Goal: Task Accomplishment & Management: Manage account settings

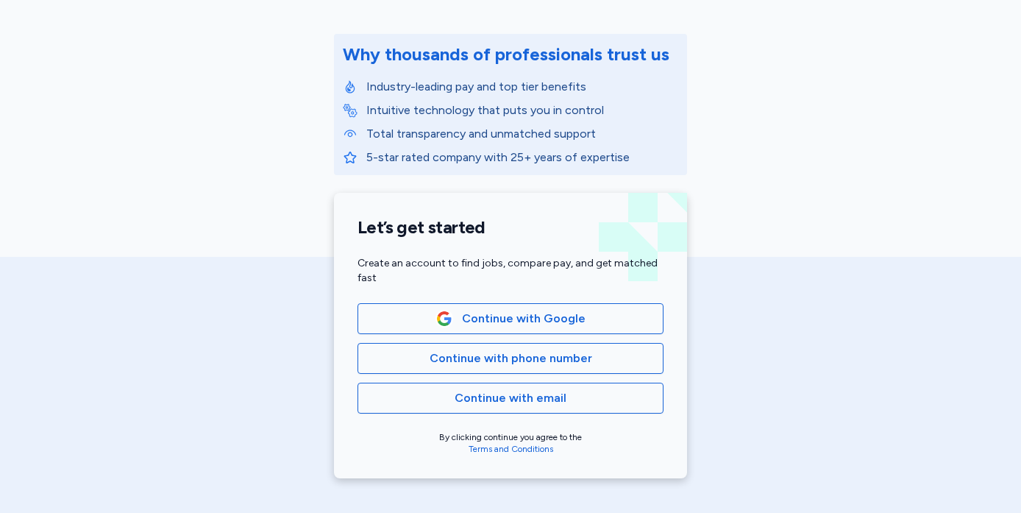
scroll to position [186, 0]
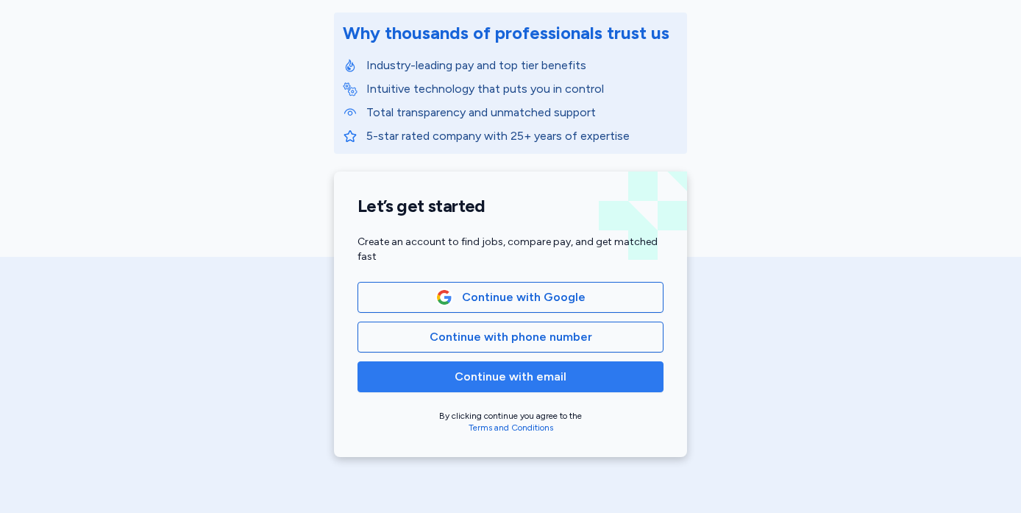
click at [564, 374] on span "Continue with email" at bounding box center [510, 377] width 281 height 18
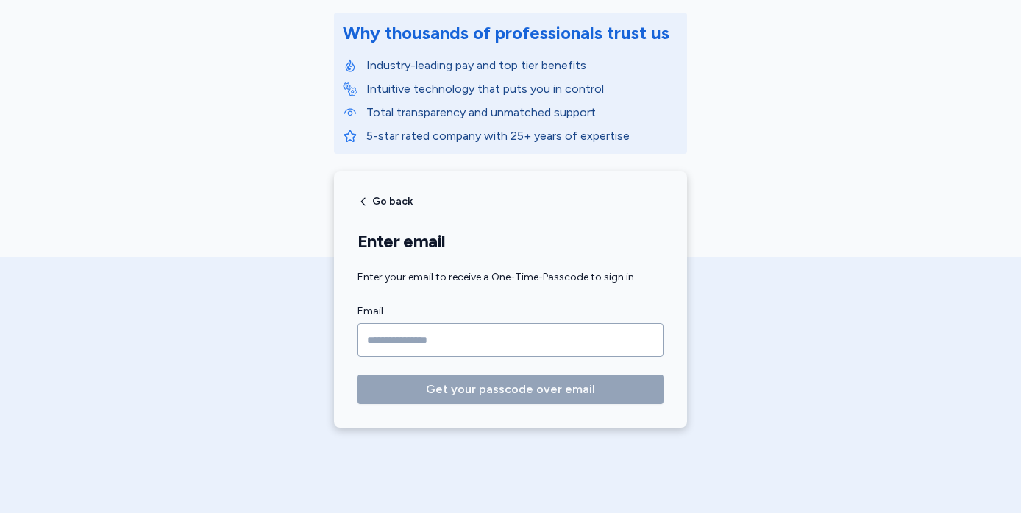
click at [502, 346] on input "Email" at bounding box center [511, 340] width 306 height 34
click at [380, 200] on span "Go back" at bounding box center [392, 201] width 40 height 10
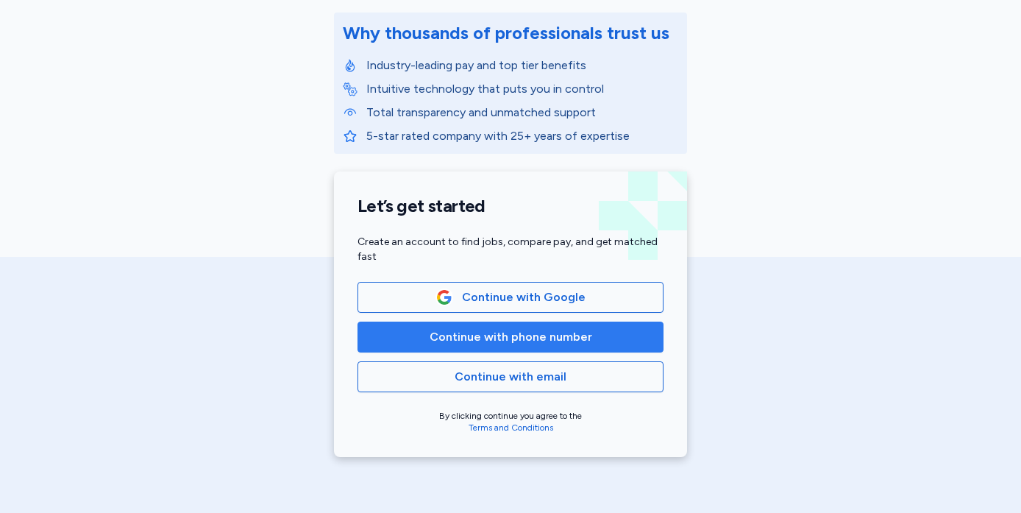
click at [490, 348] on button "Continue with phone number" at bounding box center [511, 337] width 306 height 31
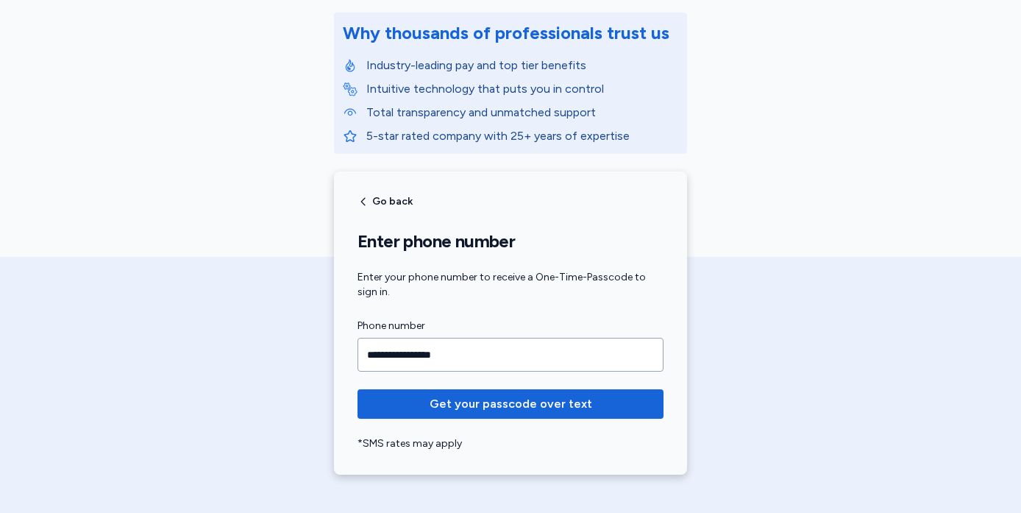
type input "**********"
click at [509, 420] on form "**********" at bounding box center [511, 384] width 306 height 134
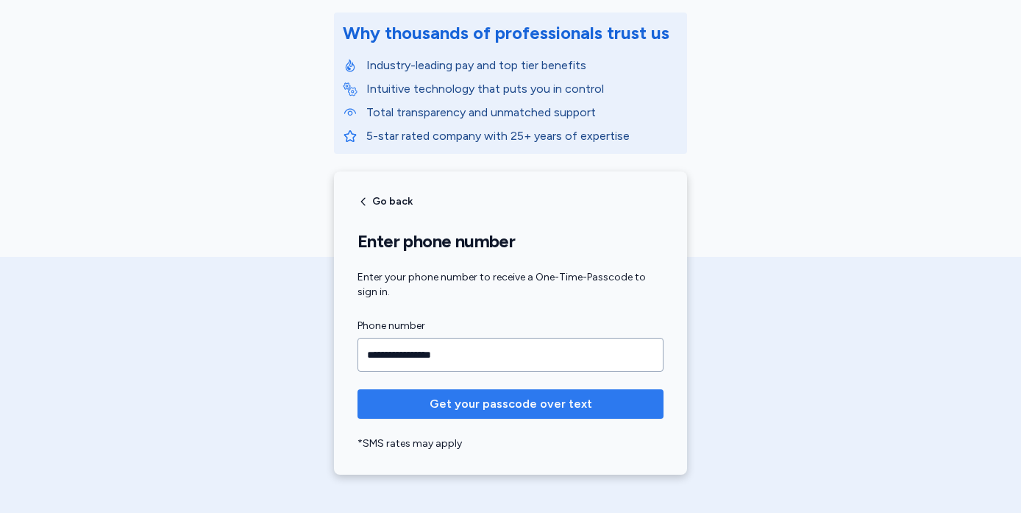
click at [509, 412] on span "Get your passcode over text" at bounding box center [511, 404] width 163 height 18
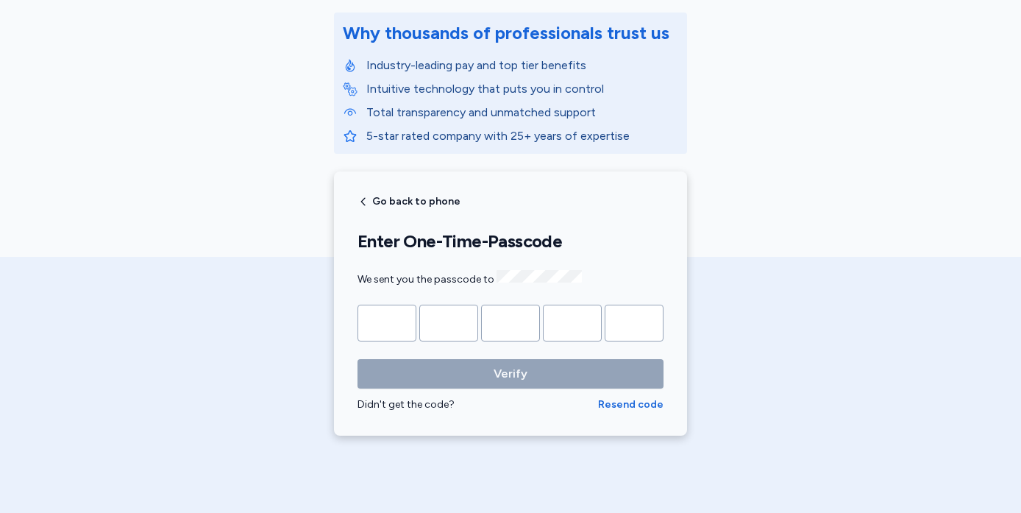
type input "*"
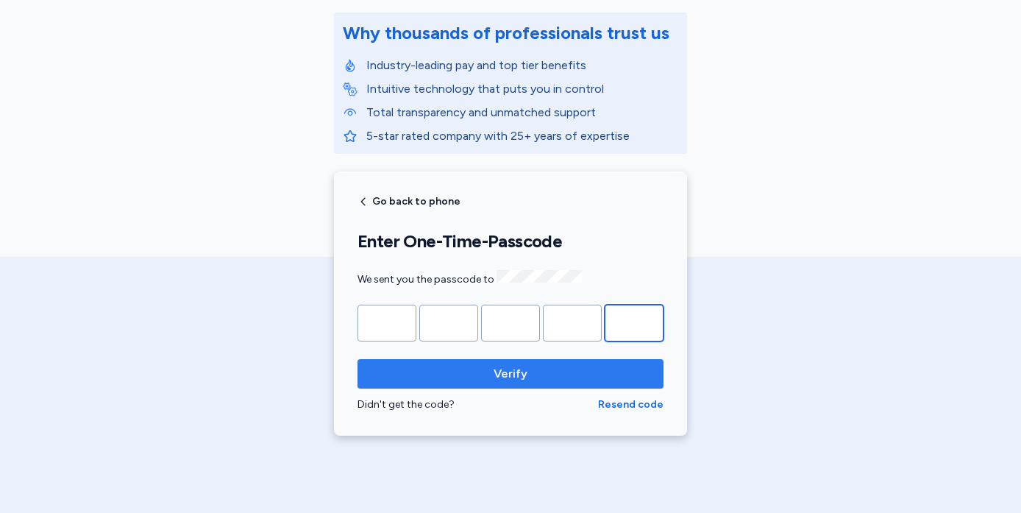
type input "*"
click at [532, 374] on span "Verify" at bounding box center [510, 374] width 283 height 18
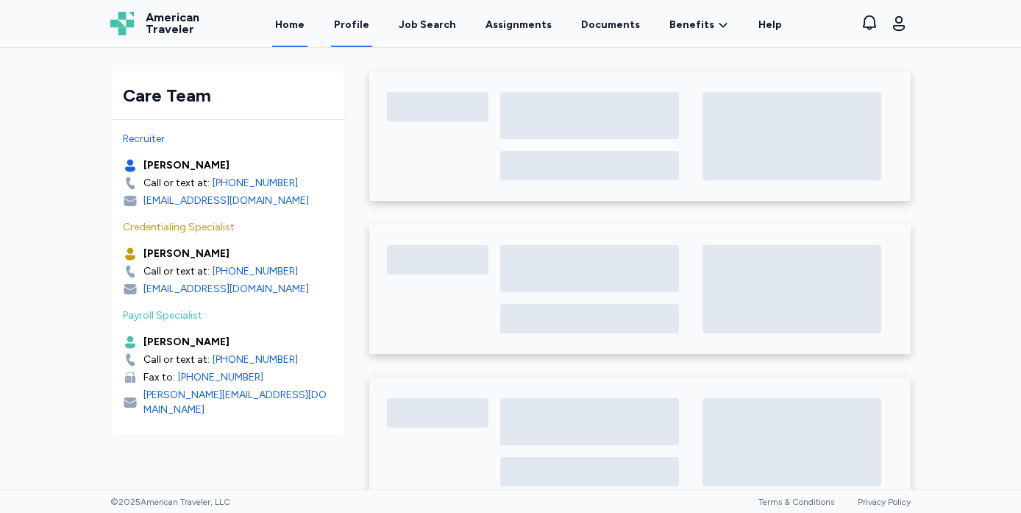
click at [358, 28] on link "Profile" at bounding box center [351, 24] width 41 height 46
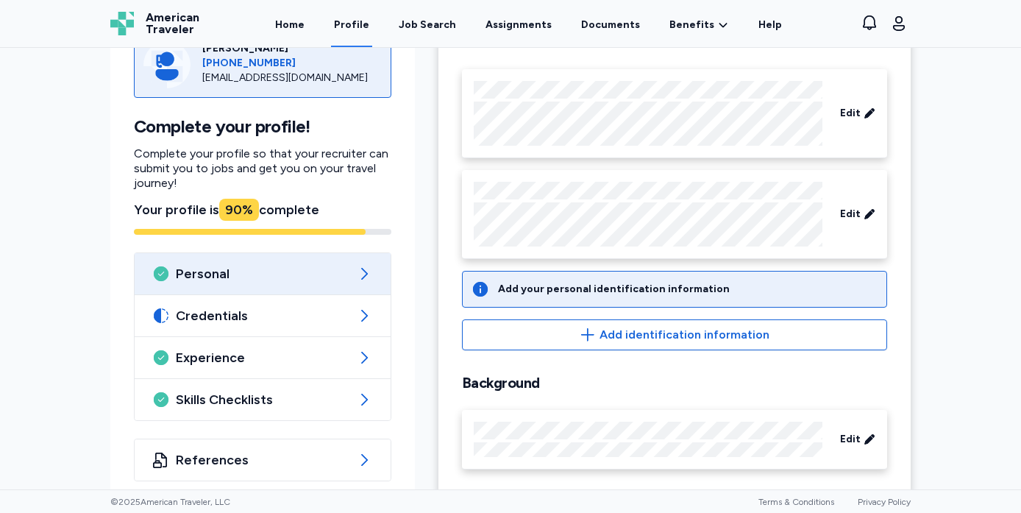
scroll to position [135, 0]
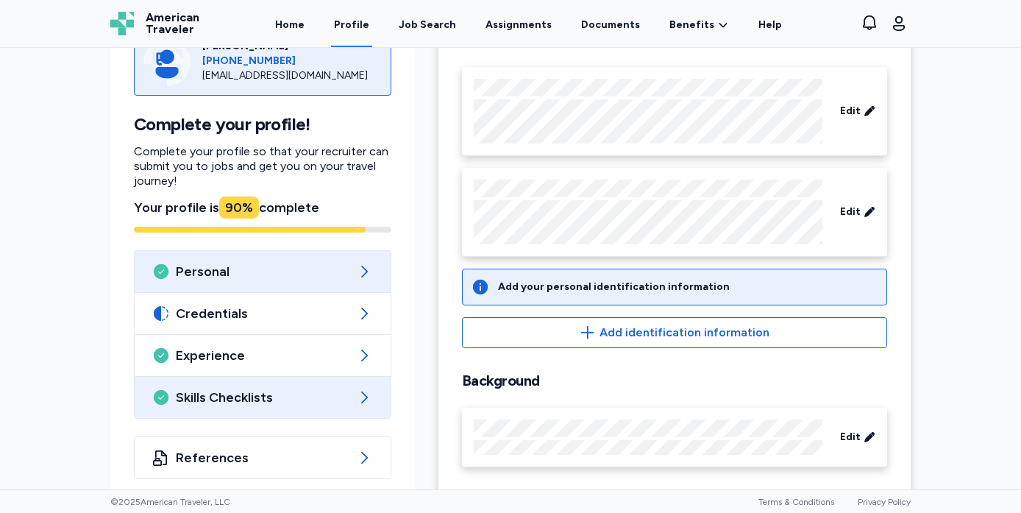
click at [354, 377] on div "Skills Checklists" at bounding box center [263, 397] width 256 height 41
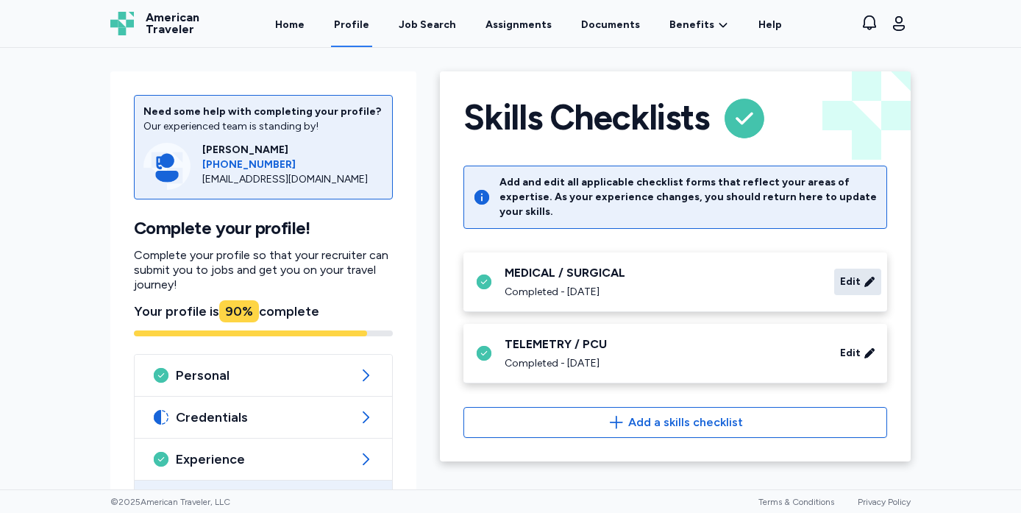
click at [856, 274] on span "Edit" at bounding box center [850, 281] width 21 height 15
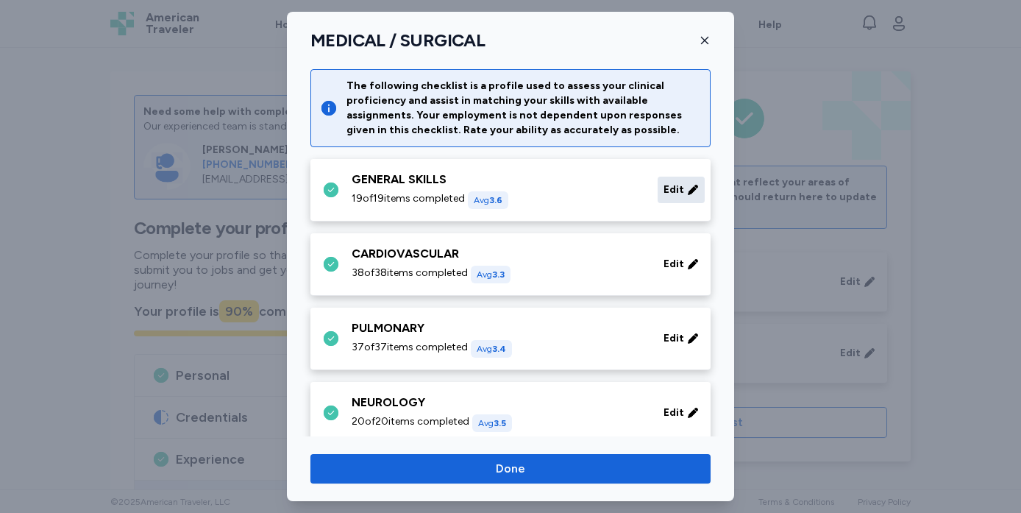
click at [683, 191] on span "Edit" at bounding box center [674, 189] width 21 height 15
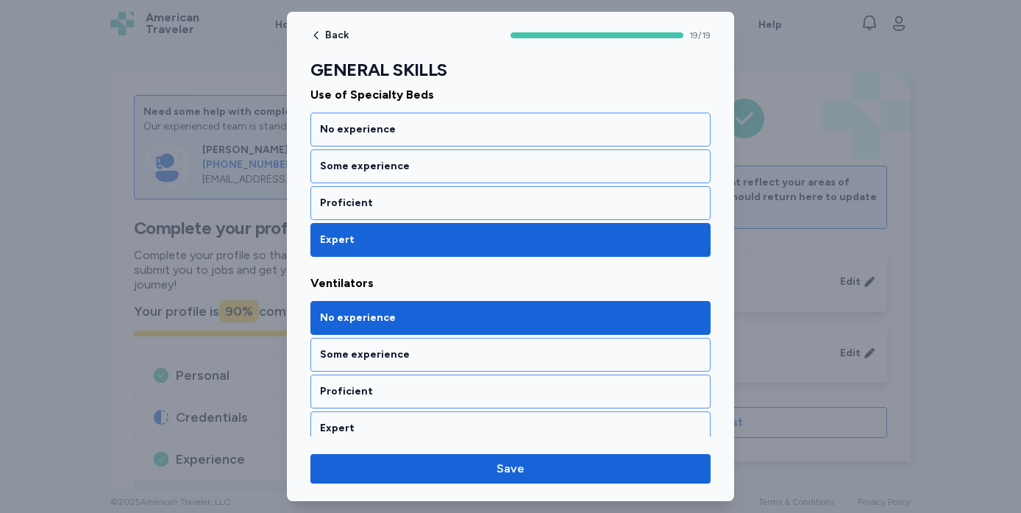
scroll to position [3434, 0]
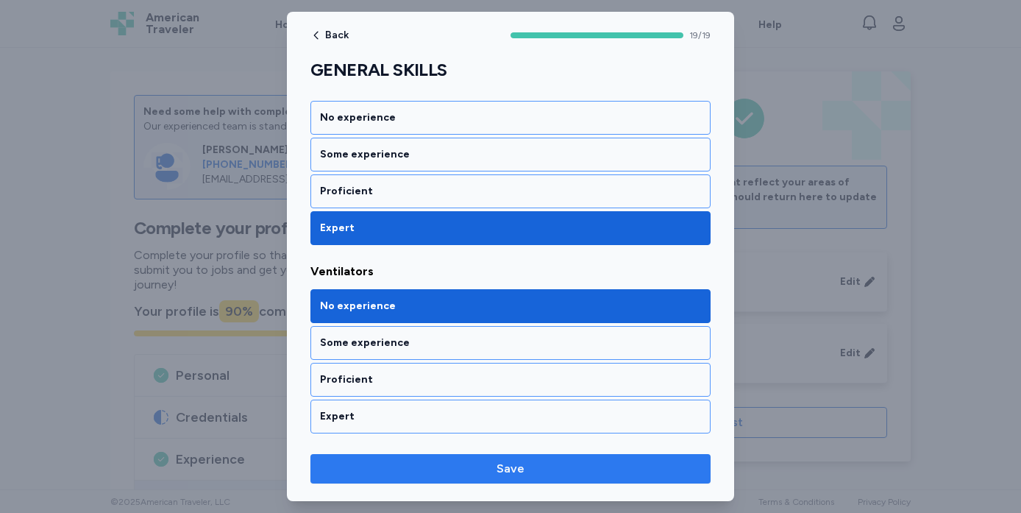
click at [507, 482] on button "Save" at bounding box center [510, 468] width 400 height 29
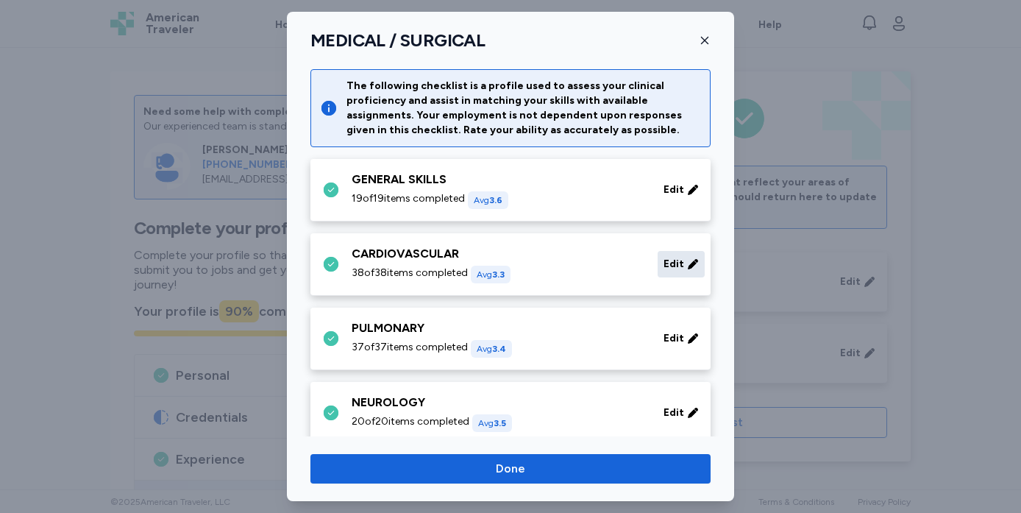
click at [678, 272] on div "Edit" at bounding box center [681, 264] width 47 height 26
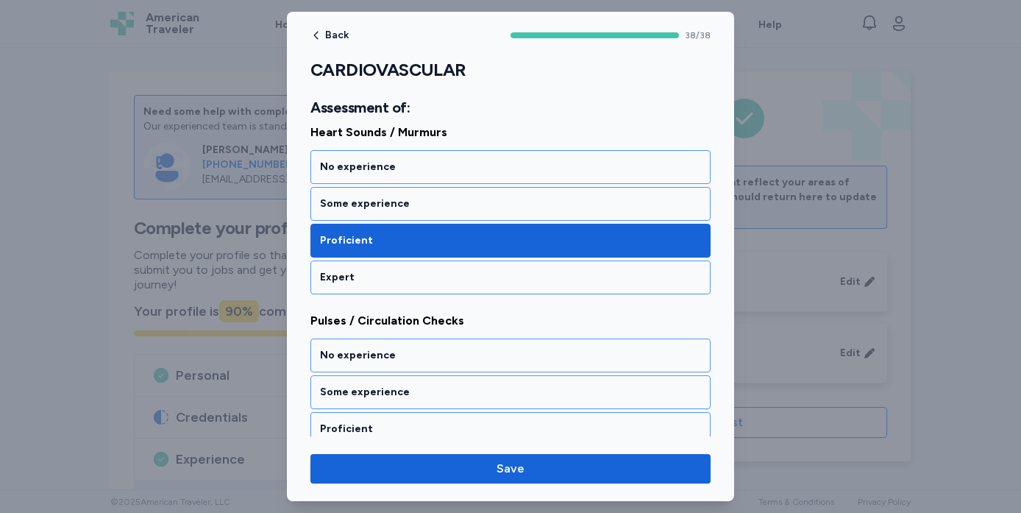
scroll to position [1166, 0]
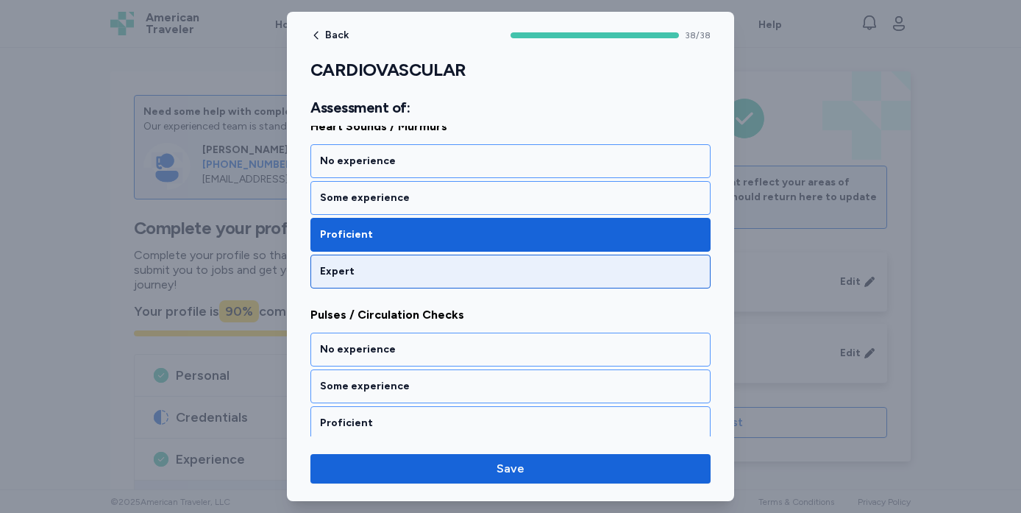
click at [406, 268] on div "Expert" at bounding box center [510, 271] width 381 height 15
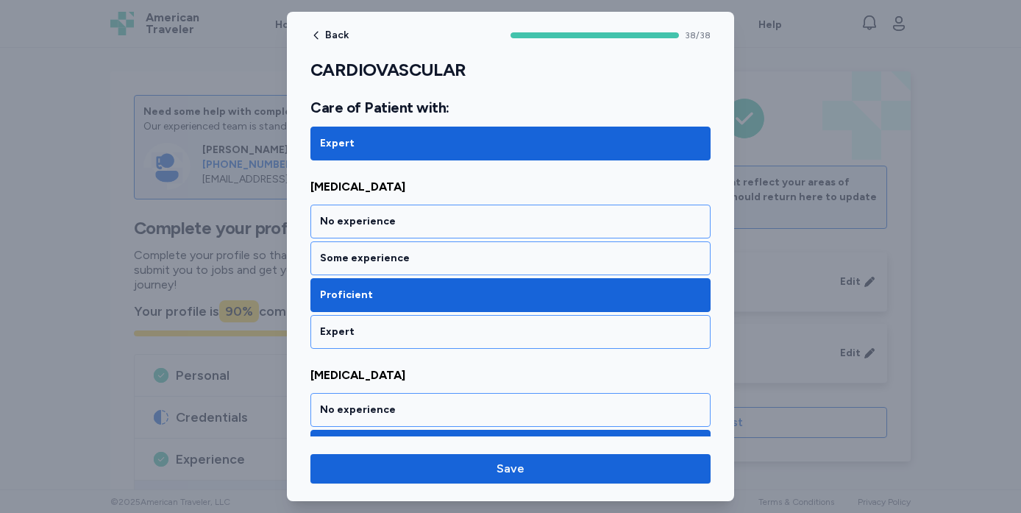
scroll to position [3257, 0]
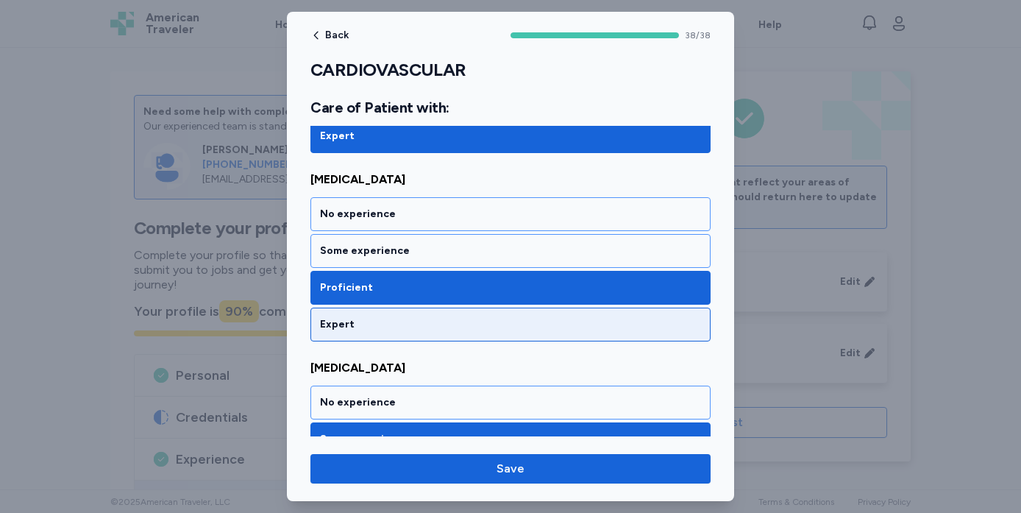
click at [415, 318] on div "Expert" at bounding box center [510, 324] width 381 height 15
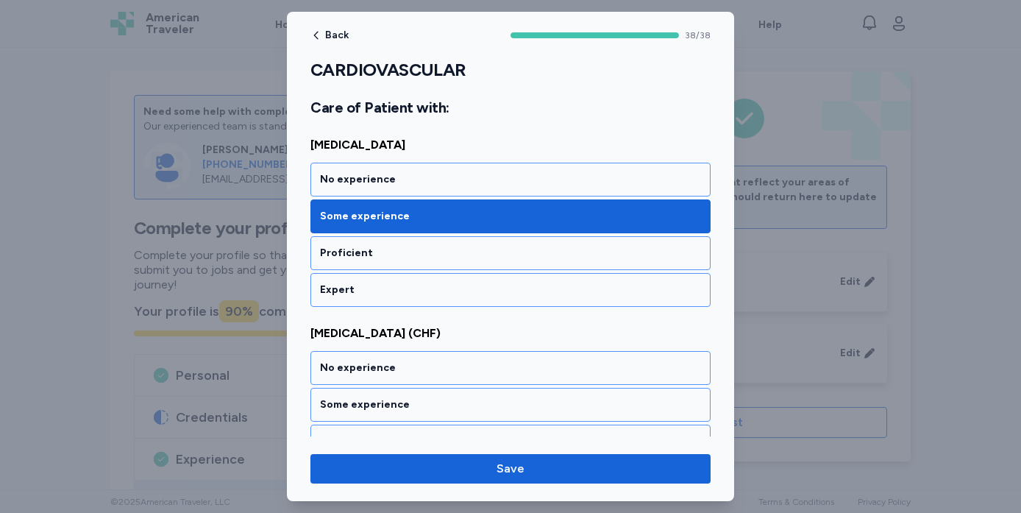
scroll to position [3482, 0]
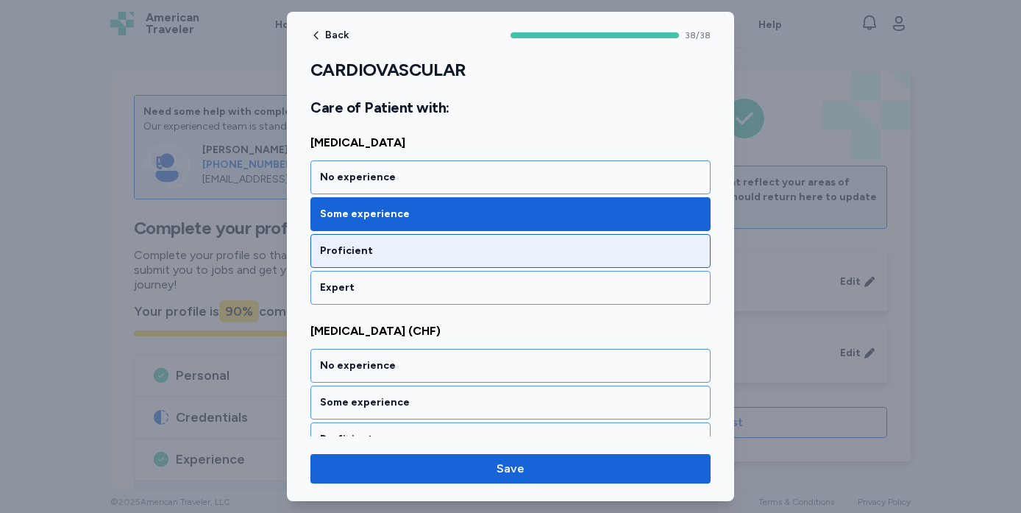
click at [414, 250] on div "Proficient" at bounding box center [510, 251] width 381 height 15
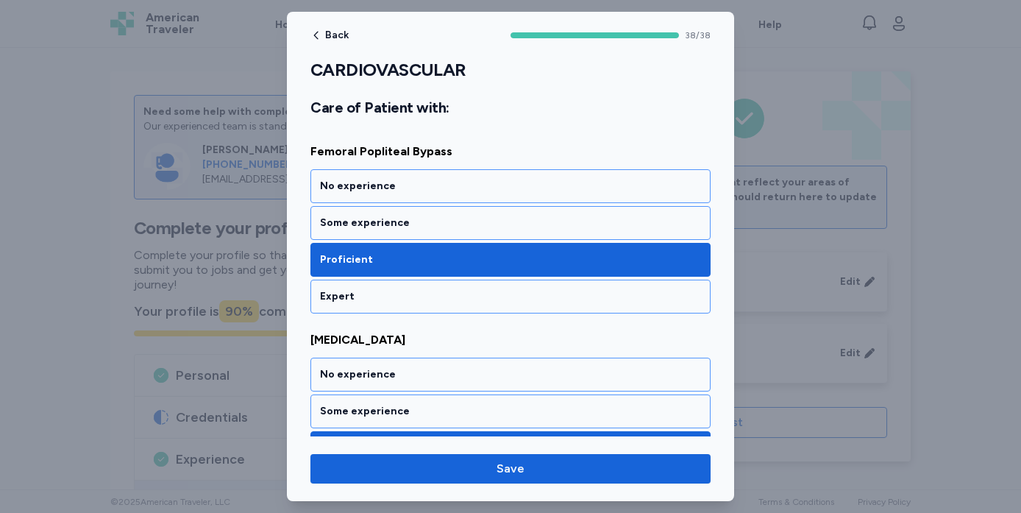
scroll to position [3851, 0]
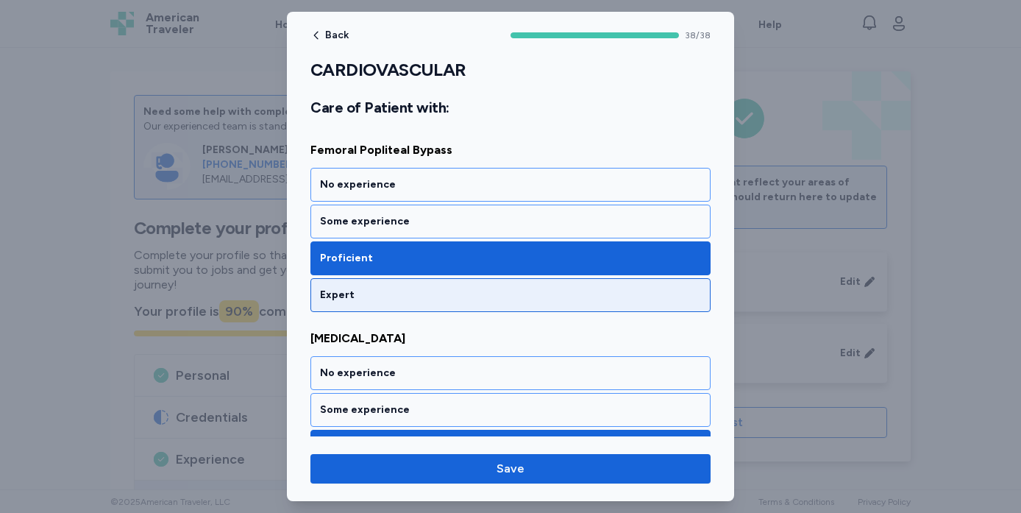
click at [452, 285] on div "Expert" at bounding box center [510, 295] width 400 height 34
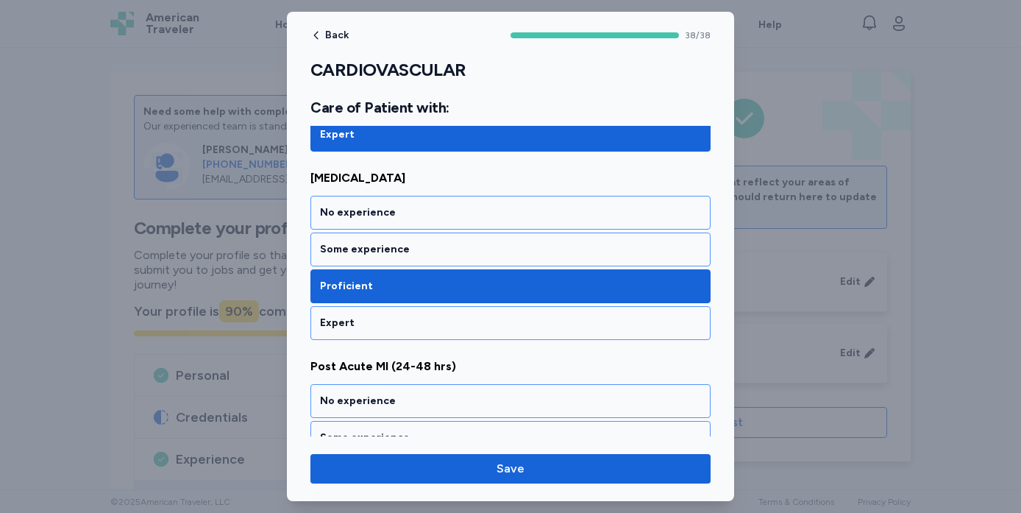
scroll to position [4013, 0]
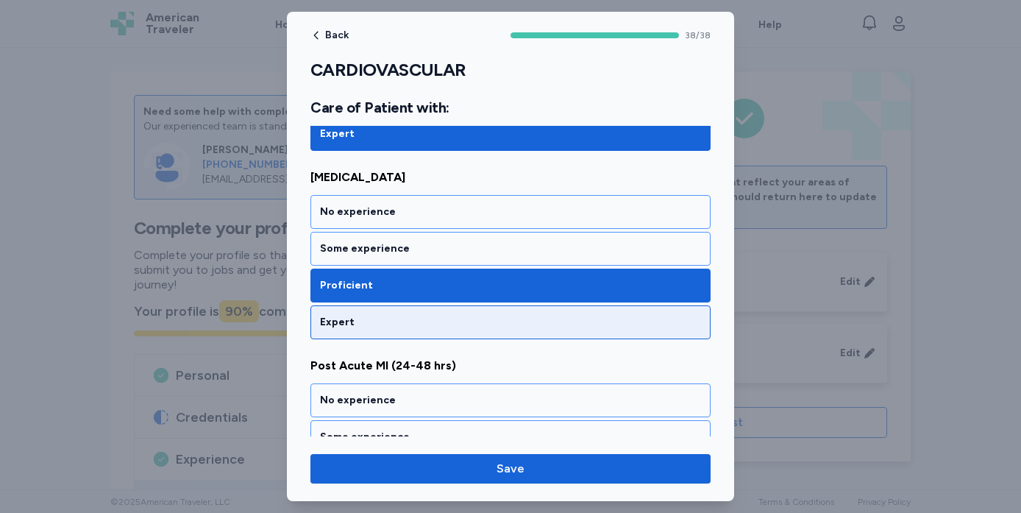
click at [427, 319] on div "Expert" at bounding box center [510, 322] width 381 height 15
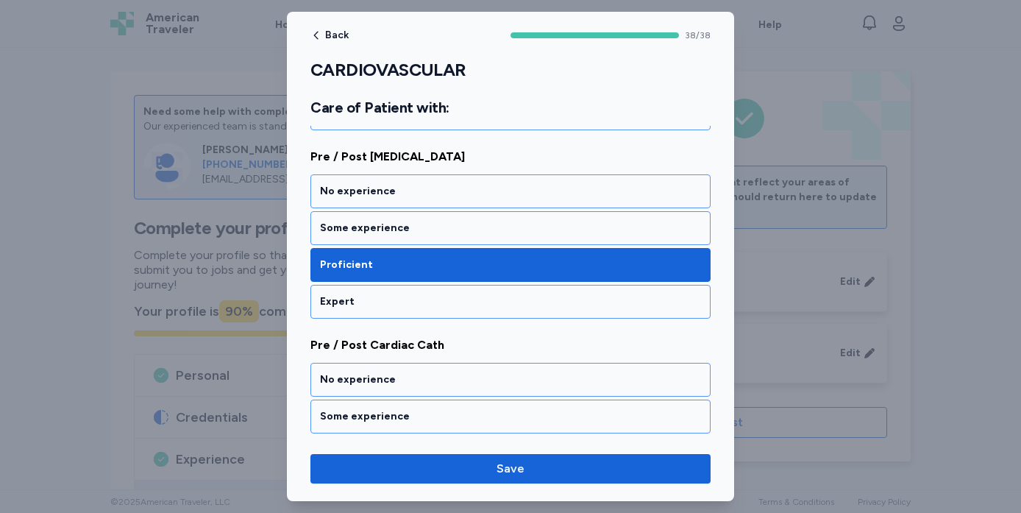
scroll to position [4422, 0]
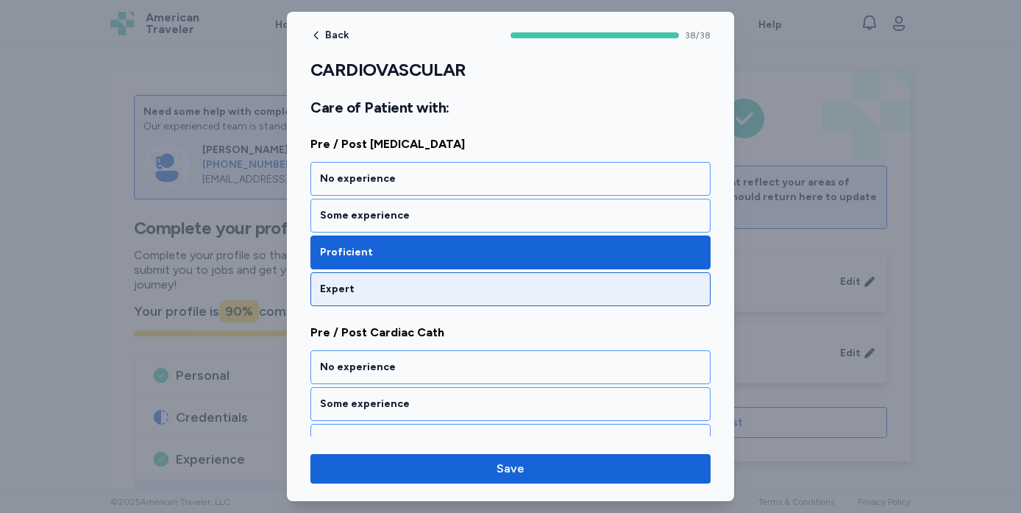
click at [386, 294] on div "Expert" at bounding box center [510, 289] width 381 height 15
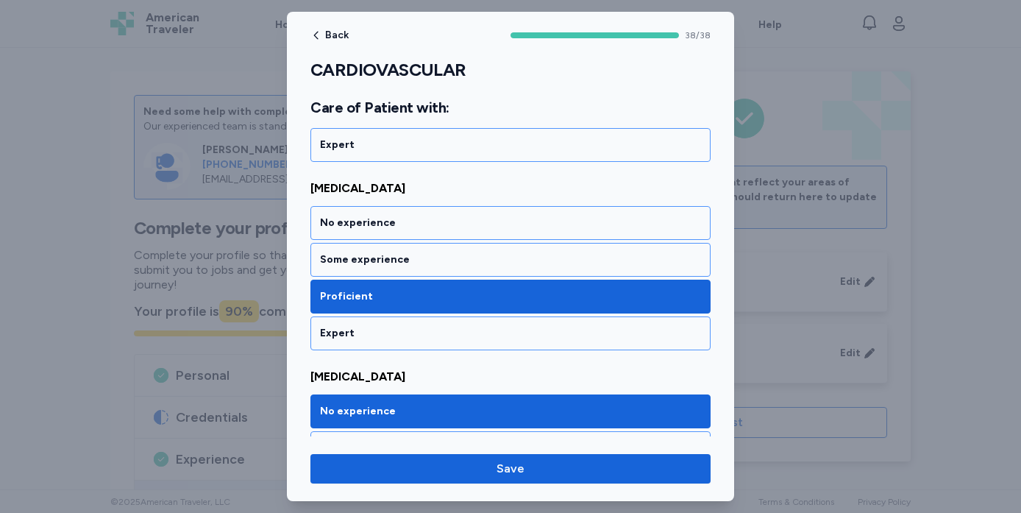
scroll to position [4979, 0]
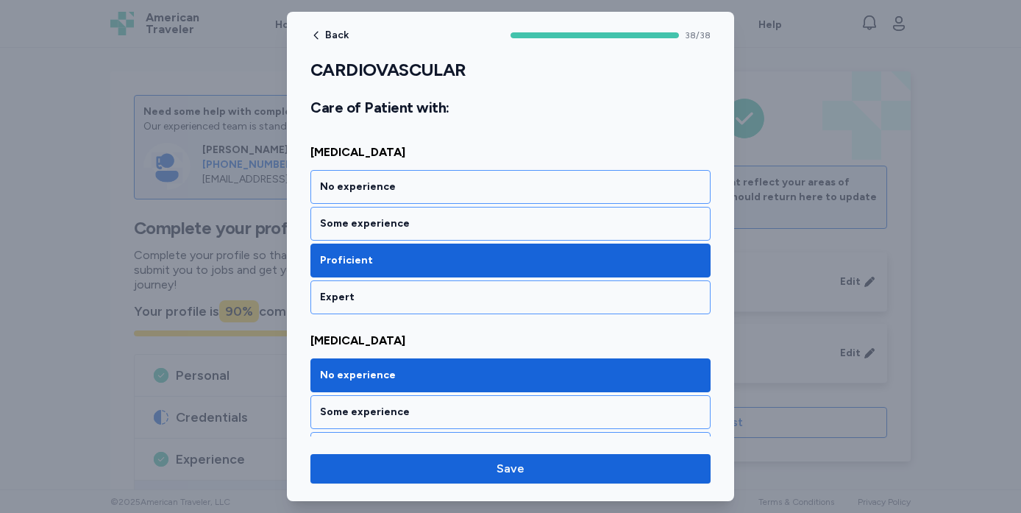
click at [386, 294] on div "Expert" at bounding box center [510, 297] width 381 height 15
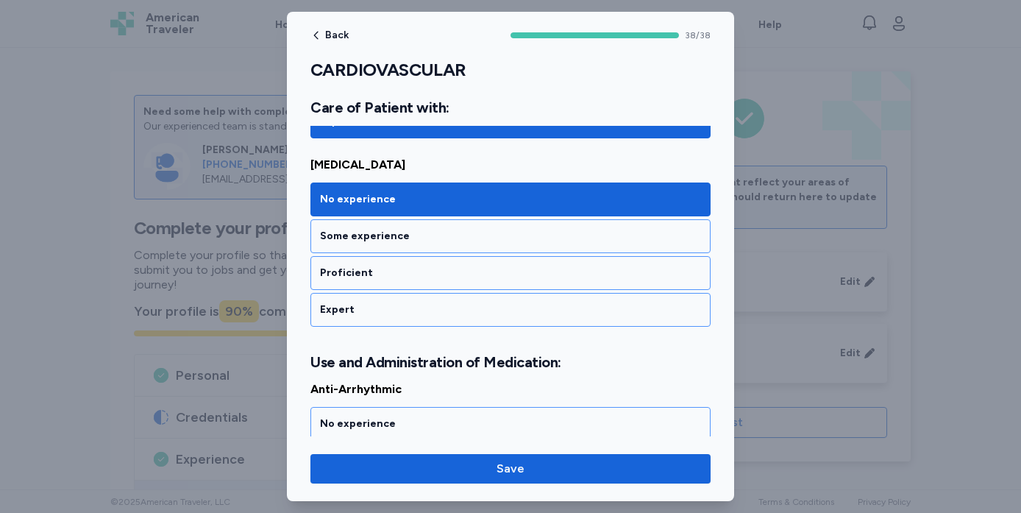
scroll to position [5157, 0]
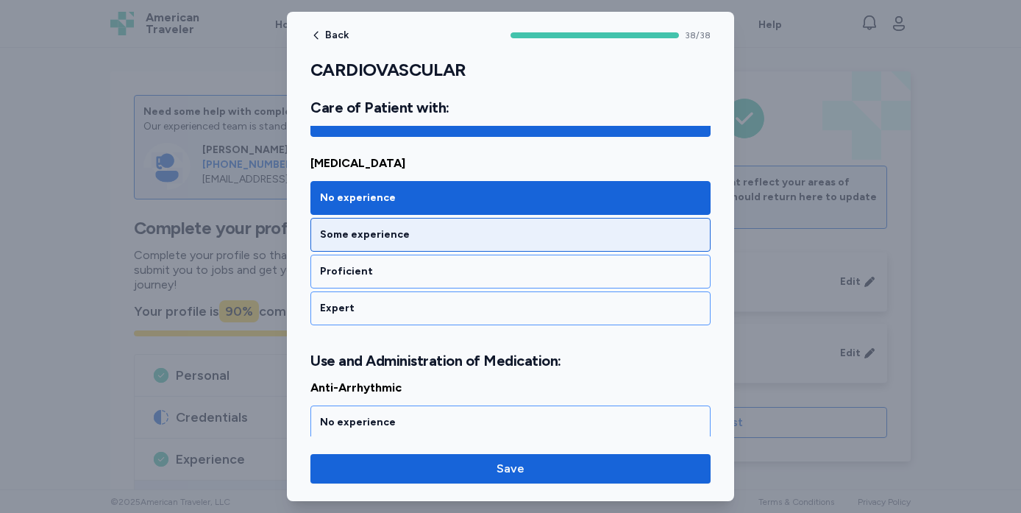
click at [374, 244] on div "Some experience" at bounding box center [510, 235] width 400 height 34
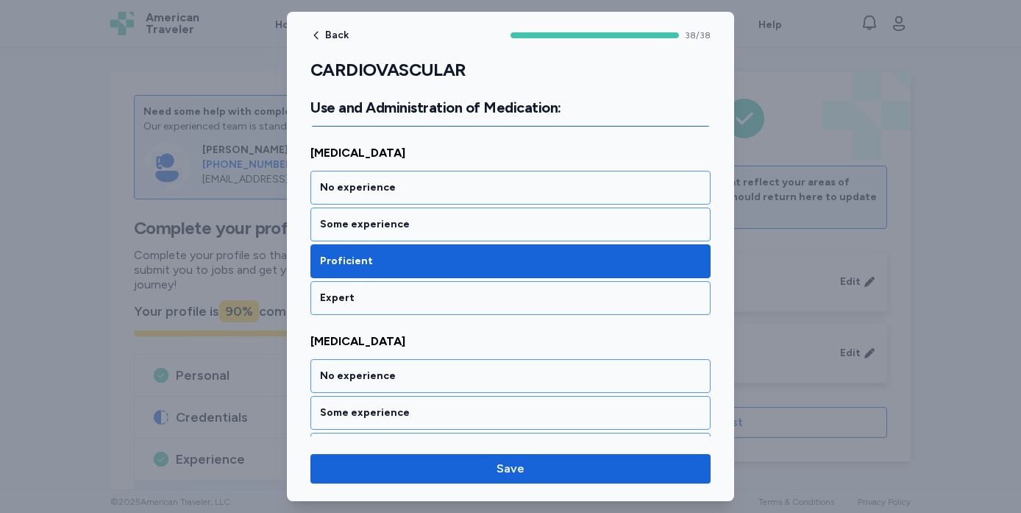
click at [410, 298] on div "Expert" at bounding box center [510, 298] width 381 height 15
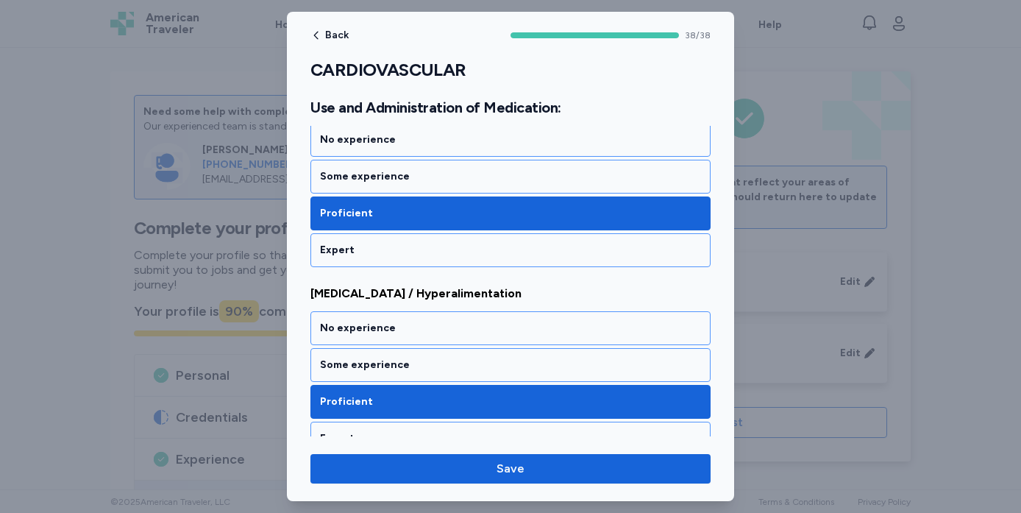
scroll to position [7156, 0]
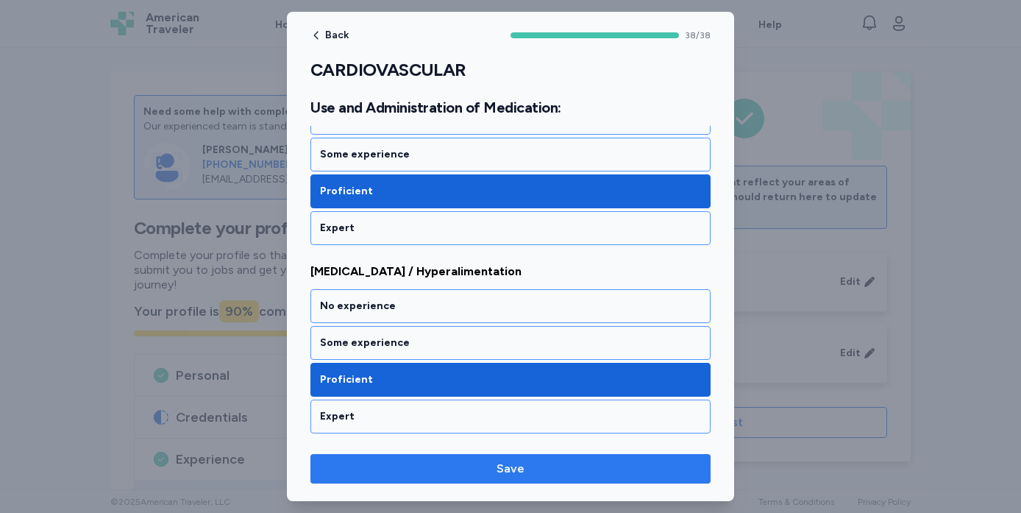
click at [452, 469] on span "Save" at bounding box center [510, 469] width 377 height 18
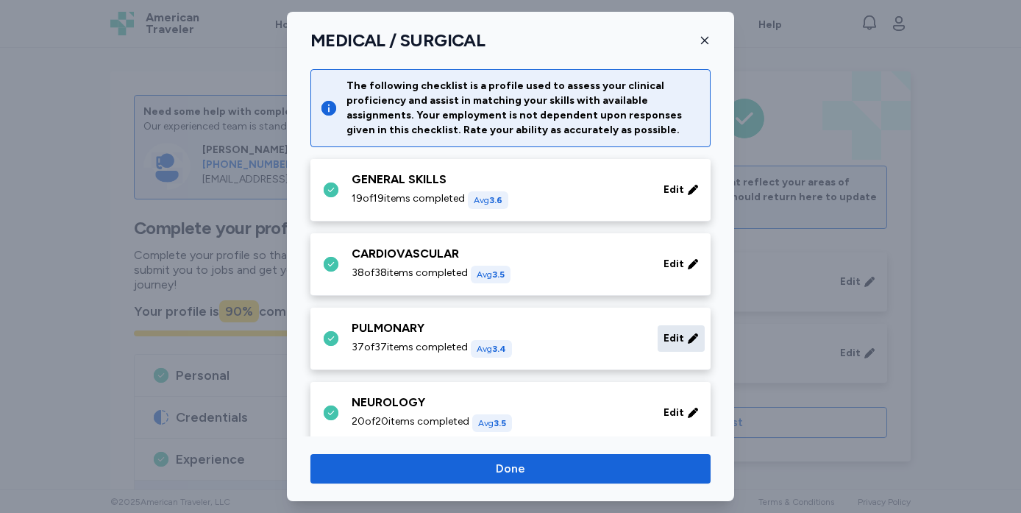
click at [682, 341] on span "Edit" at bounding box center [674, 338] width 21 height 15
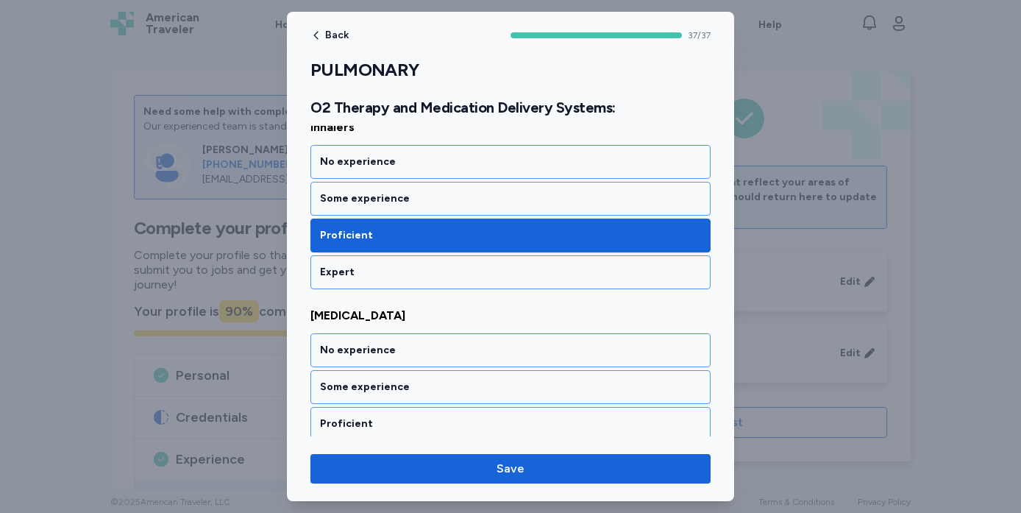
scroll to position [3707, 0]
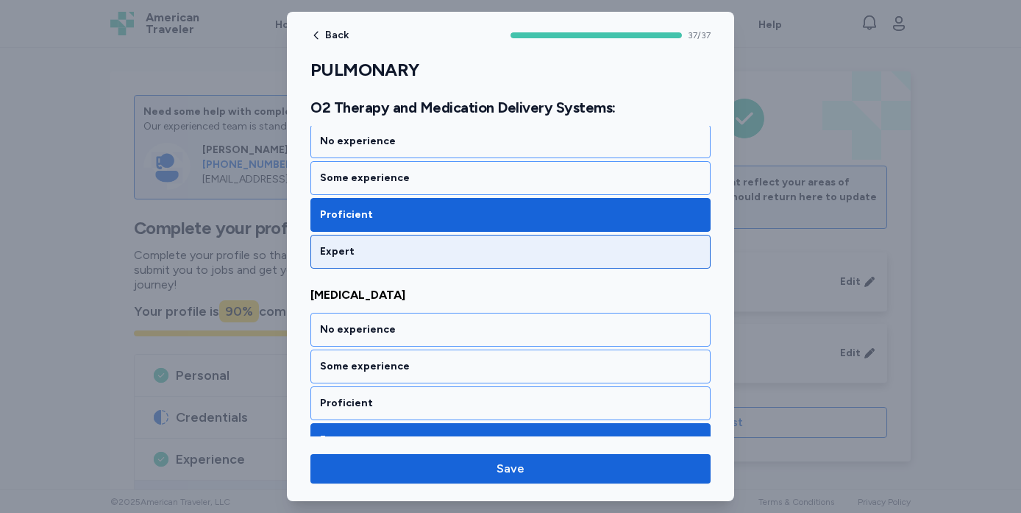
click at [520, 247] on div "Expert" at bounding box center [510, 251] width 381 height 15
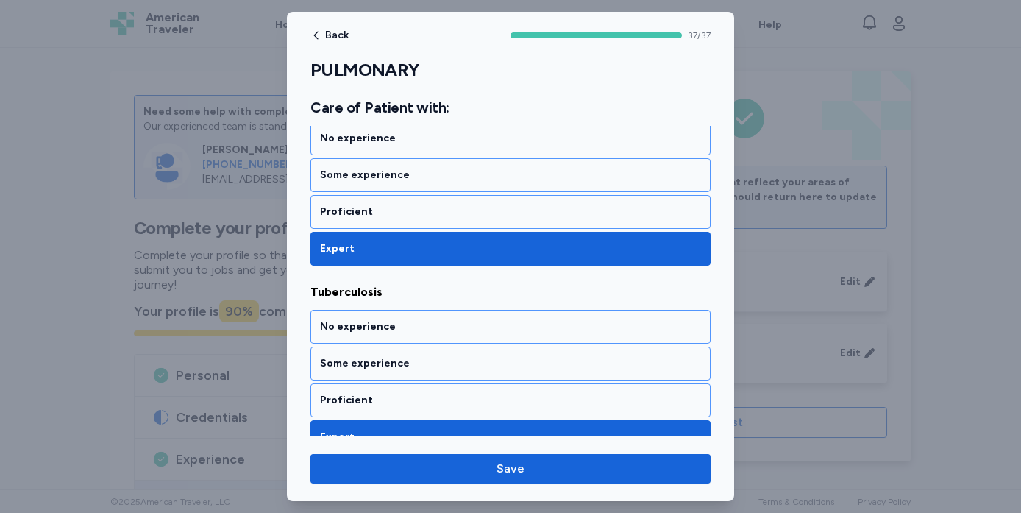
scroll to position [6968, 0]
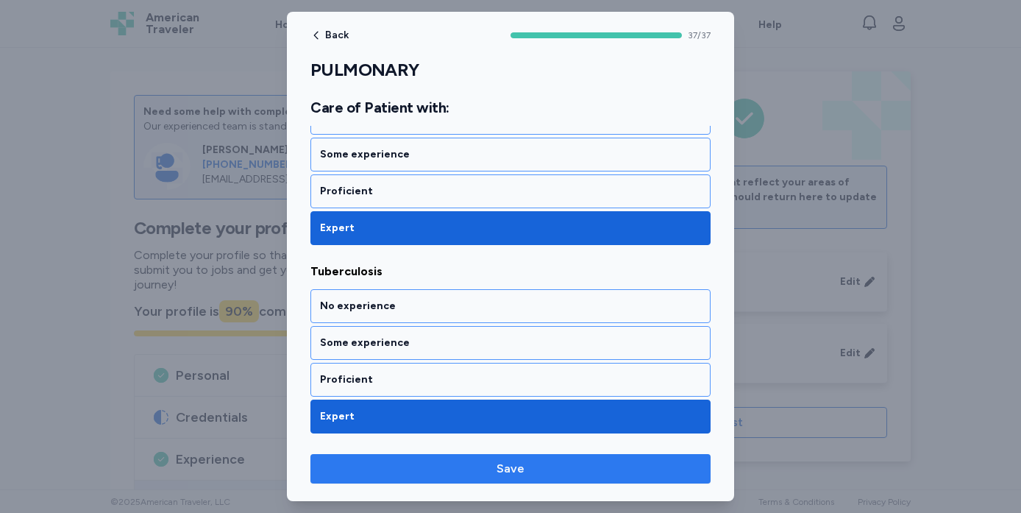
click at [485, 472] on span "Save" at bounding box center [510, 469] width 377 height 18
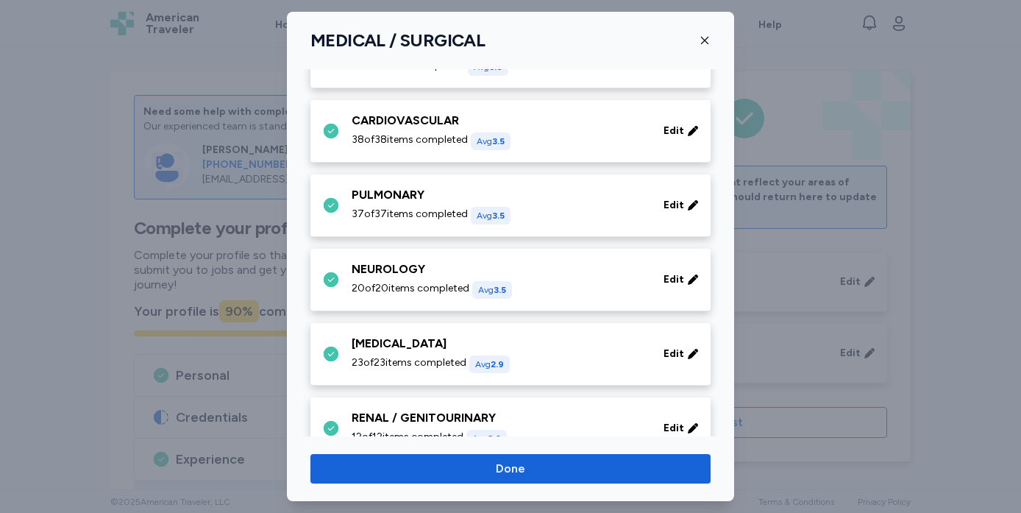
scroll to position [134, 0]
click at [667, 282] on span "Edit" at bounding box center [674, 278] width 21 height 15
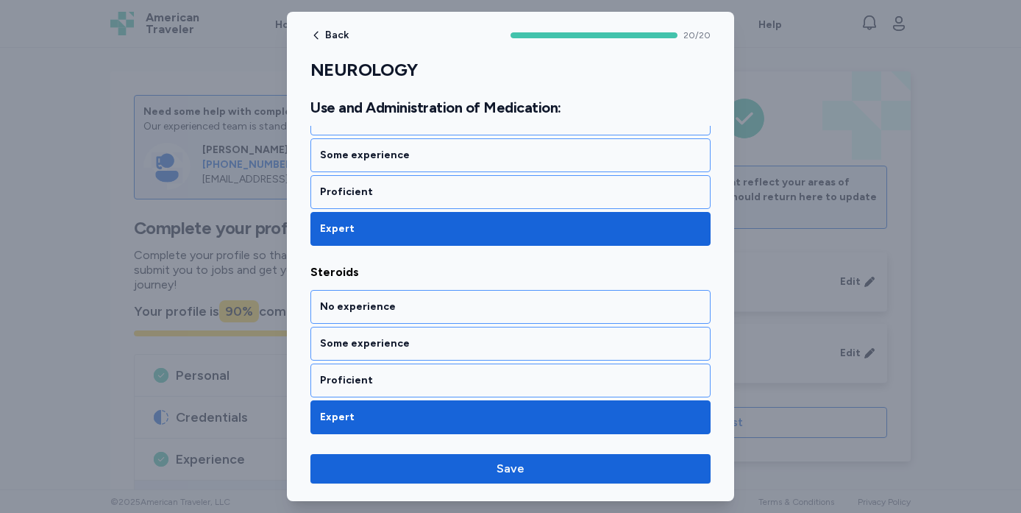
scroll to position [3766, 0]
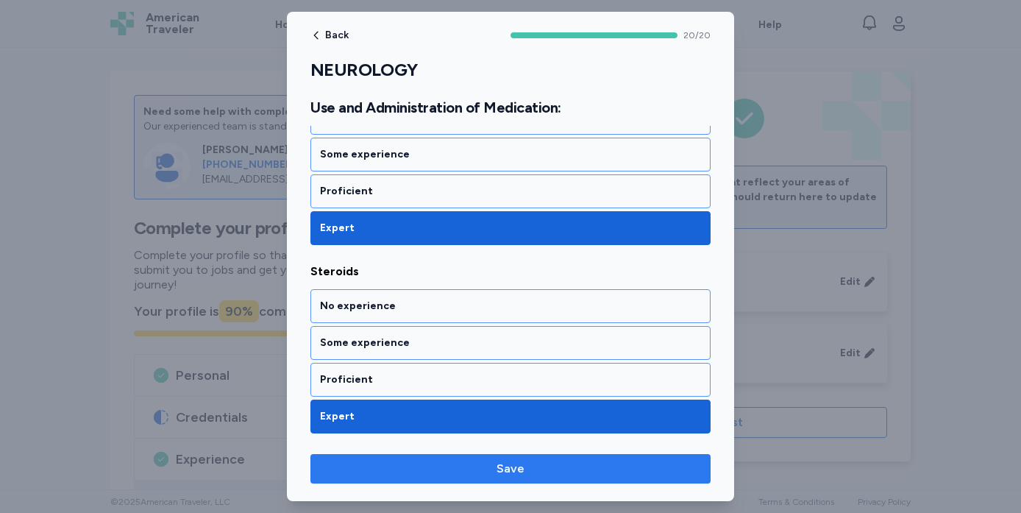
click at [521, 469] on span "Save" at bounding box center [511, 469] width 28 height 18
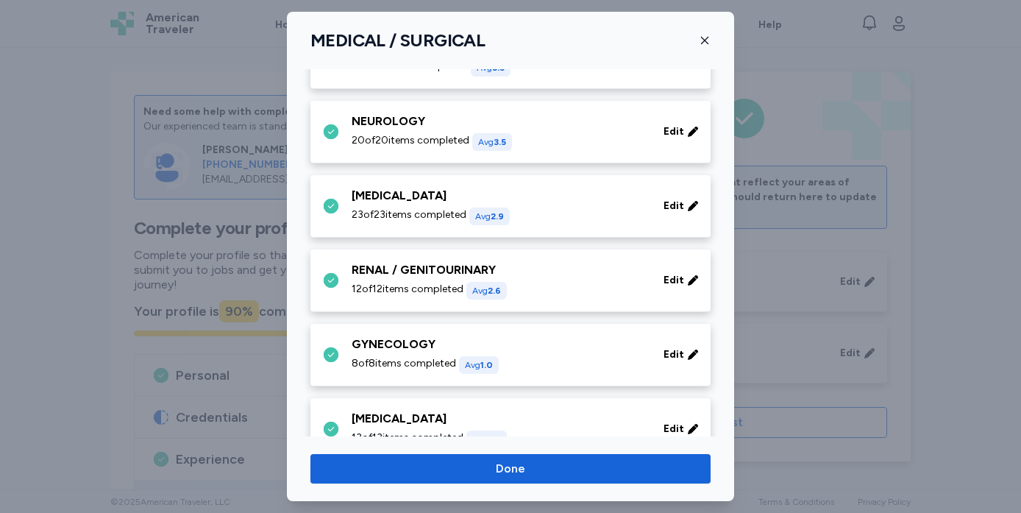
scroll to position [284, 0]
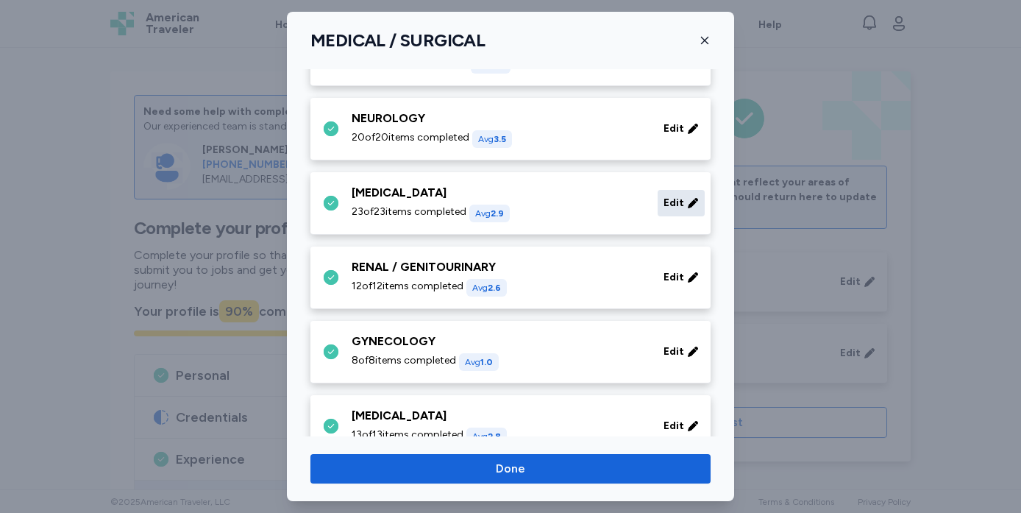
click at [675, 208] on span "Edit" at bounding box center [674, 203] width 21 height 15
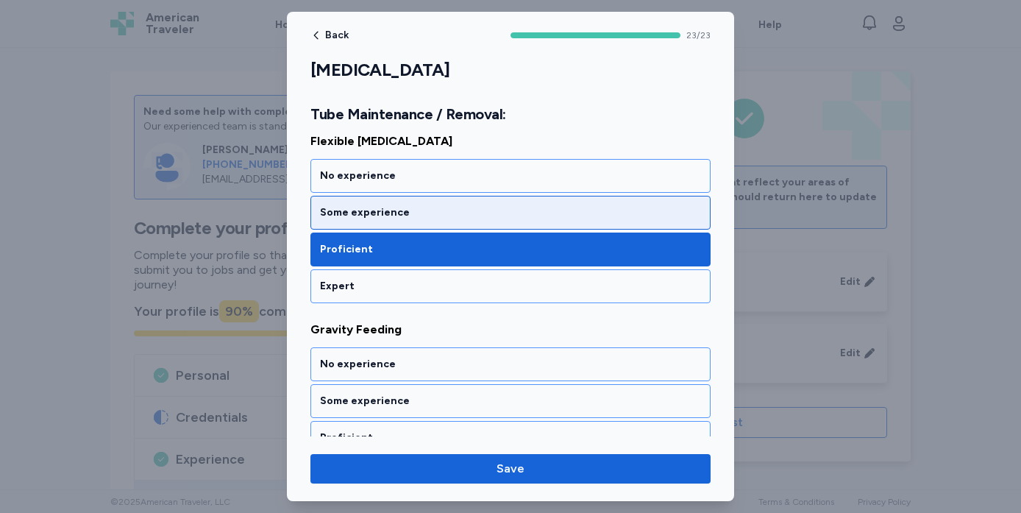
scroll to position [1162, 0]
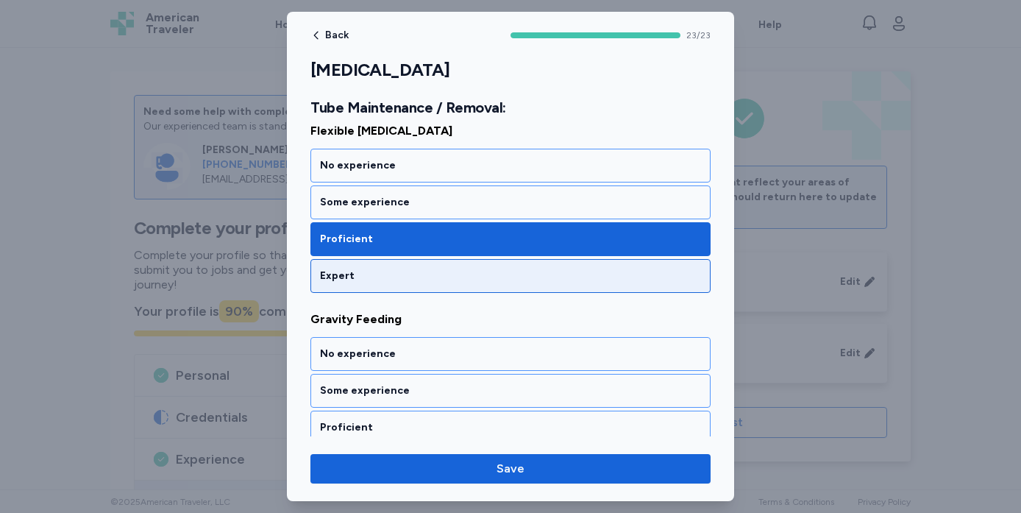
click at [428, 268] on div "Expert" at bounding box center [510, 276] width 400 height 34
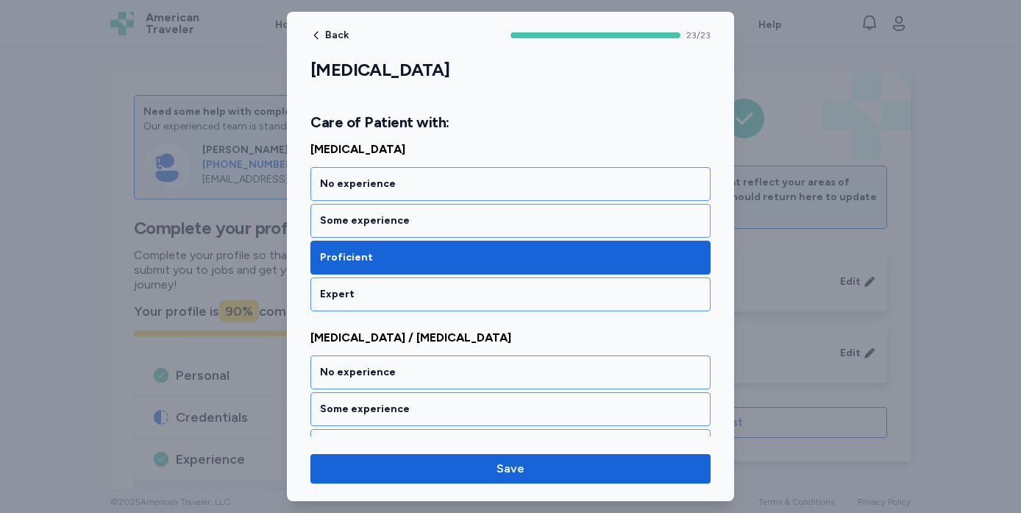
scroll to position [2307, 0]
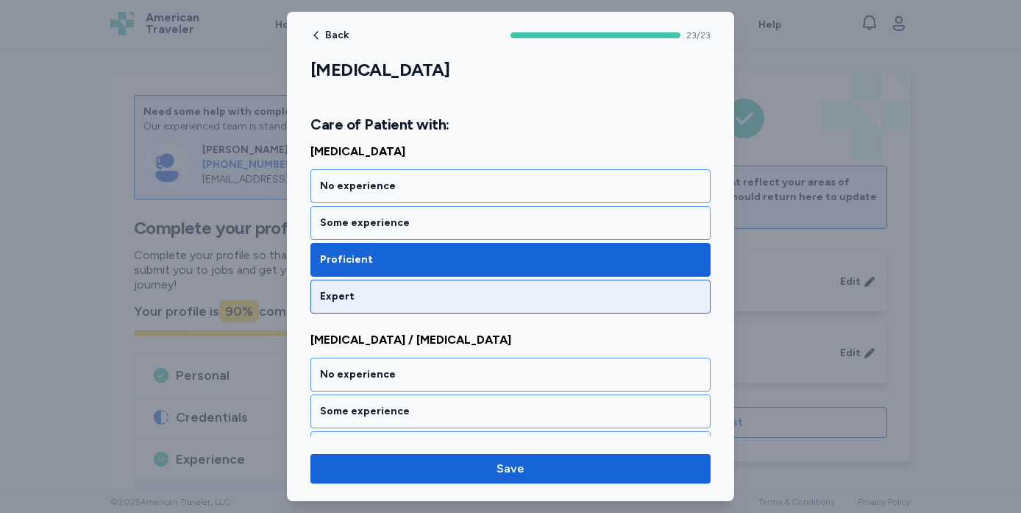
click at [433, 305] on div "Expert" at bounding box center [510, 297] width 400 height 34
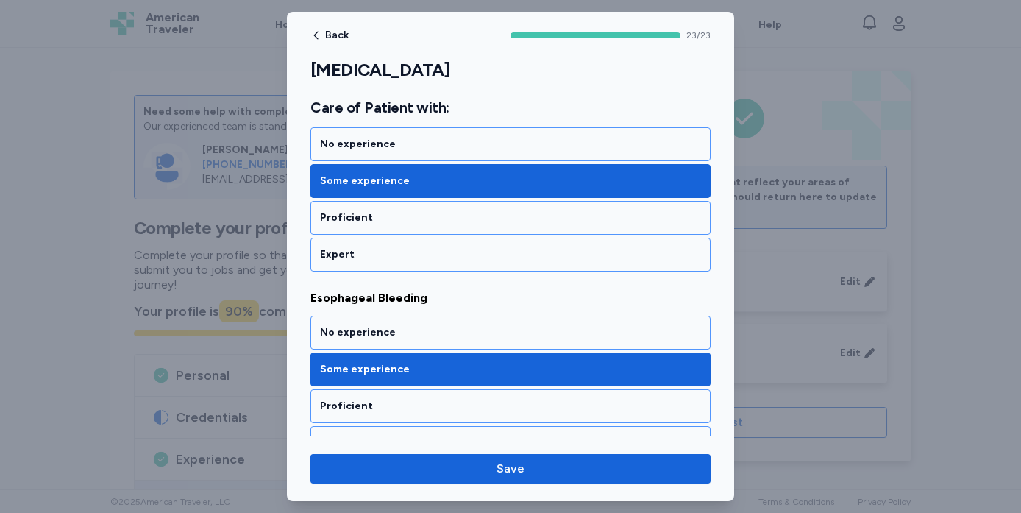
scroll to position [2727, 0]
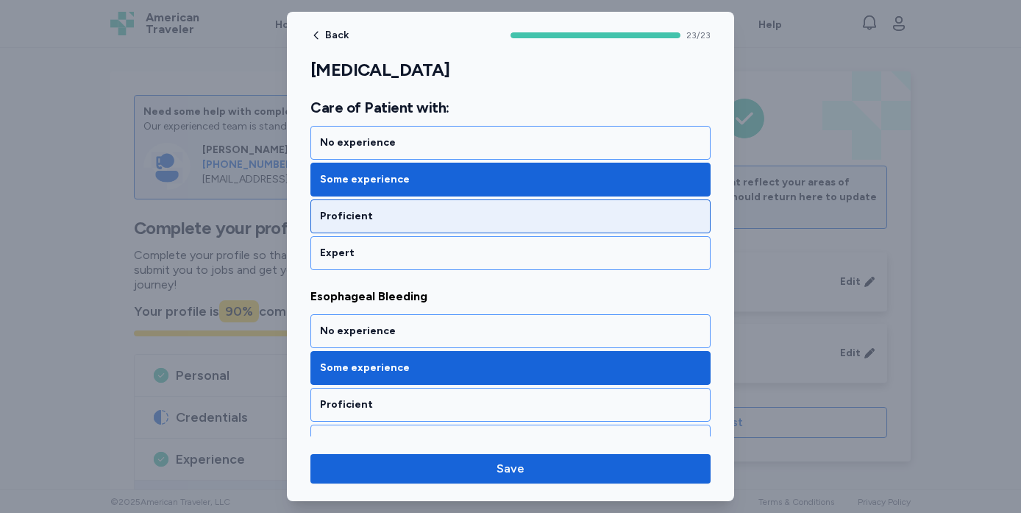
click at [427, 214] on div "Proficient" at bounding box center [510, 216] width 381 height 15
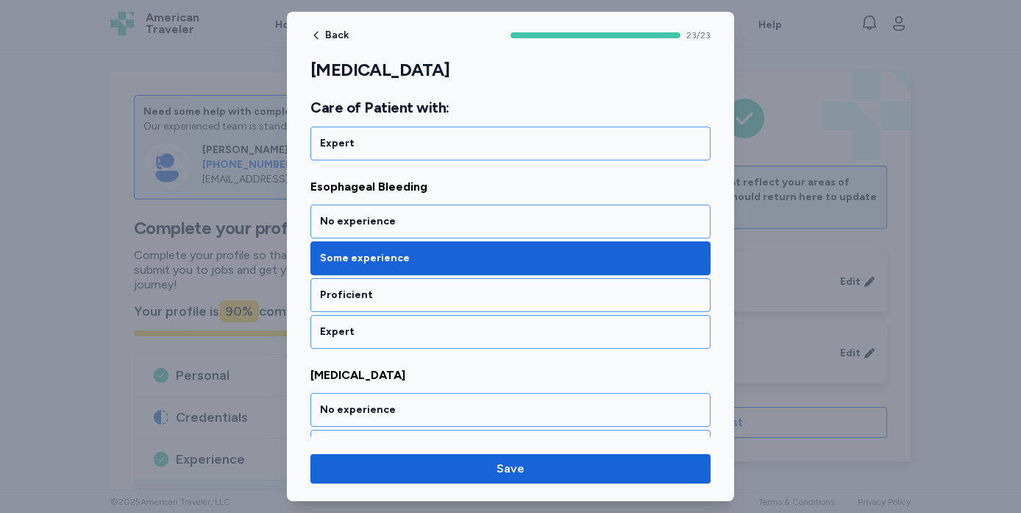
scroll to position [2841, 0]
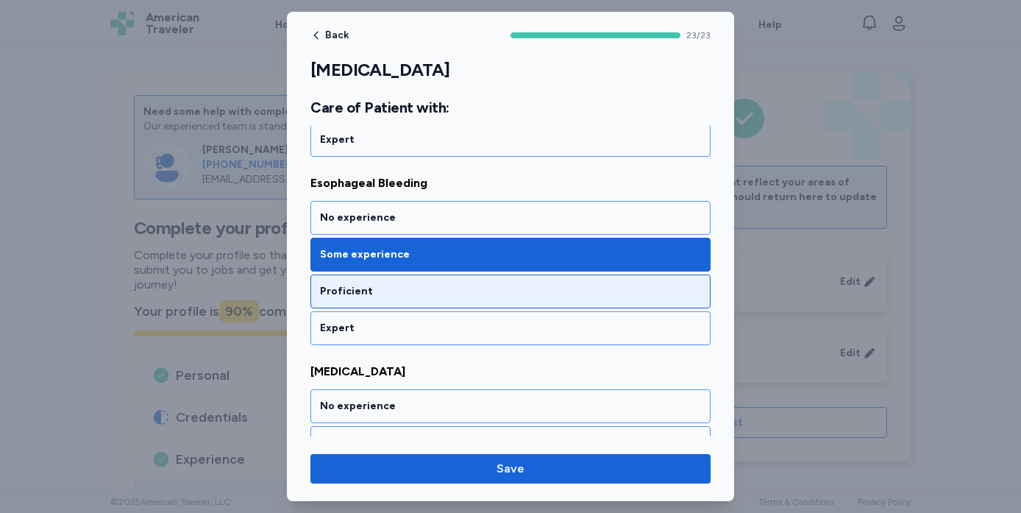
click at [422, 296] on div "Proficient" at bounding box center [510, 291] width 381 height 15
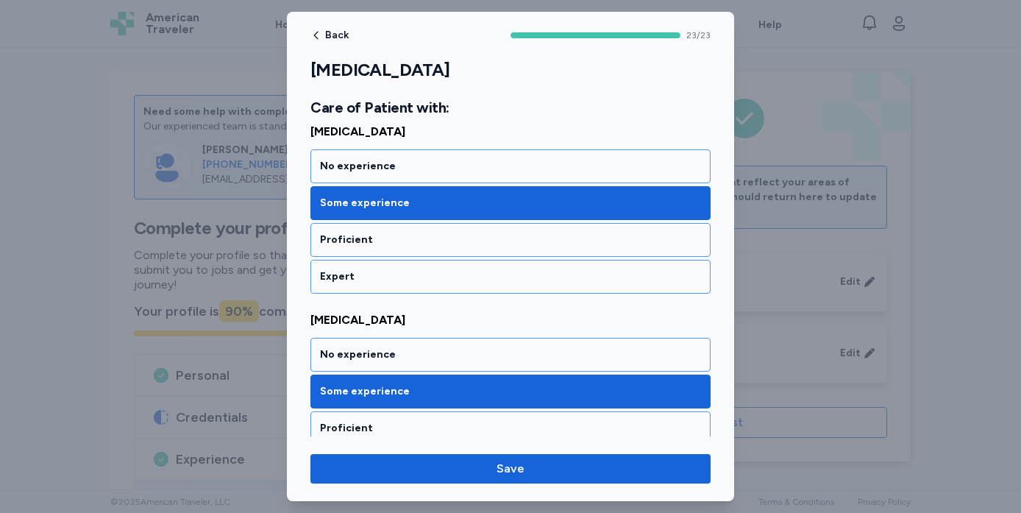
scroll to position [3628, 0]
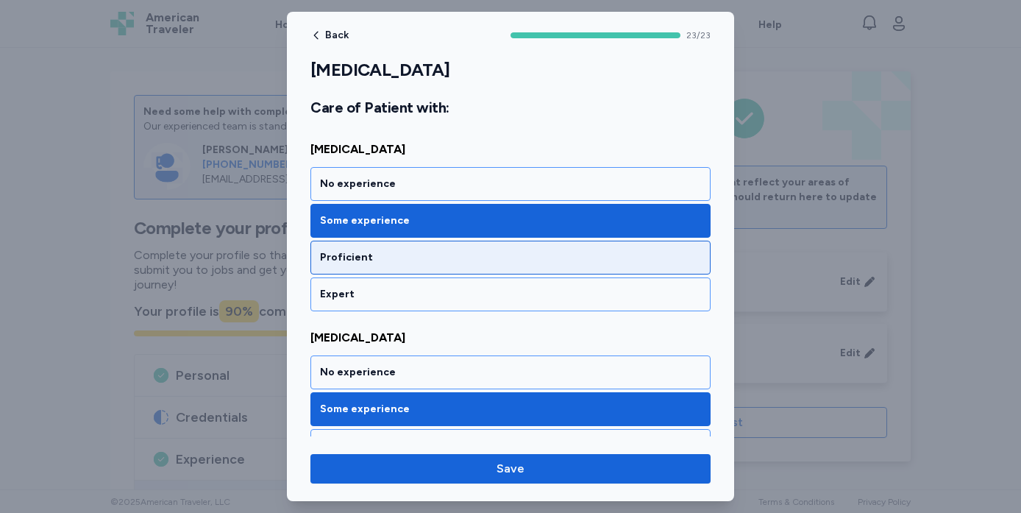
click at [415, 263] on div "Proficient" at bounding box center [510, 257] width 381 height 15
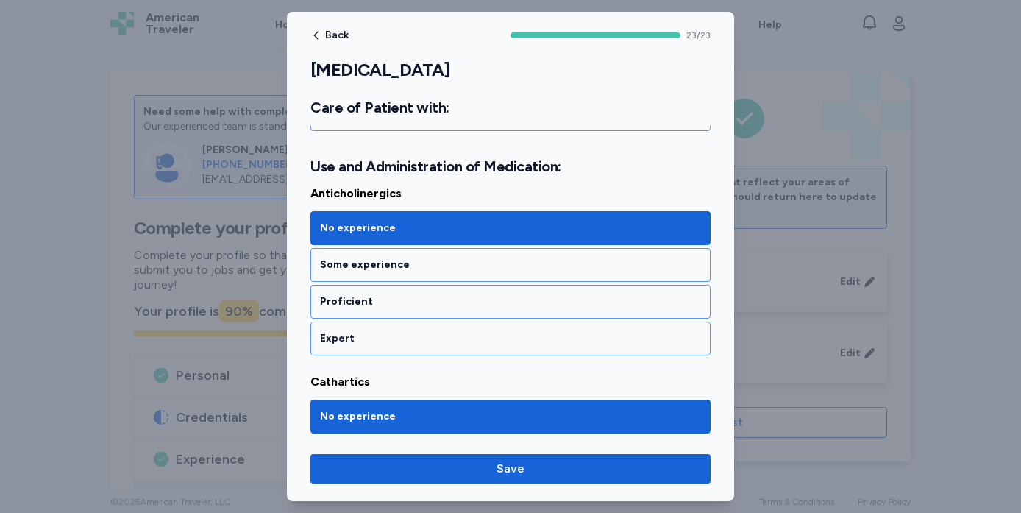
scroll to position [4187, 0]
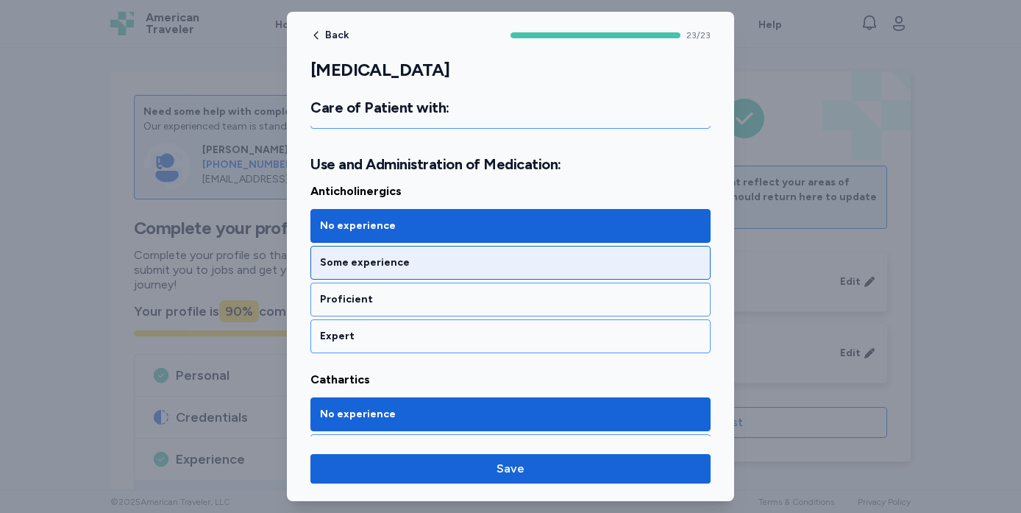
click at [397, 270] on div "Some experience" at bounding box center [510, 263] width 400 height 34
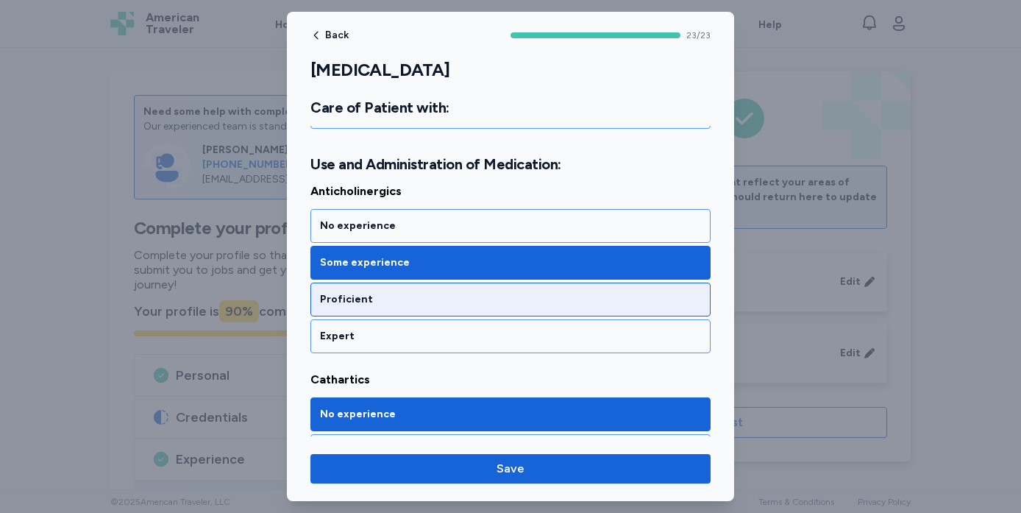
click at [399, 296] on div "Proficient" at bounding box center [510, 299] width 381 height 15
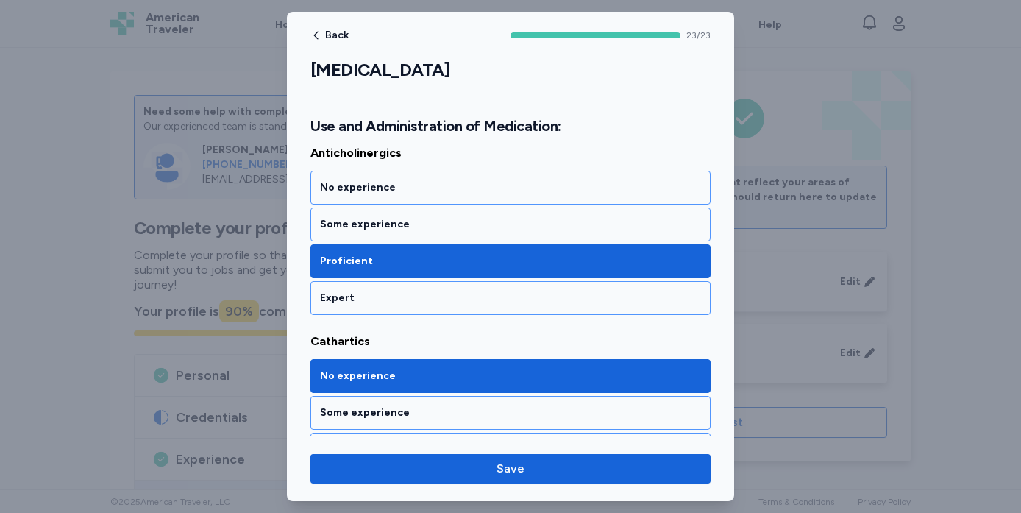
scroll to position [4295, 0]
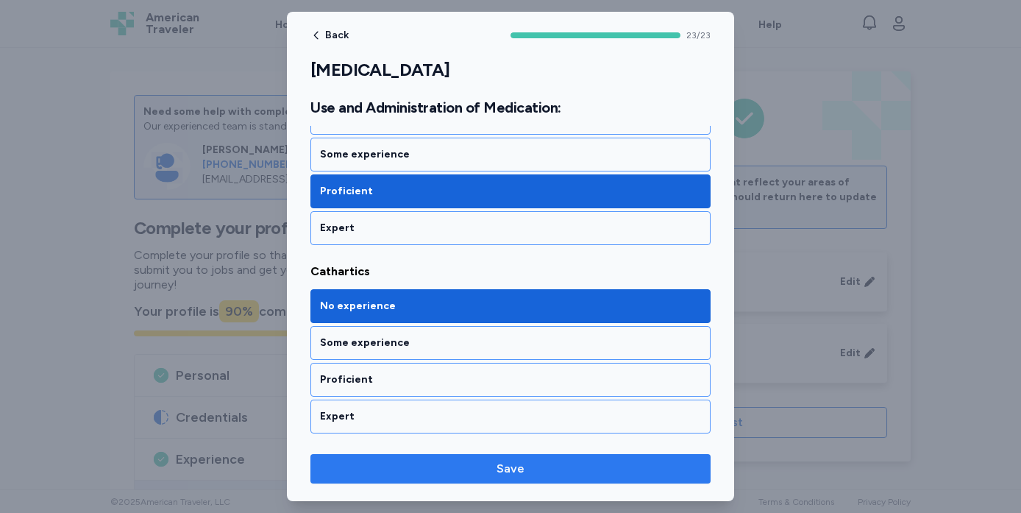
click at [452, 463] on span "Save" at bounding box center [510, 469] width 377 height 18
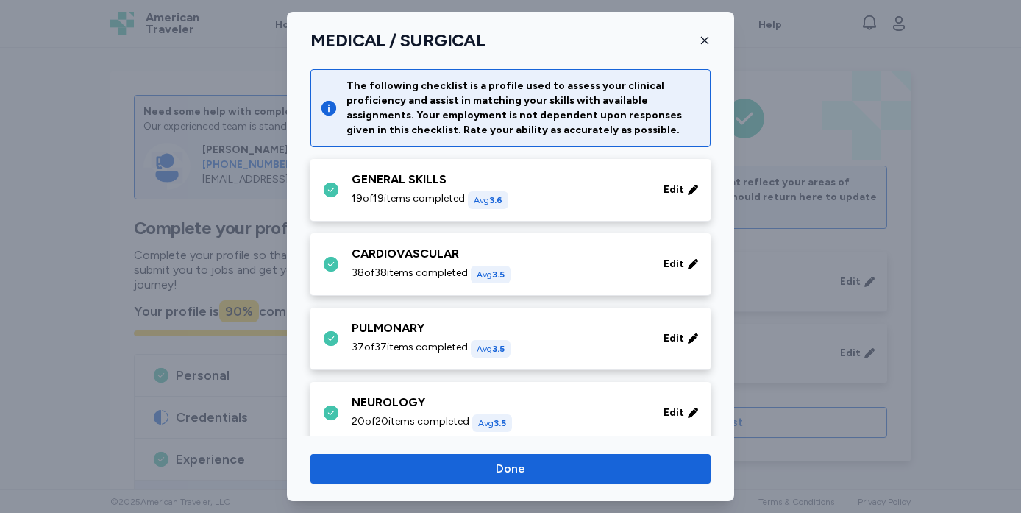
scroll to position [284, 0]
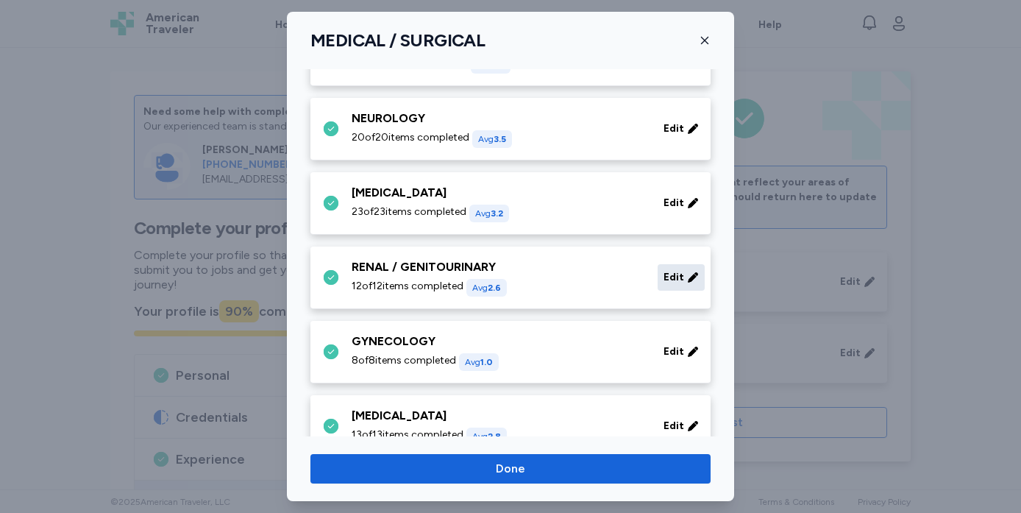
click at [679, 279] on span "Edit" at bounding box center [674, 277] width 21 height 15
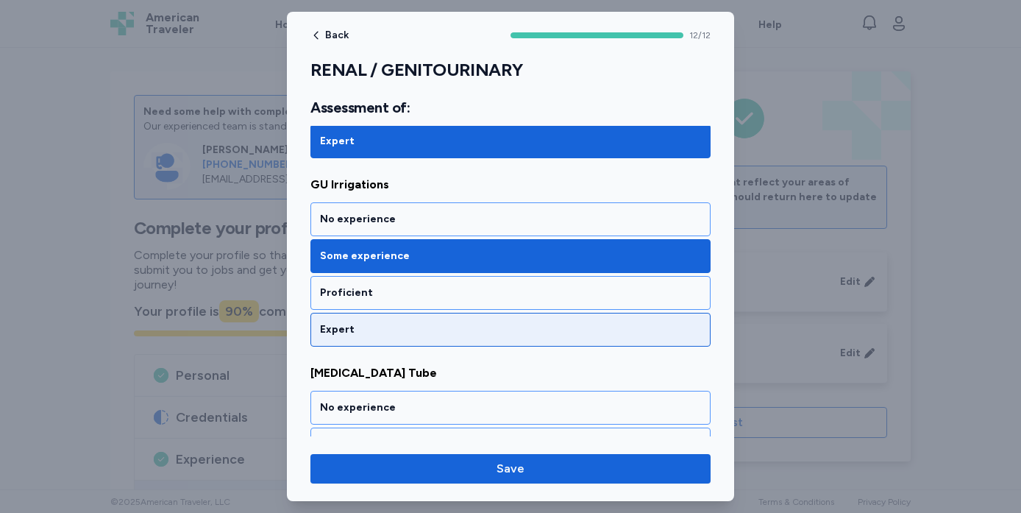
scroll to position [545, 0]
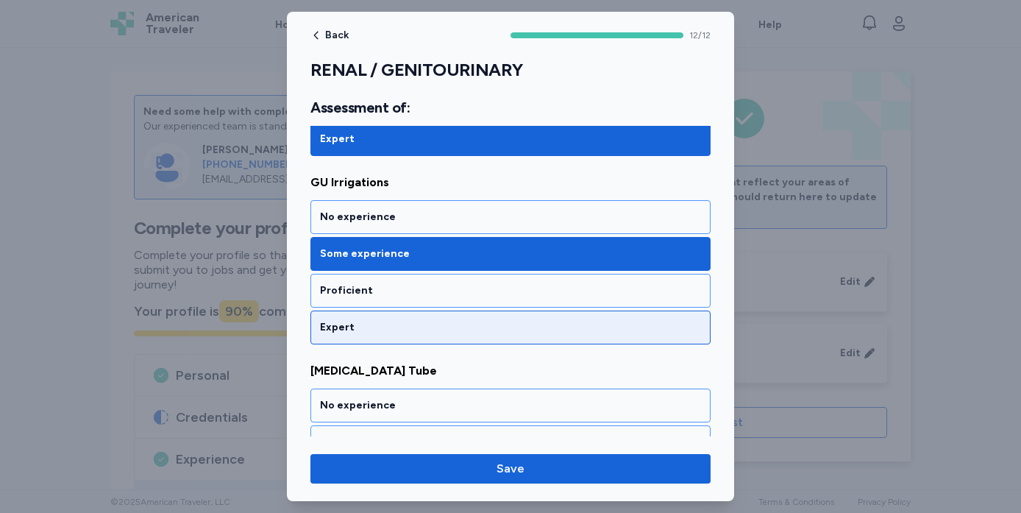
click at [534, 313] on div "Expert" at bounding box center [510, 327] width 400 height 34
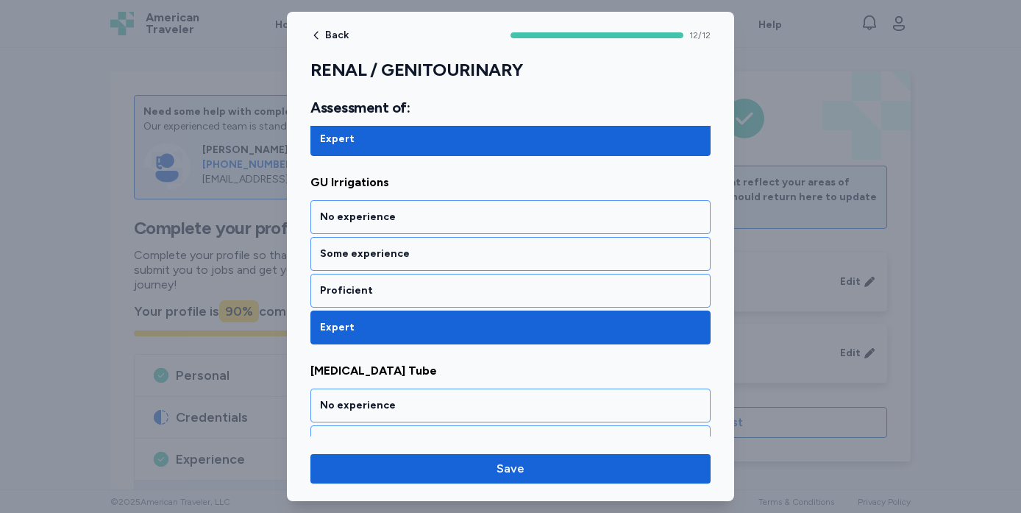
click at [534, 313] on div "Expert" at bounding box center [510, 327] width 400 height 34
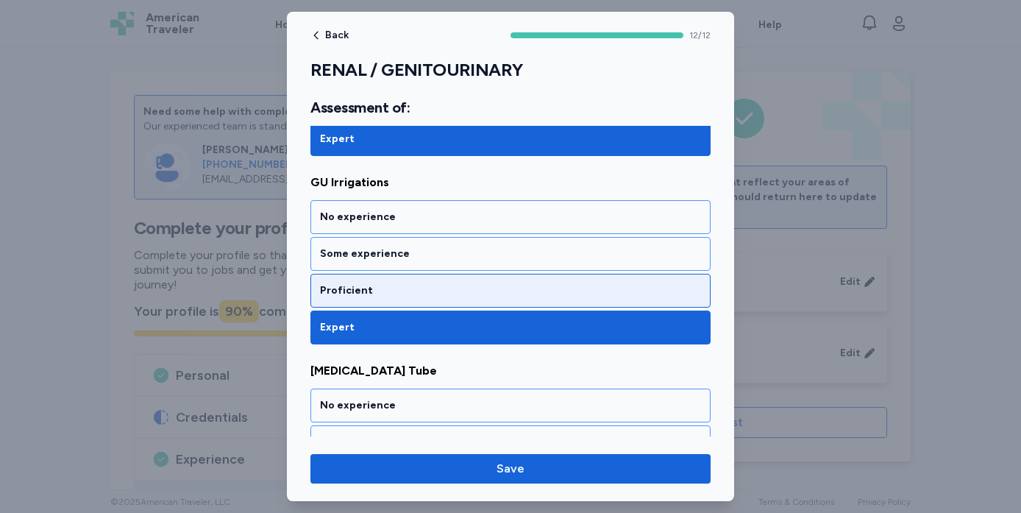
click at [531, 290] on div "Proficient" at bounding box center [510, 290] width 381 height 15
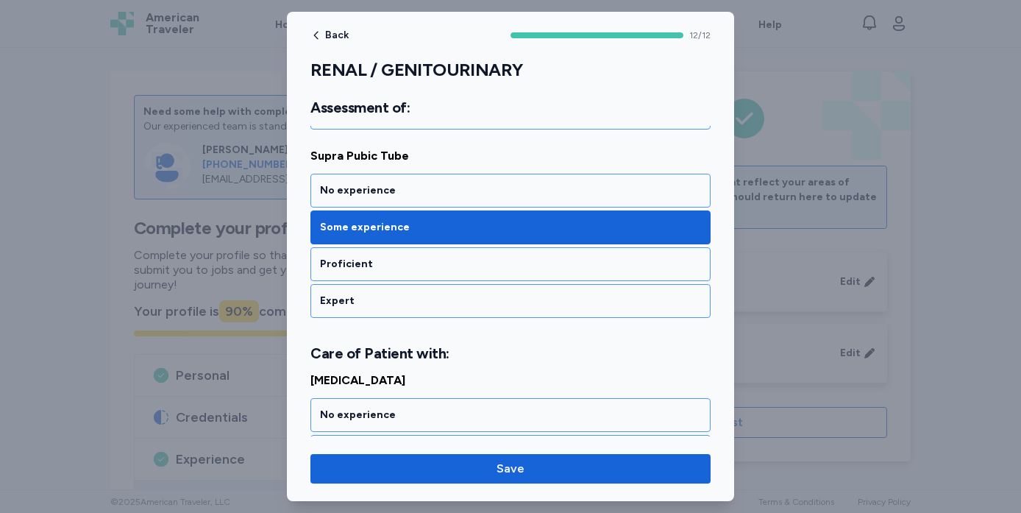
scroll to position [953, 0]
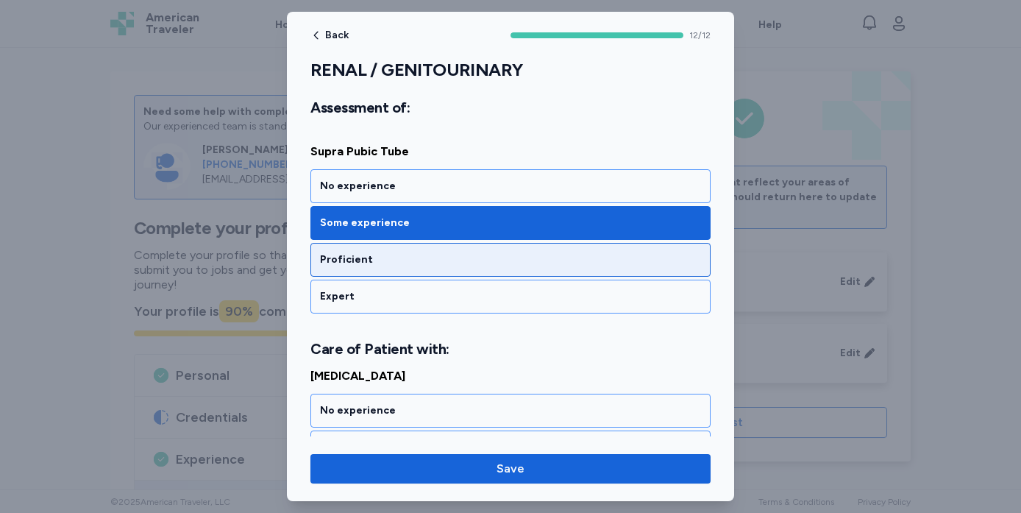
click at [482, 266] on div "Proficient" at bounding box center [510, 259] width 381 height 15
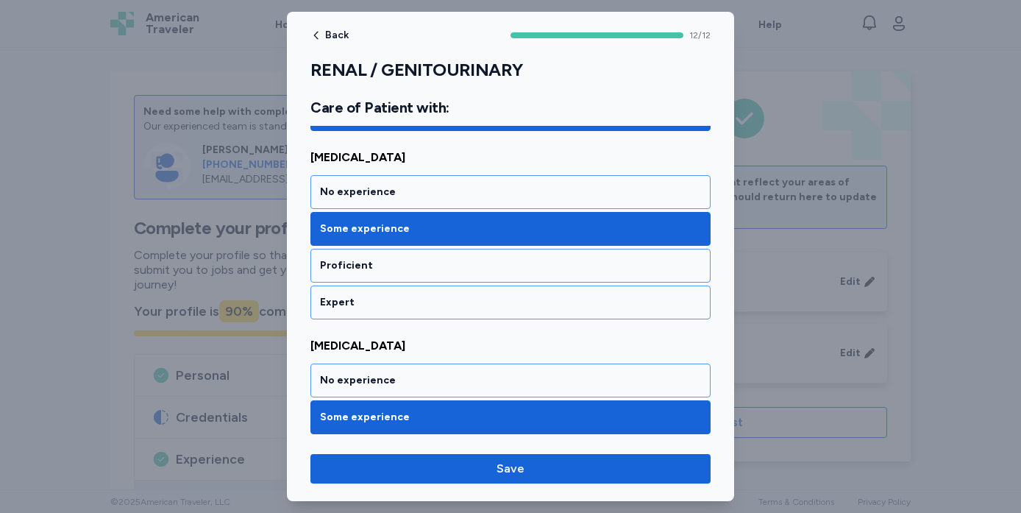
scroll to position [1363, 0]
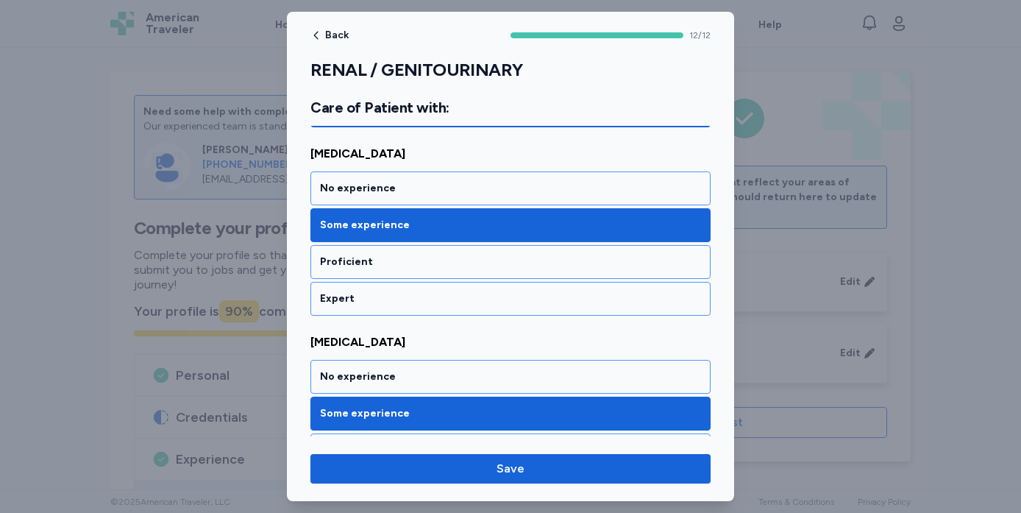
click at [482, 266] on div "Proficient" at bounding box center [510, 262] width 381 height 15
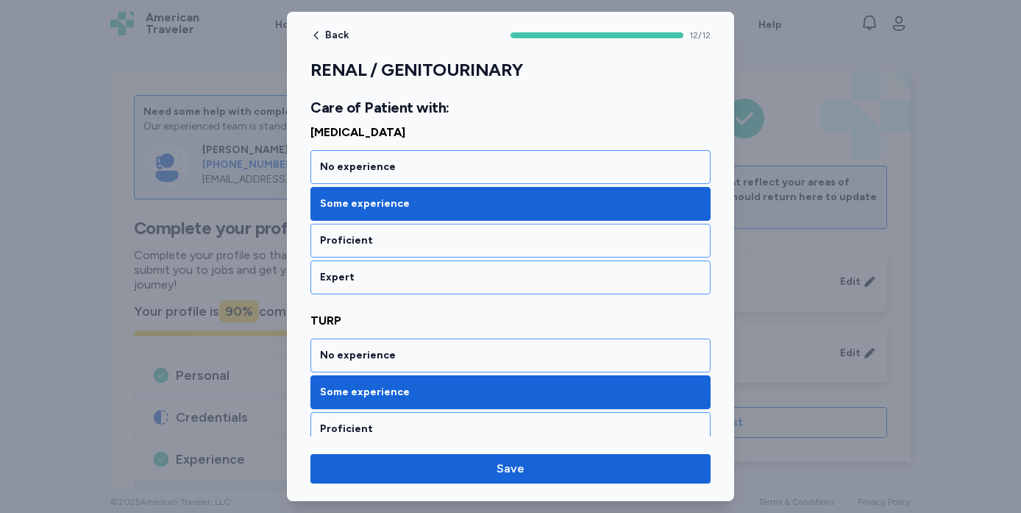
scroll to position [2150, 0]
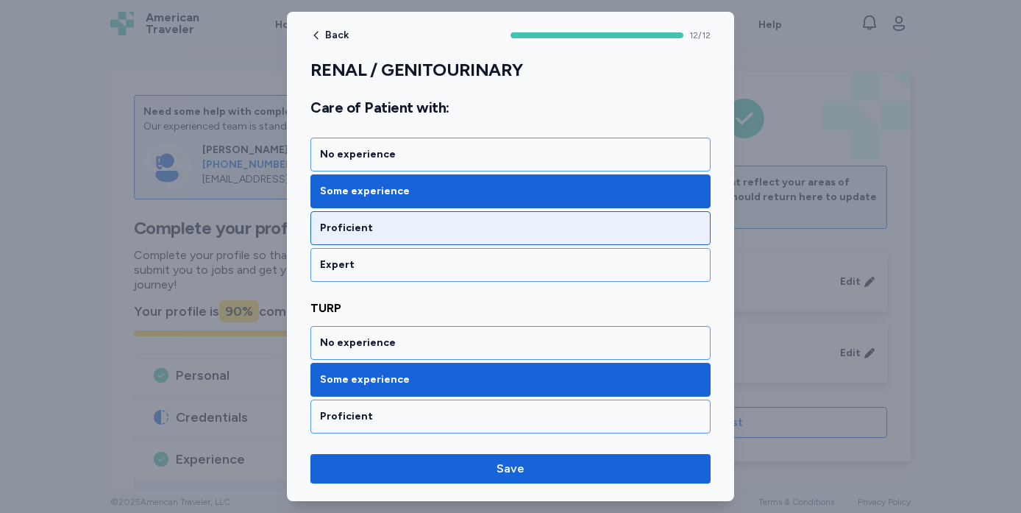
click at [452, 224] on div "Proficient" at bounding box center [510, 228] width 381 height 15
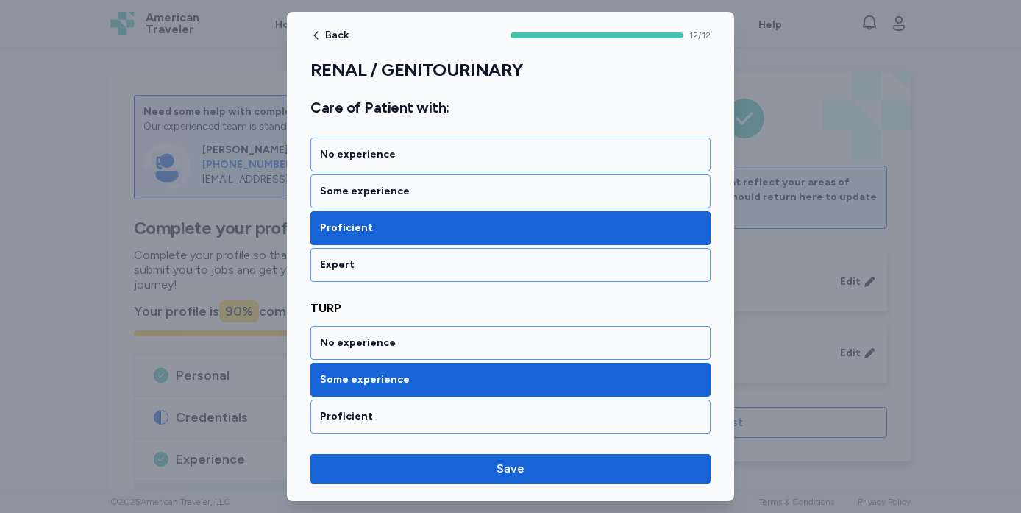
scroll to position [2187, 0]
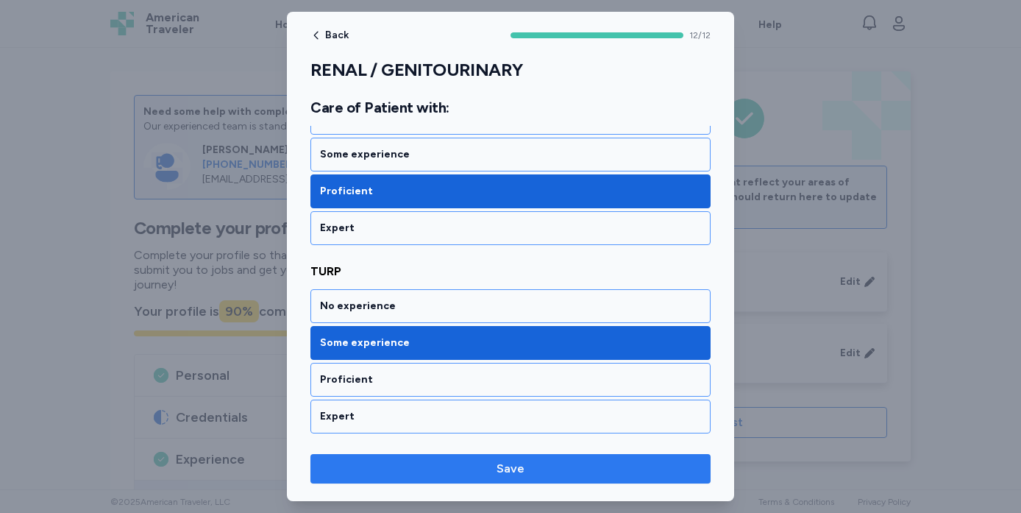
click at [452, 458] on button "Save" at bounding box center [510, 468] width 400 height 29
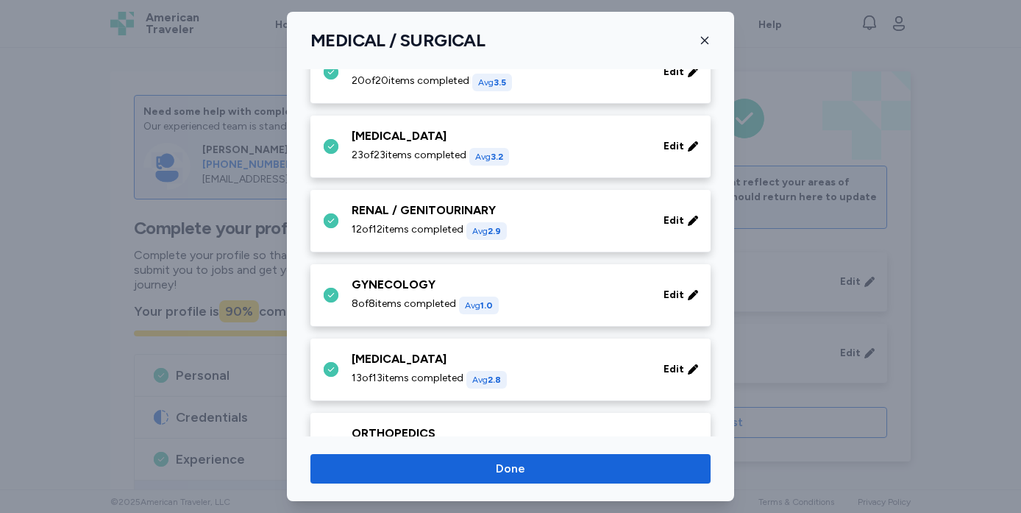
scroll to position [353, 0]
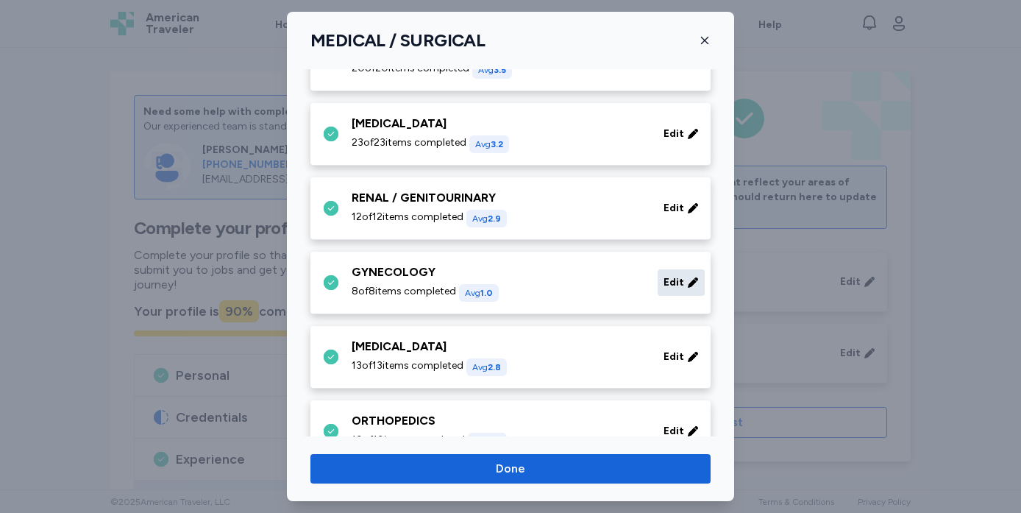
click at [675, 287] on span "Edit" at bounding box center [674, 282] width 21 height 15
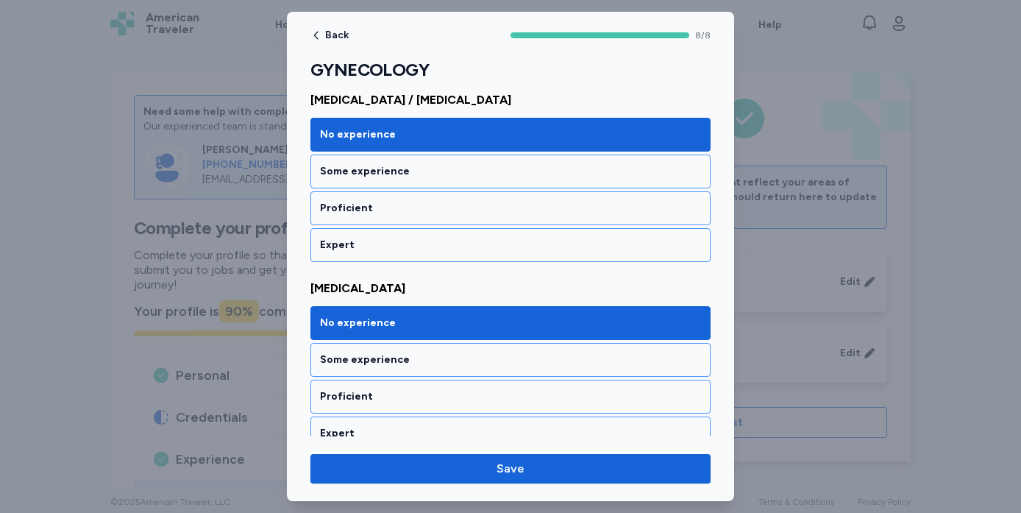
scroll to position [1362, 0]
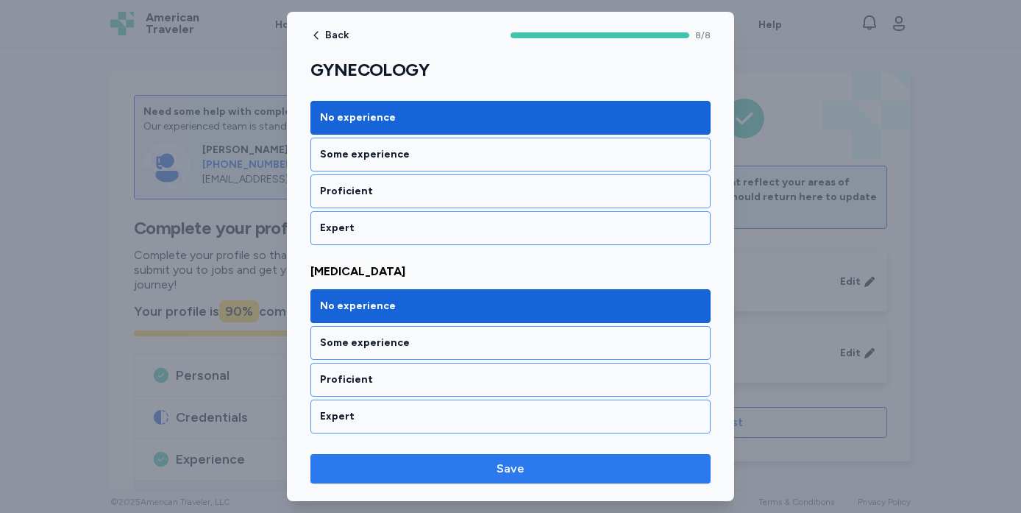
click at [540, 469] on span "Save" at bounding box center [510, 469] width 377 height 18
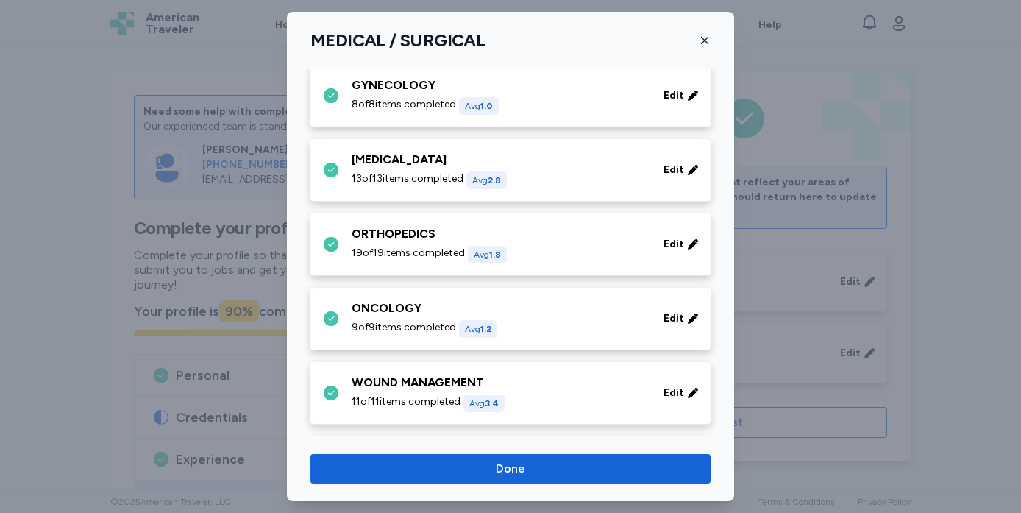
scroll to position [547, 0]
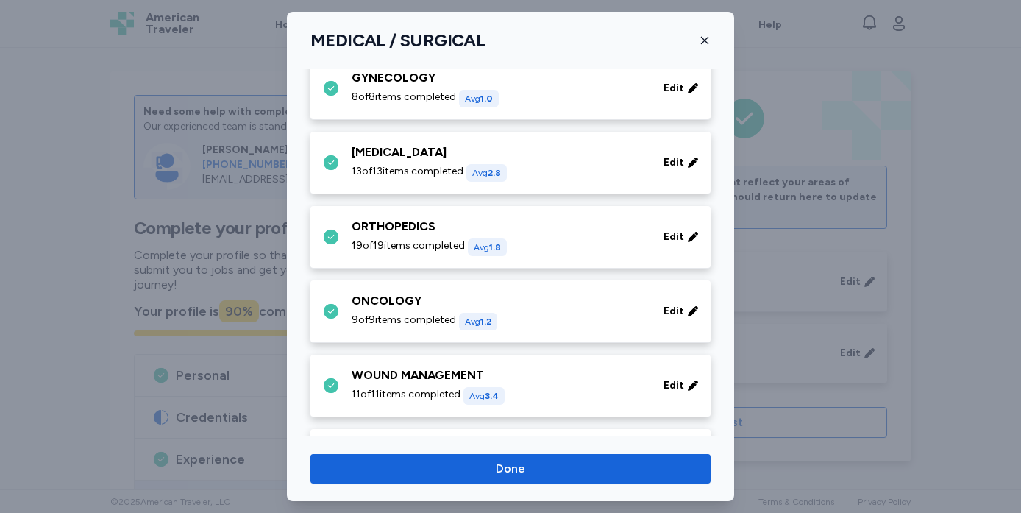
click at [677, 177] on div "[MEDICAL_DATA] 13 of 13 items completed Avg 2.8 Edit" at bounding box center [513, 162] width 383 height 38
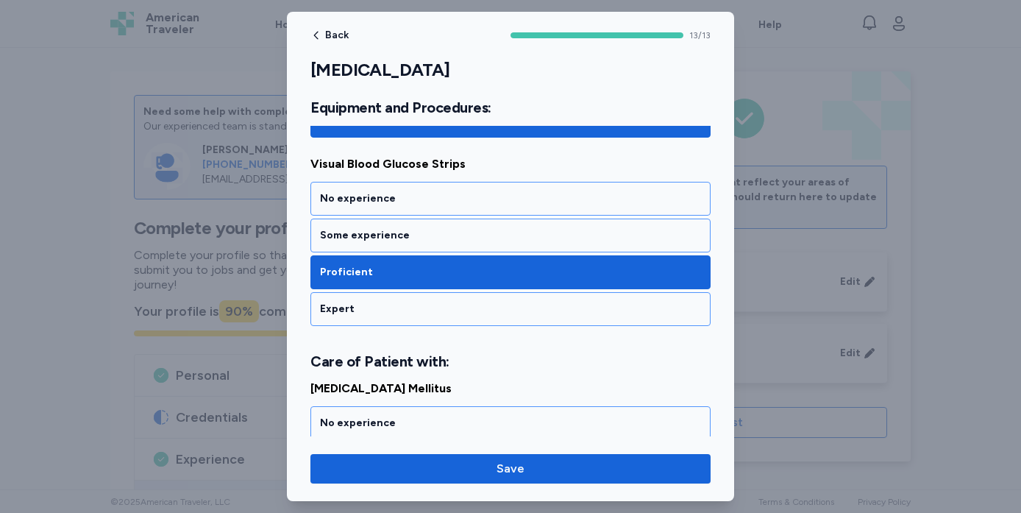
scroll to position [1324, 0]
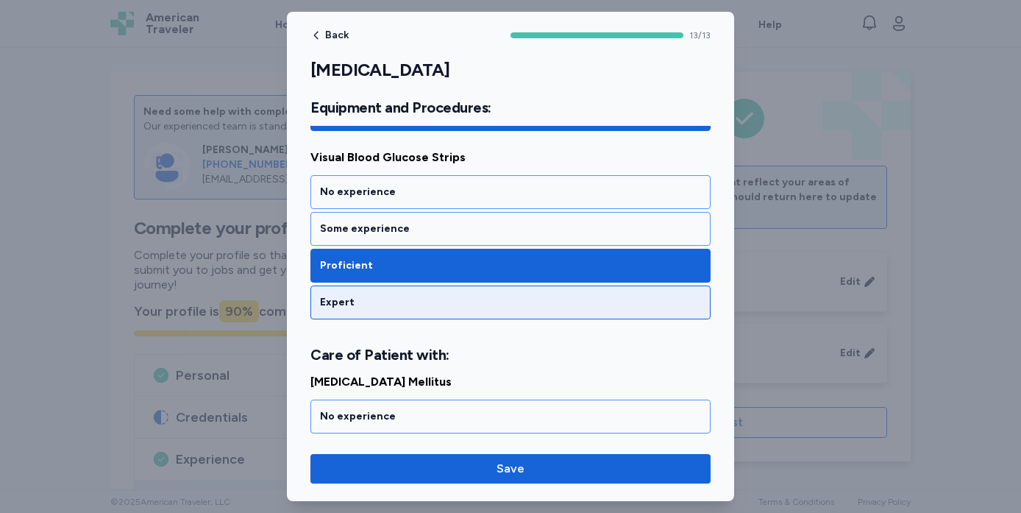
click at [581, 297] on div "Expert" at bounding box center [510, 302] width 381 height 15
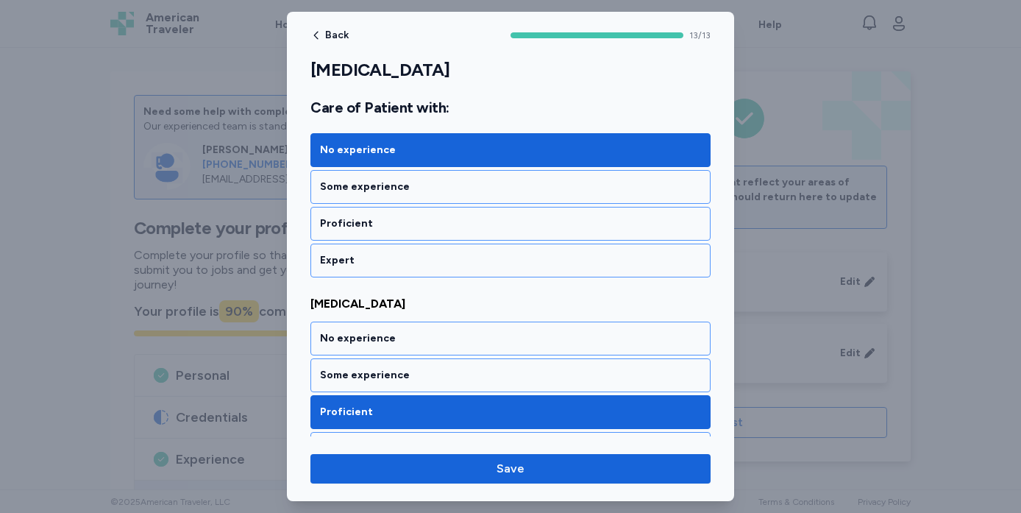
scroll to position [2376, 0]
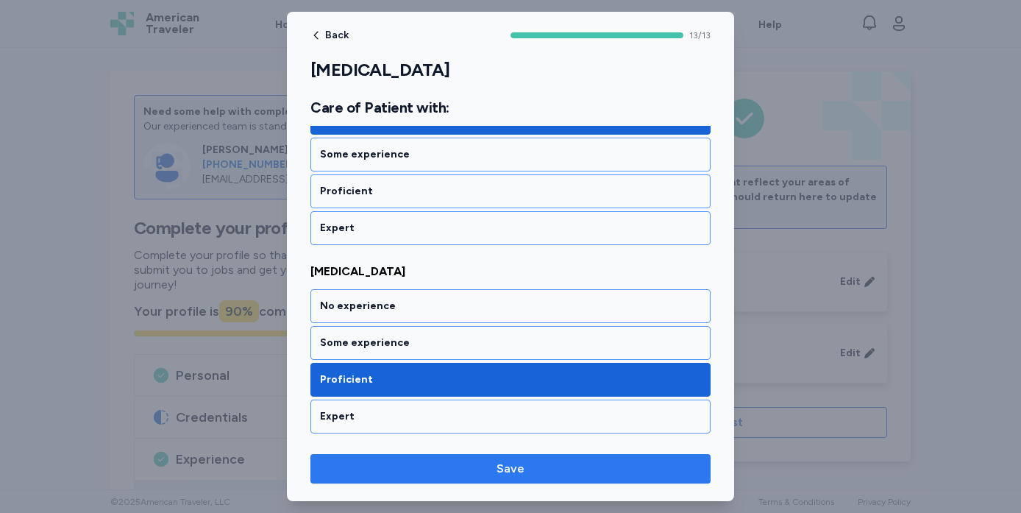
click at [580, 469] on span "Save" at bounding box center [510, 469] width 377 height 18
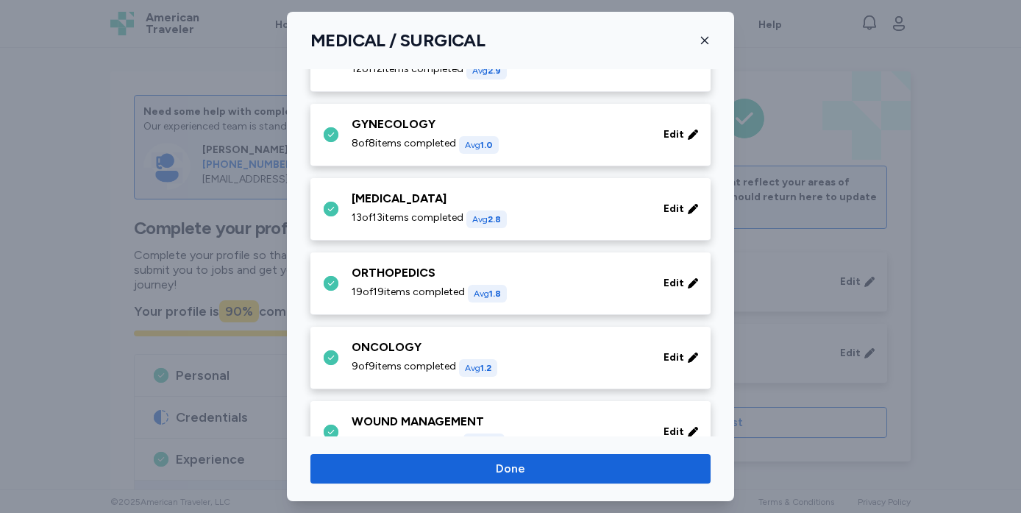
scroll to position [503, 0]
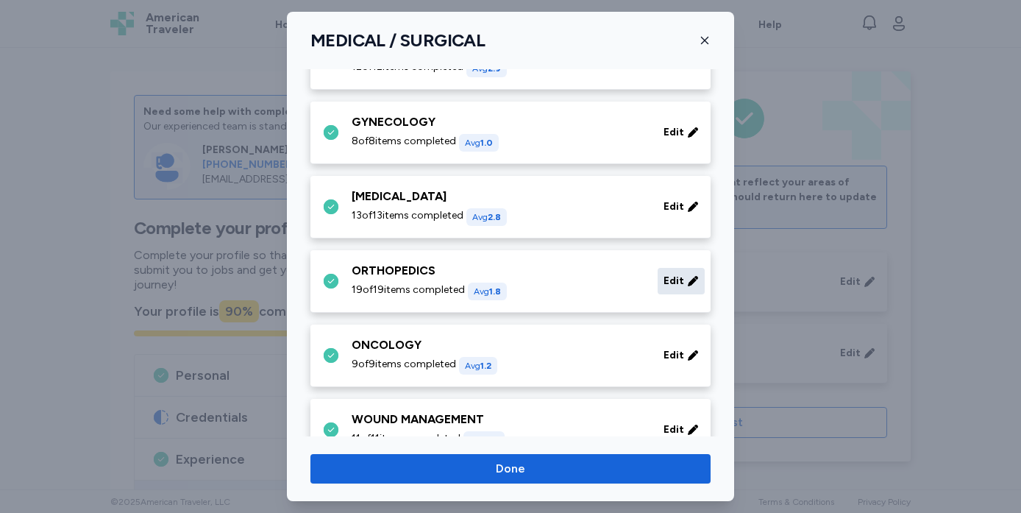
click at [672, 288] on span "Edit" at bounding box center [674, 281] width 21 height 15
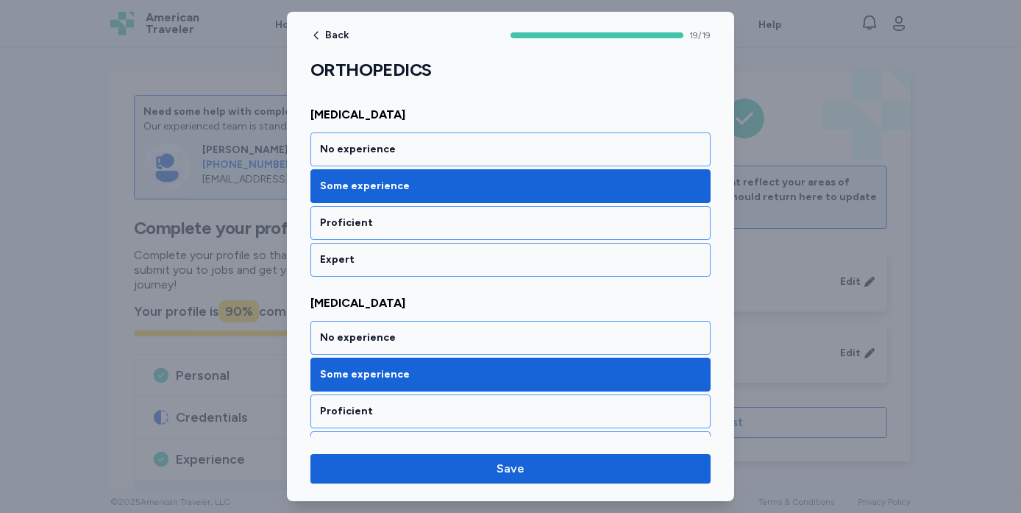
scroll to position [3434, 0]
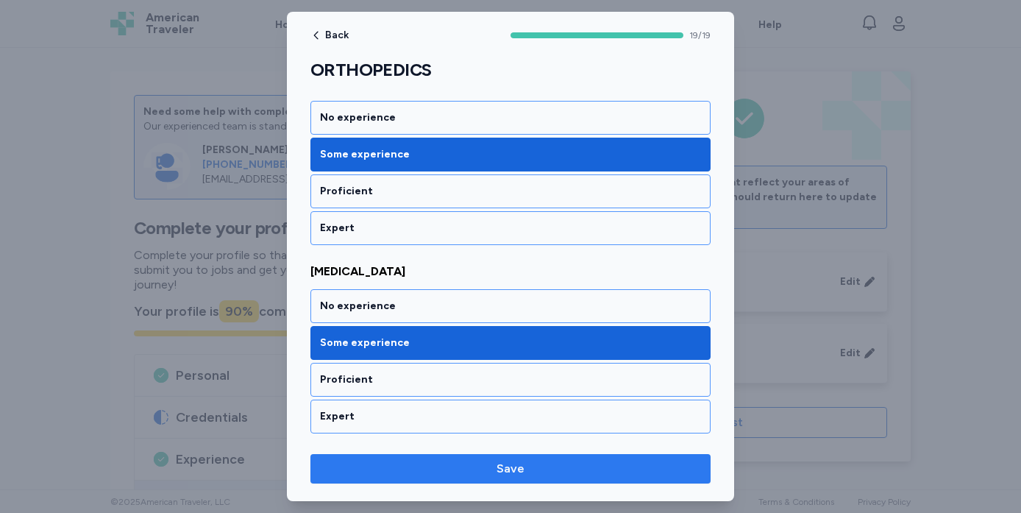
click at [432, 466] on span "Save" at bounding box center [510, 469] width 377 height 18
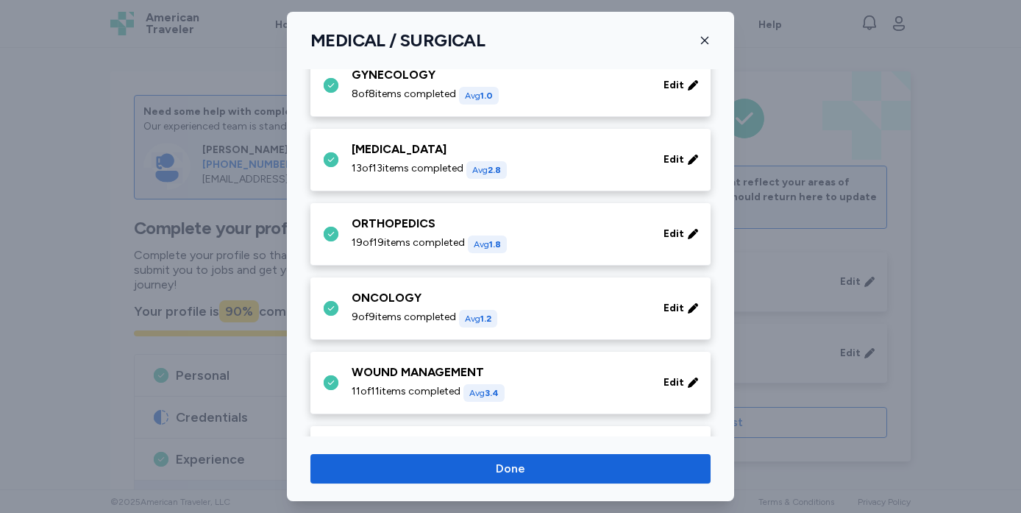
scroll to position [555, 0]
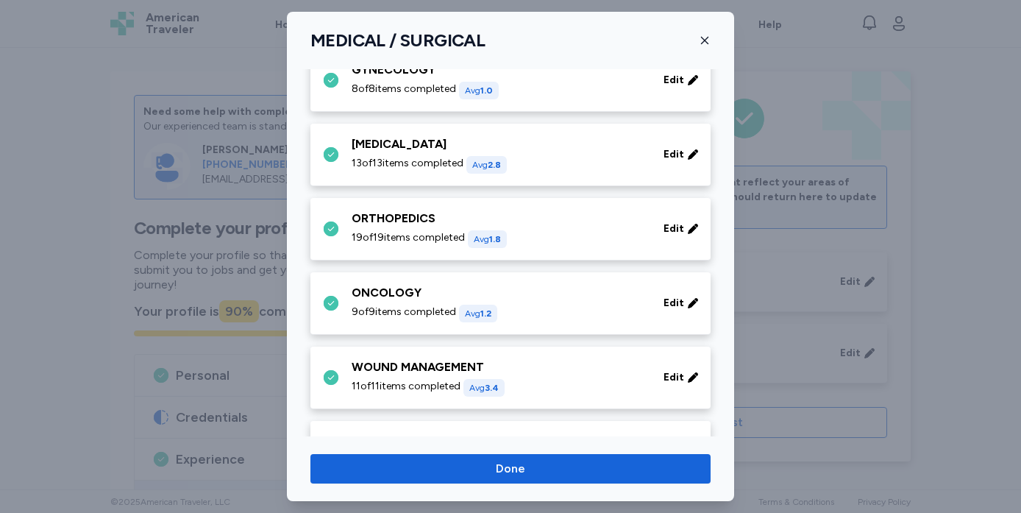
click at [476, 241] on span "Avg 1.8" at bounding box center [487, 239] width 27 height 10
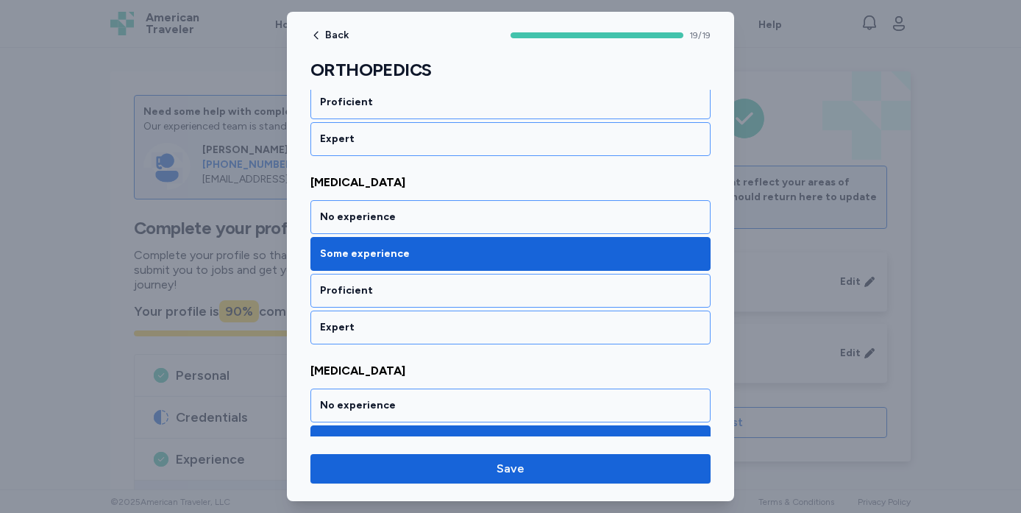
scroll to position [3434, 0]
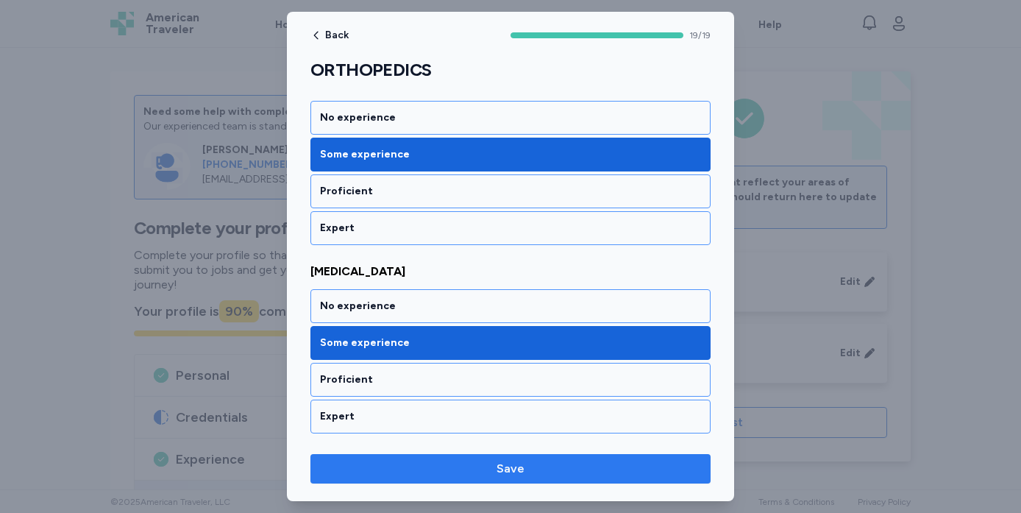
click at [482, 466] on span "Save" at bounding box center [510, 469] width 377 height 18
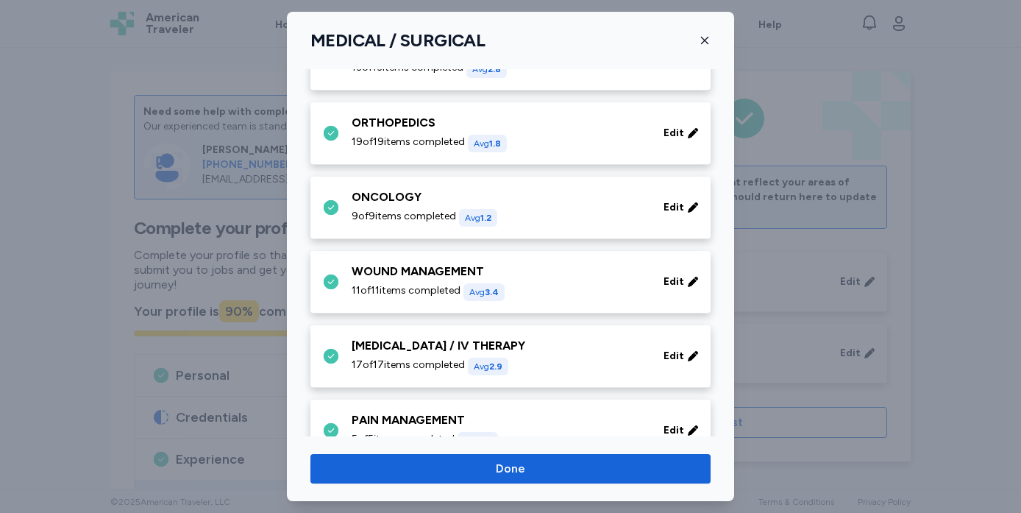
scroll to position [656, 0]
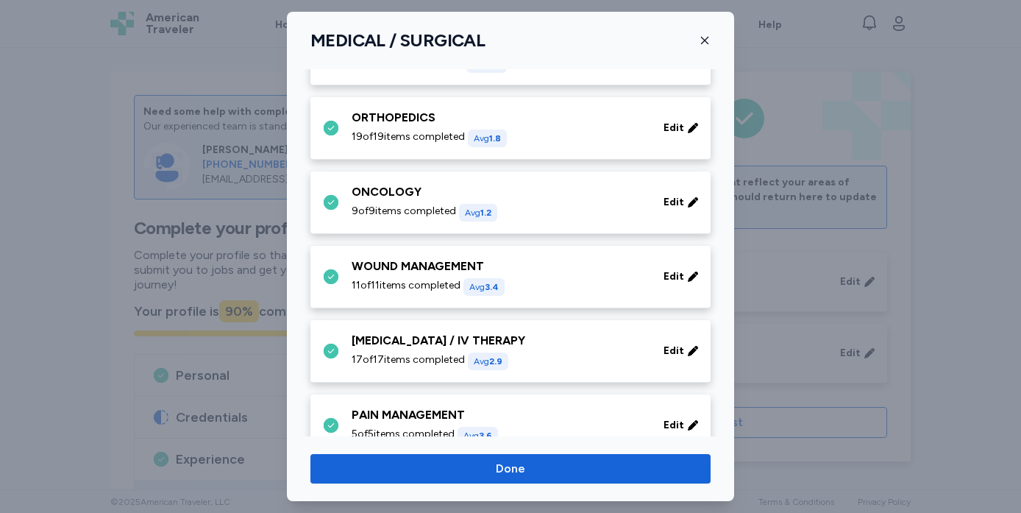
click at [420, 198] on div "ONCOLOGY" at bounding box center [499, 192] width 294 height 18
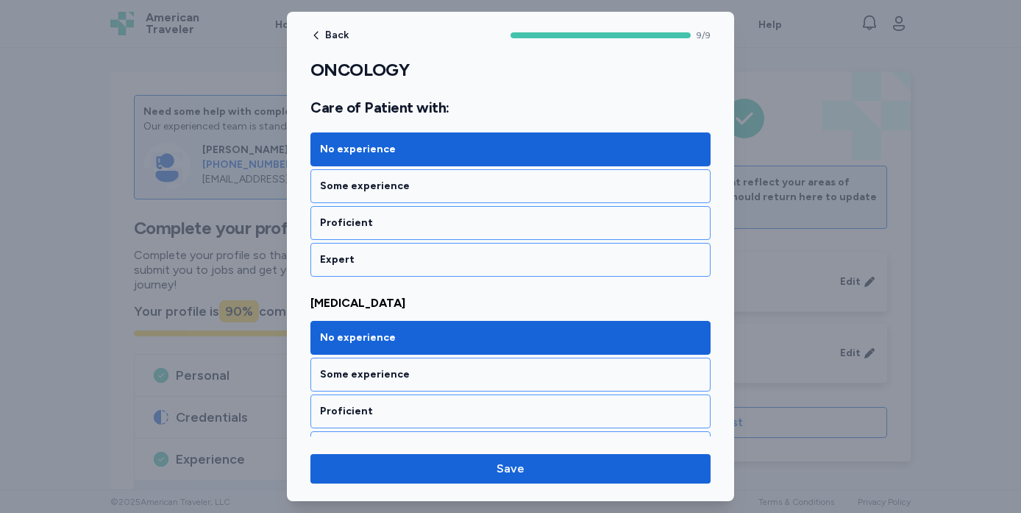
scroll to position [1622, 0]
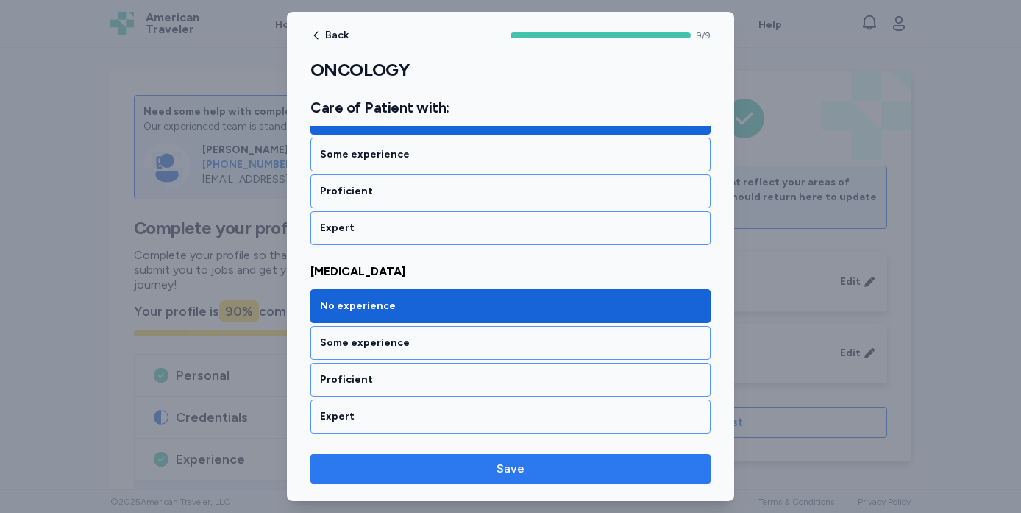
click at [511, 465] on span "Save" at bounding box center [511, 469] width 28 height 18
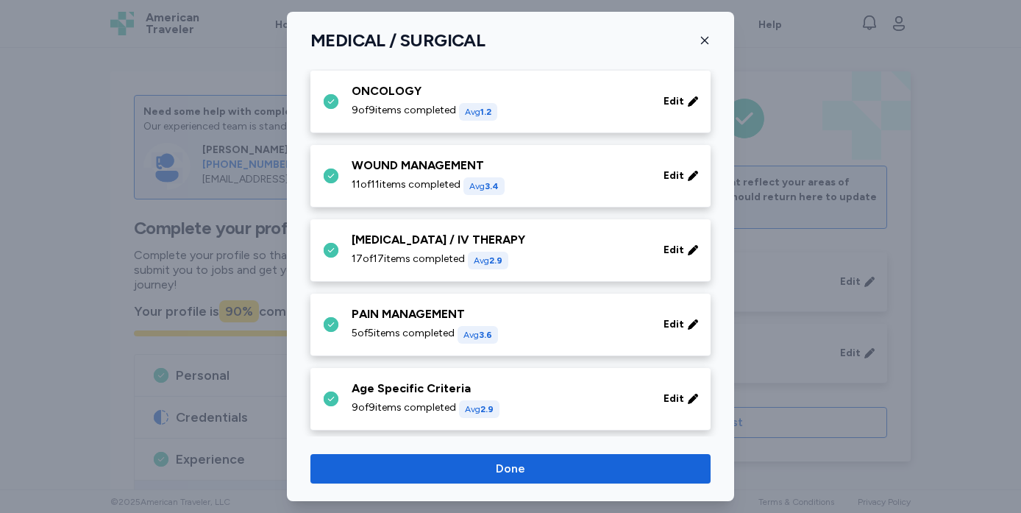
scroll to position [766, 0]
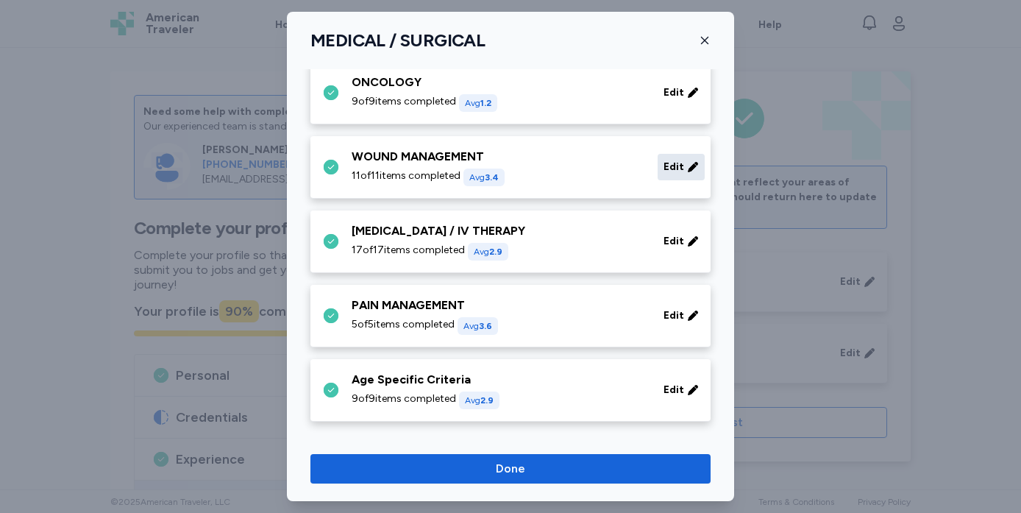
click at [681, 171] on span "Edit" at bounding box center [674, 167] width 21 height 15
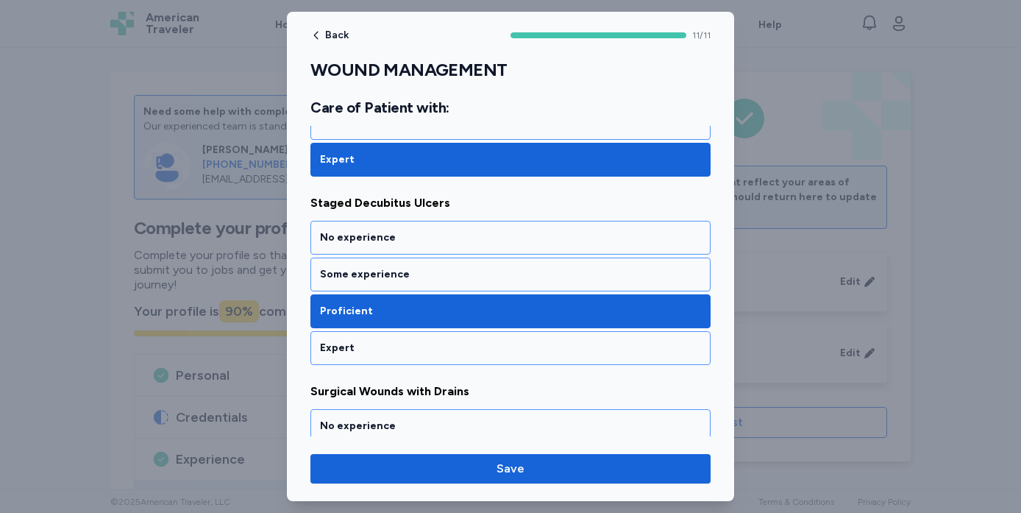
scroll to position [1736, 0]
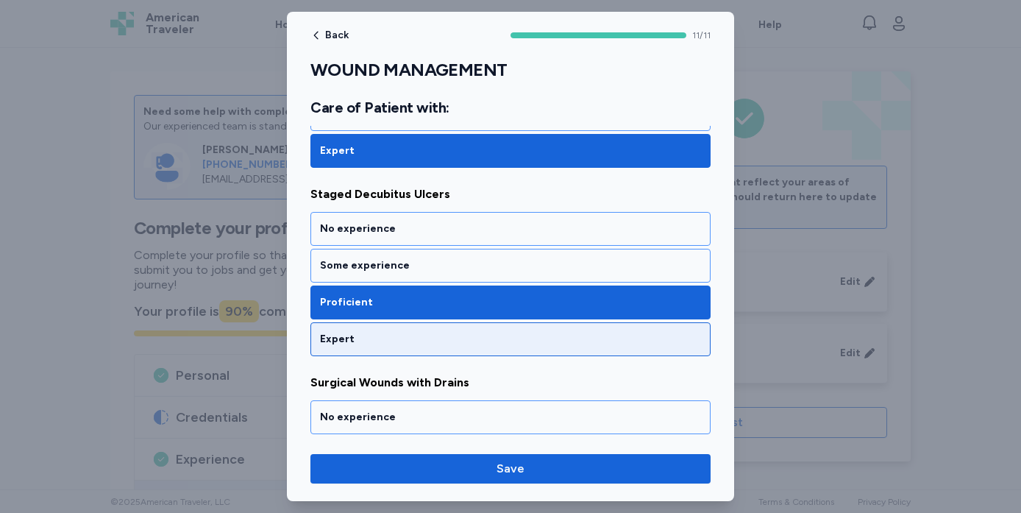
click at [385, 335] on div "Expert" at bounding box center [510, 339] width 381 height 15
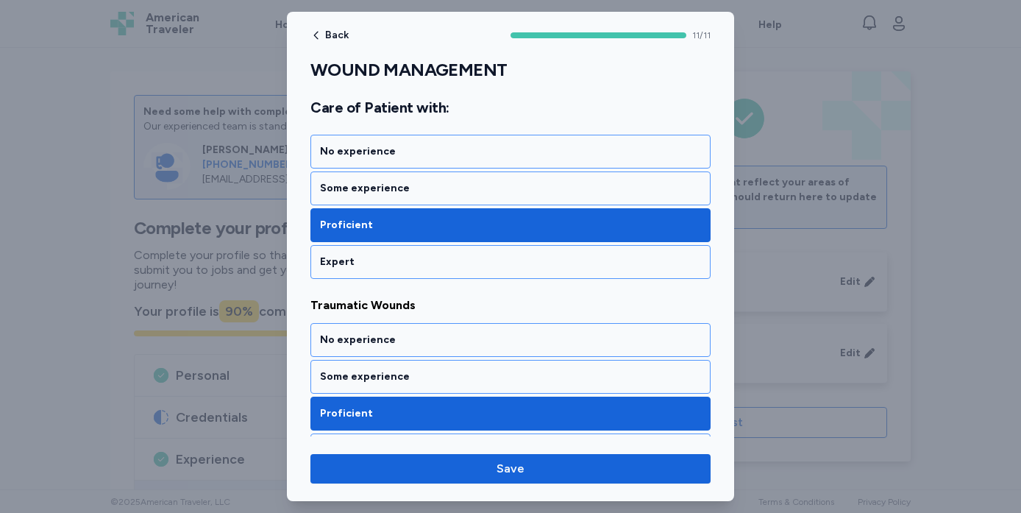
scroll to position [2035, 0]
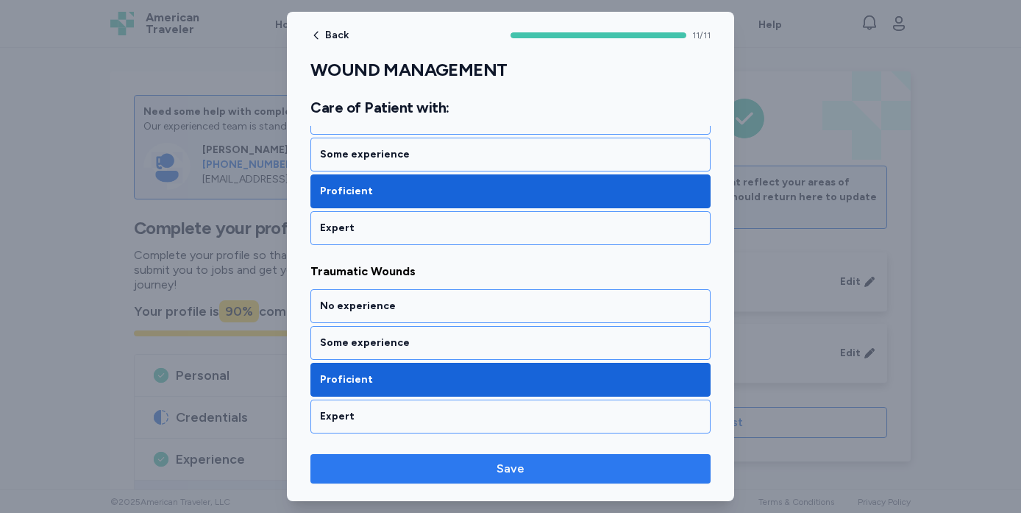
click at [454, 477] on span "Save" at bounding box center [510, 469] width 377 height 18
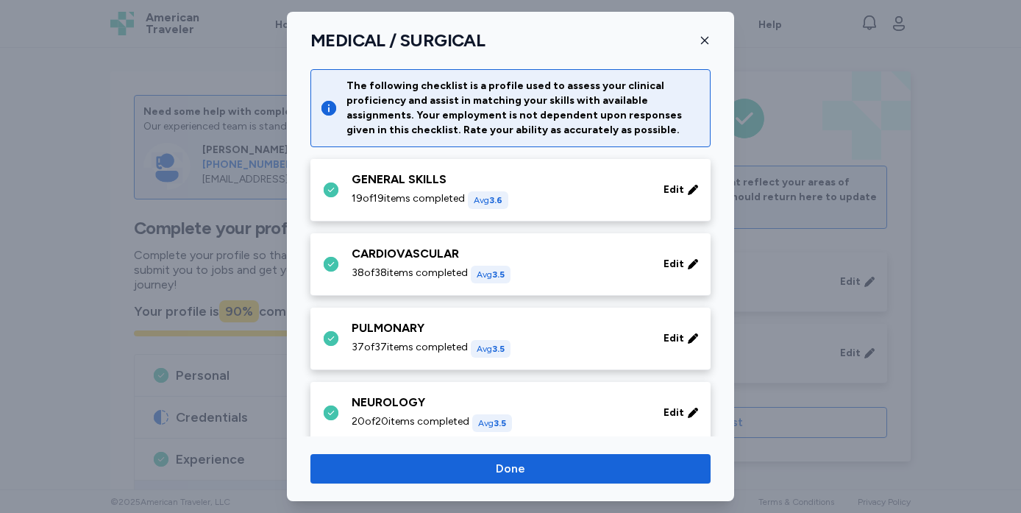
scroll to position [766, 0]
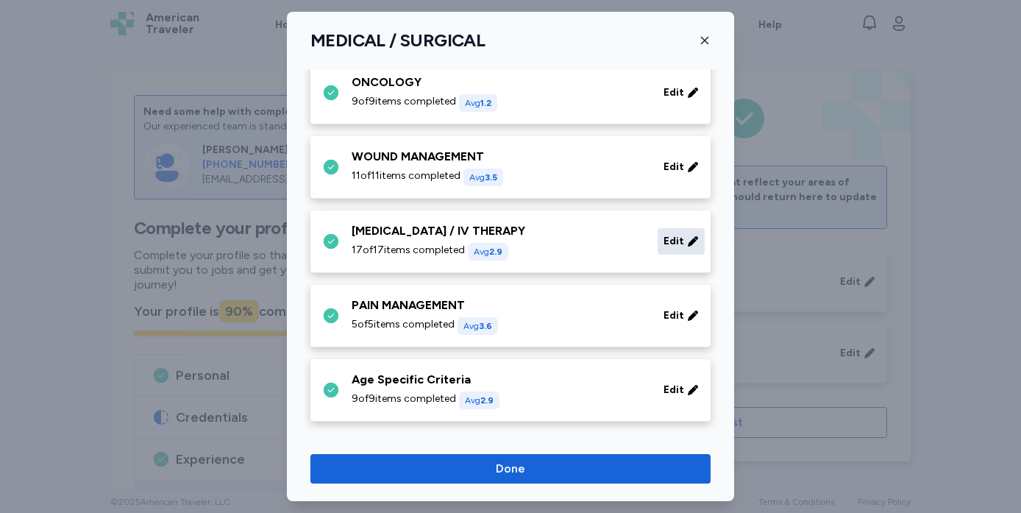
click at [673, 245] on span "Edit" at bounding box center [674, 241] width 21 height 15
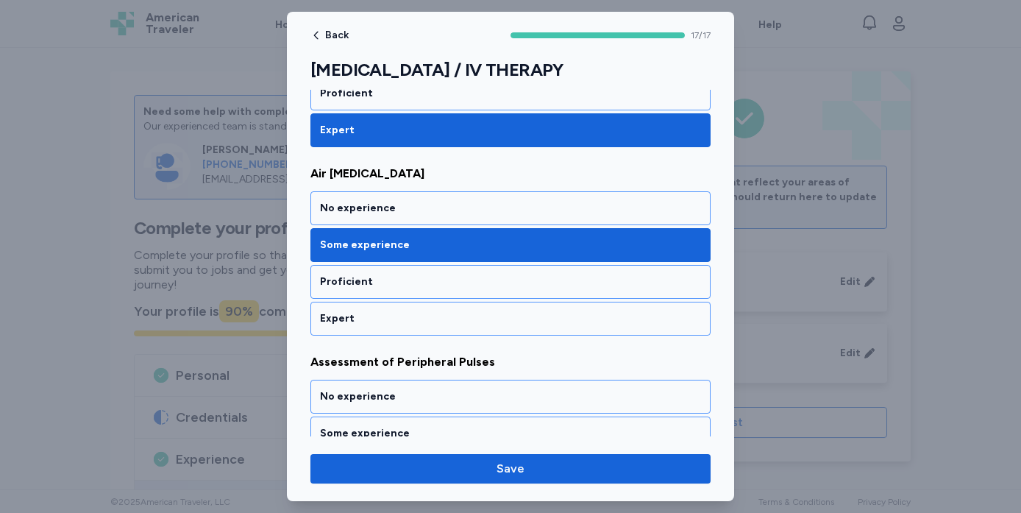
scroll to position [334, 0]
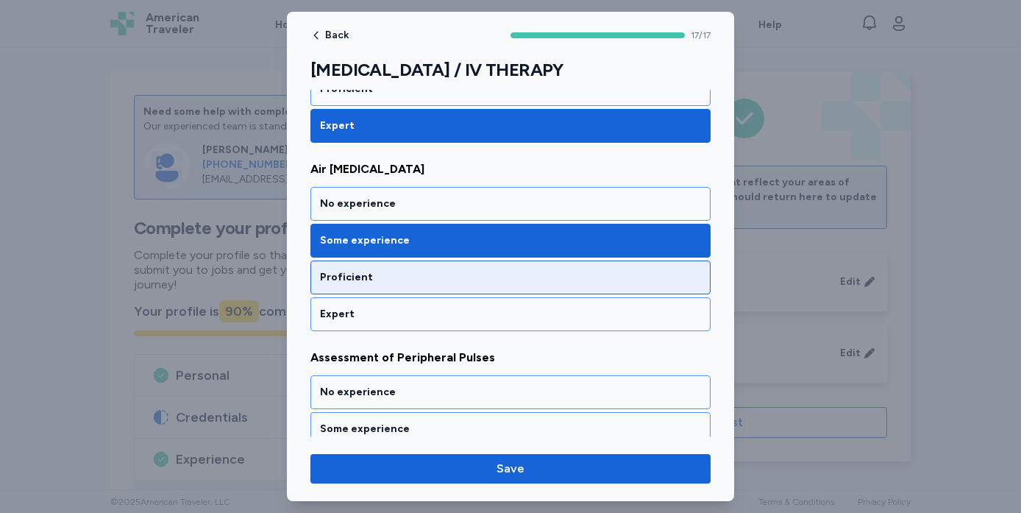
click at [544, 278] on div "Proficient" at bounding box center [510, 277] width 381 height 15
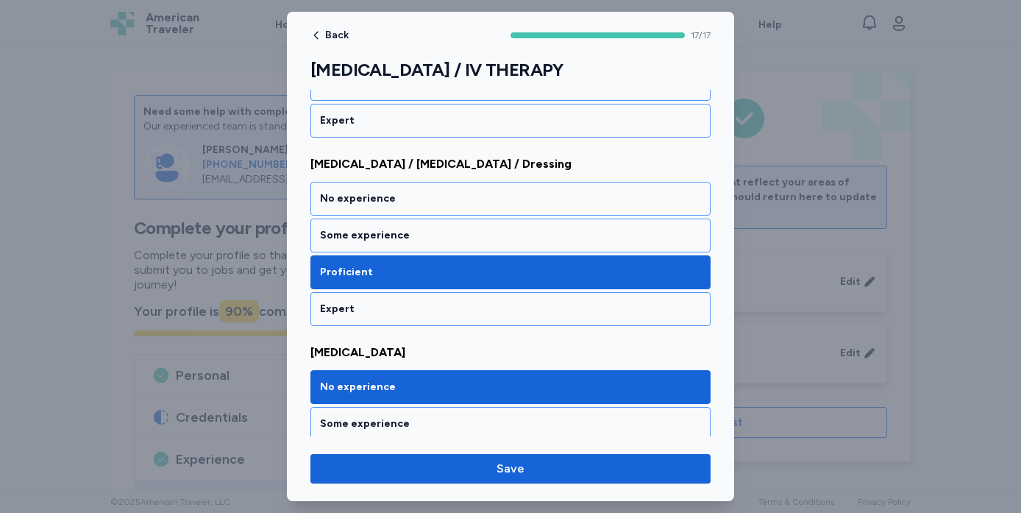
click at [489, 319] on div "Expert" at bounding box center [510, 309] width 400 height 34
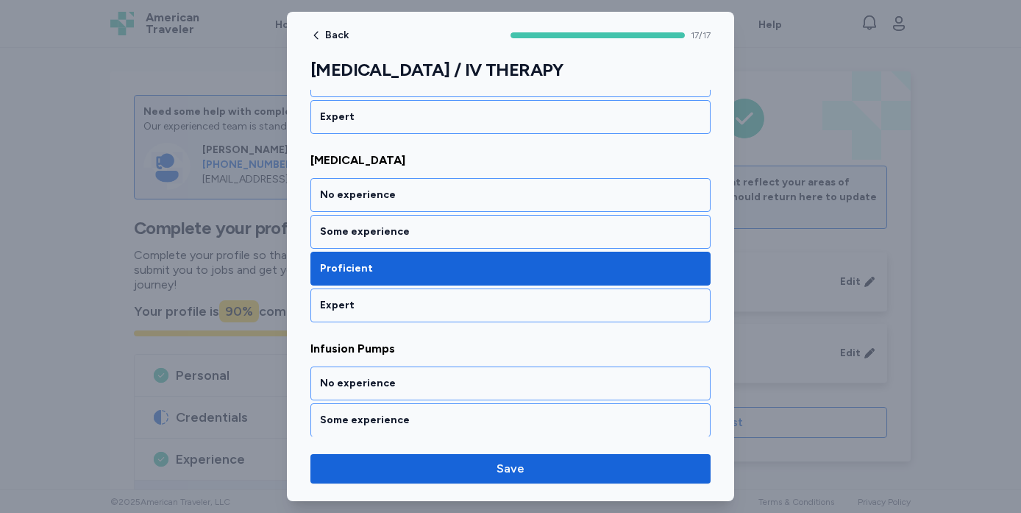
scroll to position [1295, 0]
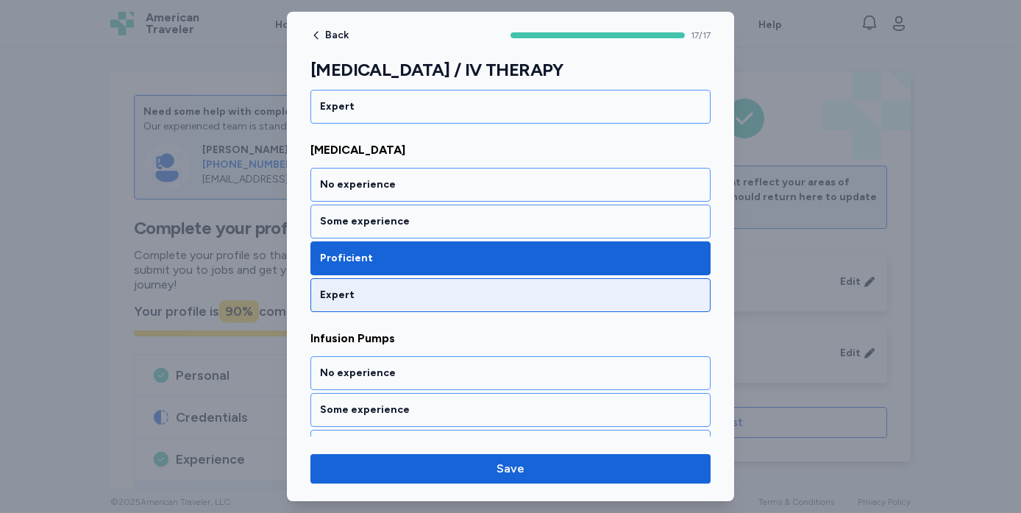
click at [489, 285] on div "Expert" at bounding box center [510, 295] width 400 height 34
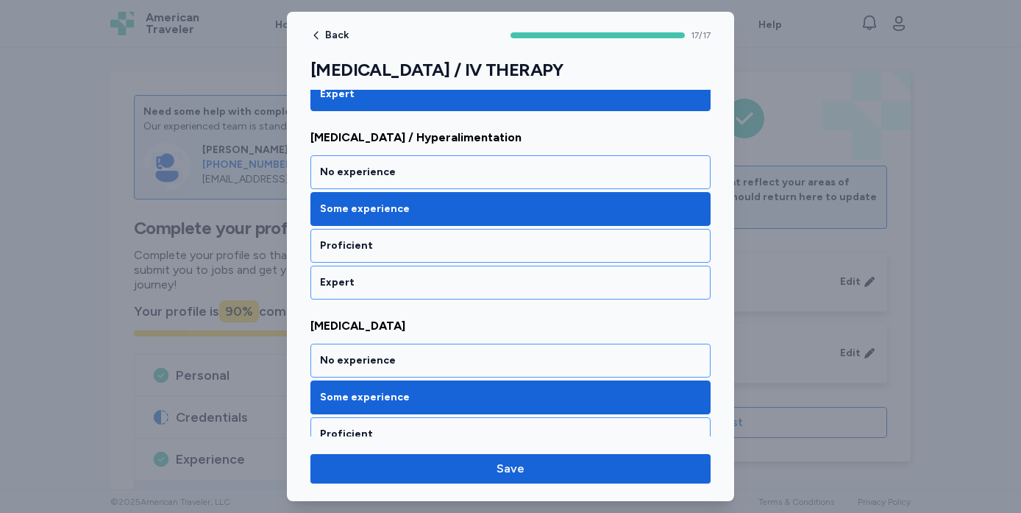
scroll to position [2819, 0]
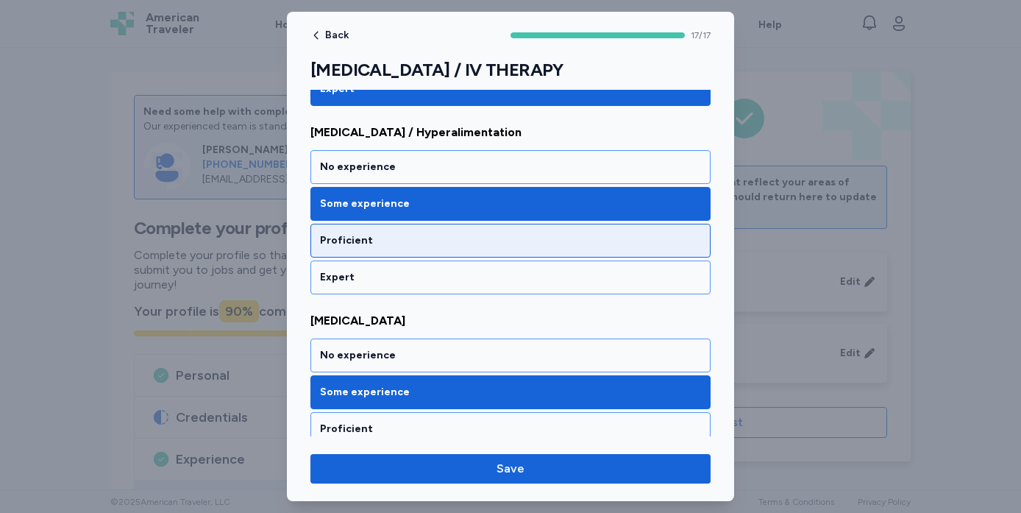
click at [438, 245] on div "Proficient" at bounding box center [510, 240] width 381 height 15
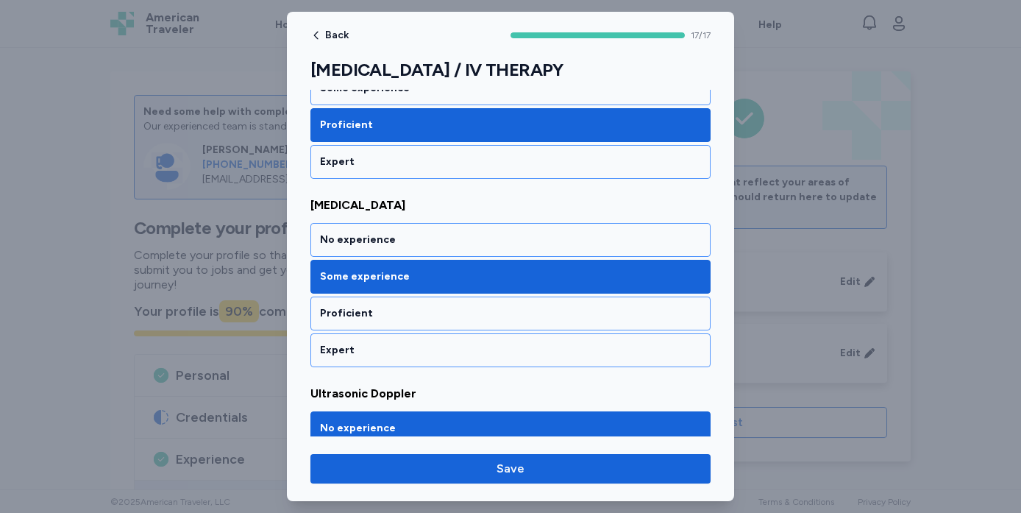
scroll to position [3007, 0]
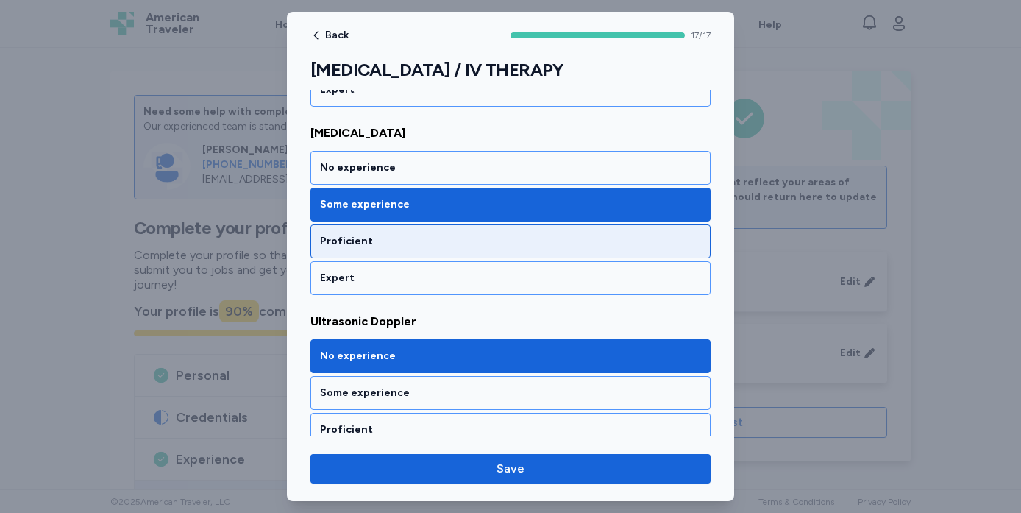
click at [449, 238] on div "Proficient" at bounding box center [510, 241] width 381 height 15
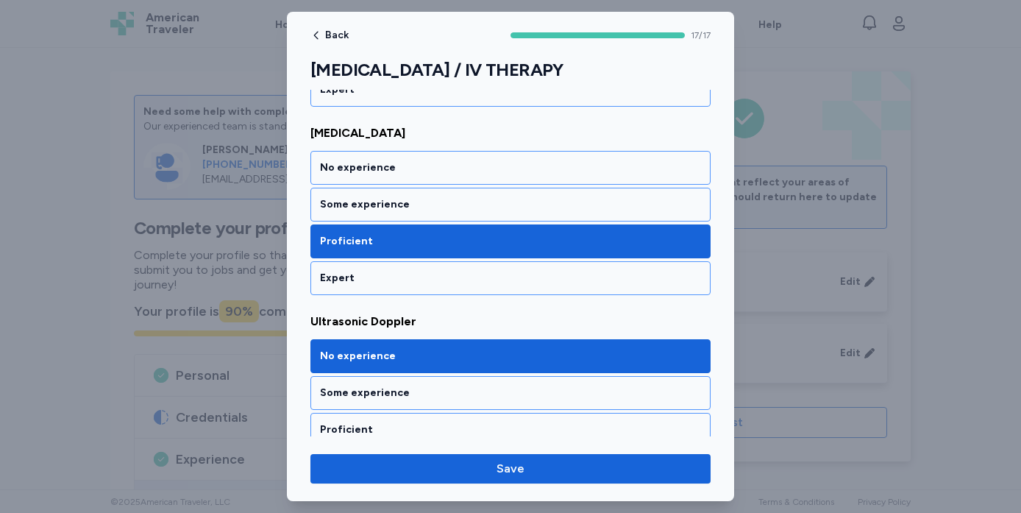
scroll to position [3057, 0]
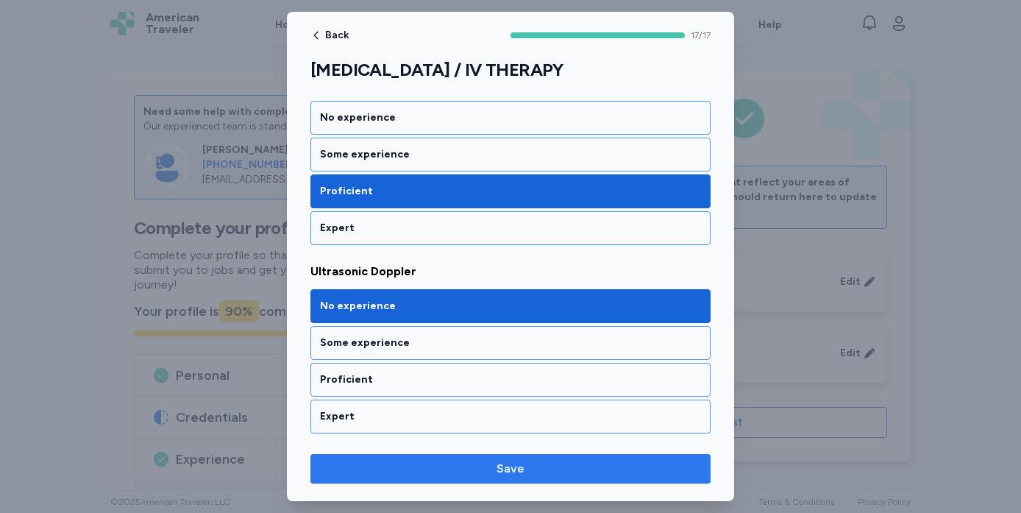
click at [456, 470] on span "Save" at bounding box center [510, 469] width 377 height 18
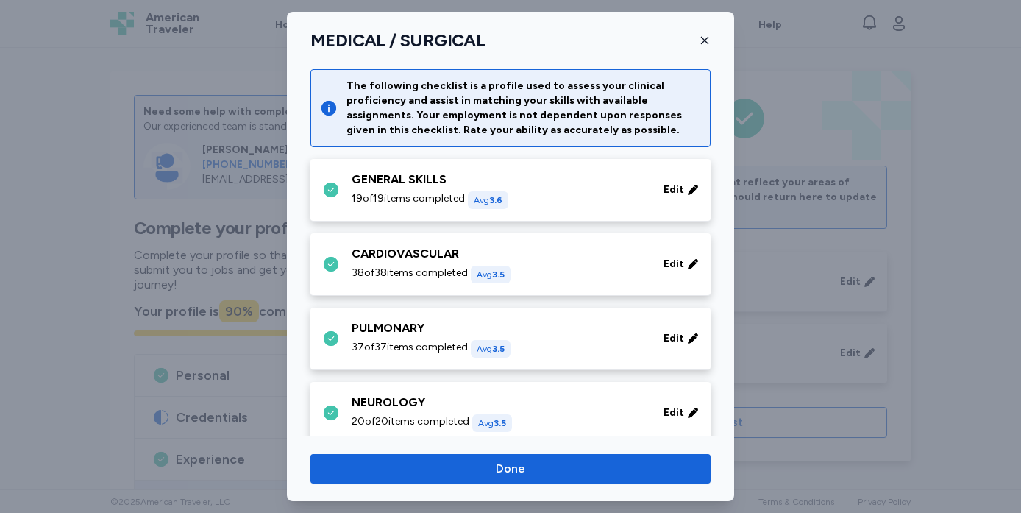
scroll to position [766, 0]
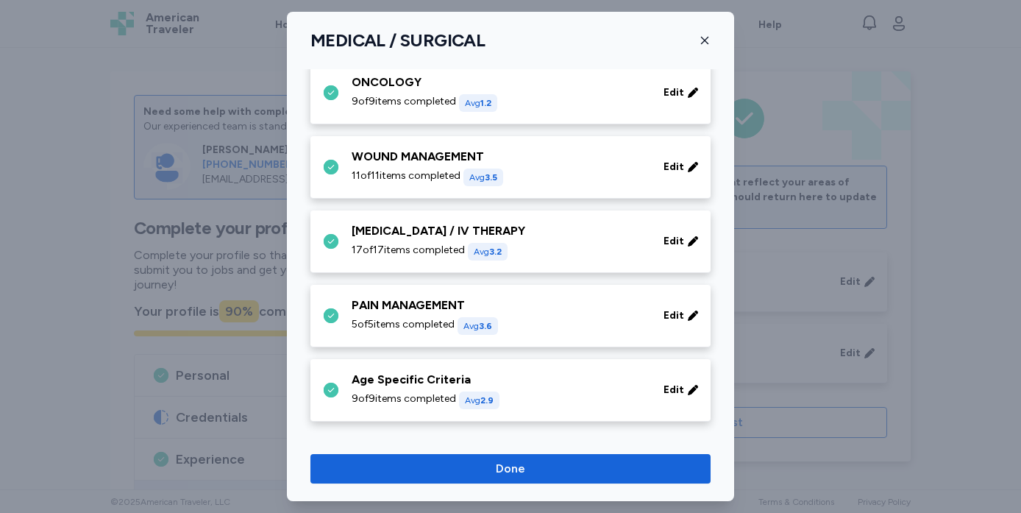
click at [422, 306] on div "PAIN MANAGEMENT" at bounding box center [499, 305] width 294 height 18
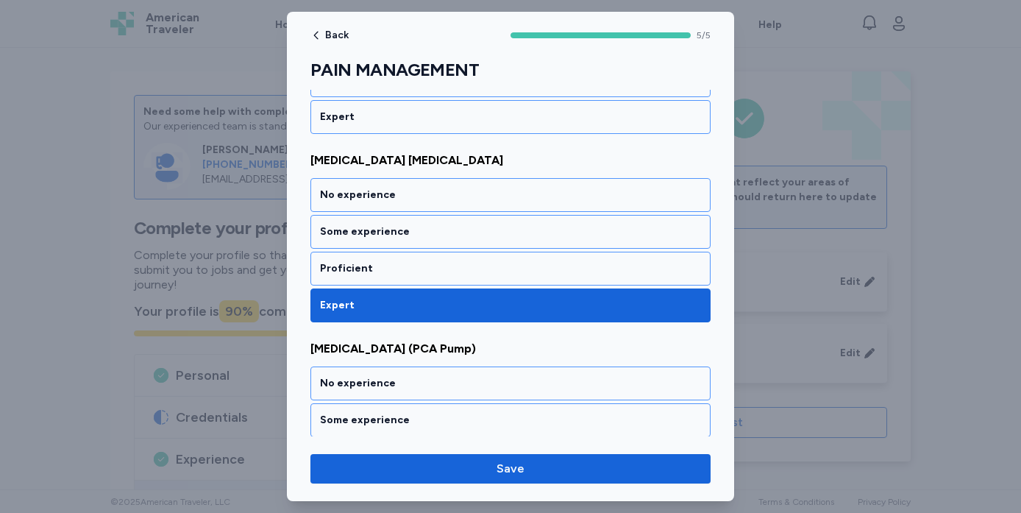
scroll to position [797, 0]
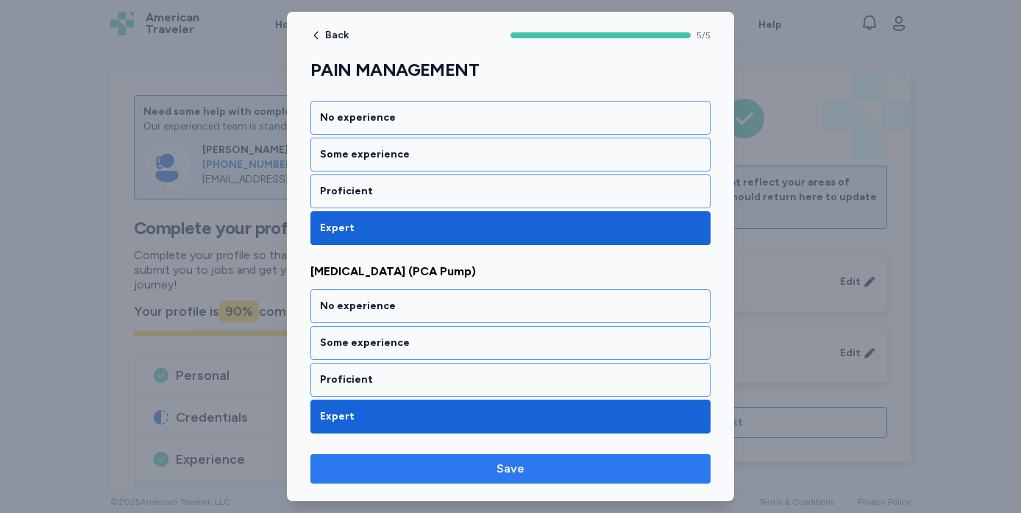
click at [500, 462] on span "Save" at bounding box center [511, 469] width 28 height 18
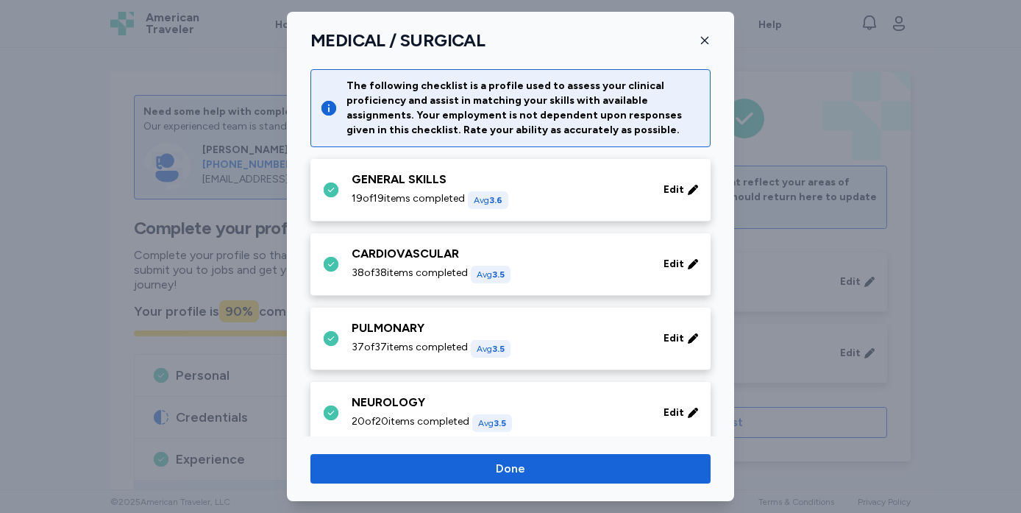
scroll to position [766, 0]
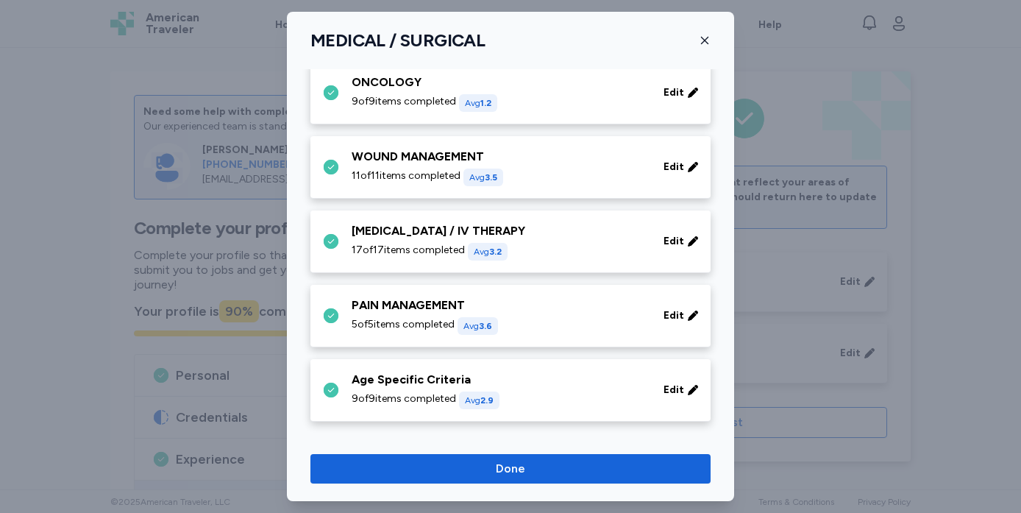
click at [436, 388] on div "Age Specific Criteria" at bounding box center [499, 380] width 294 height 18
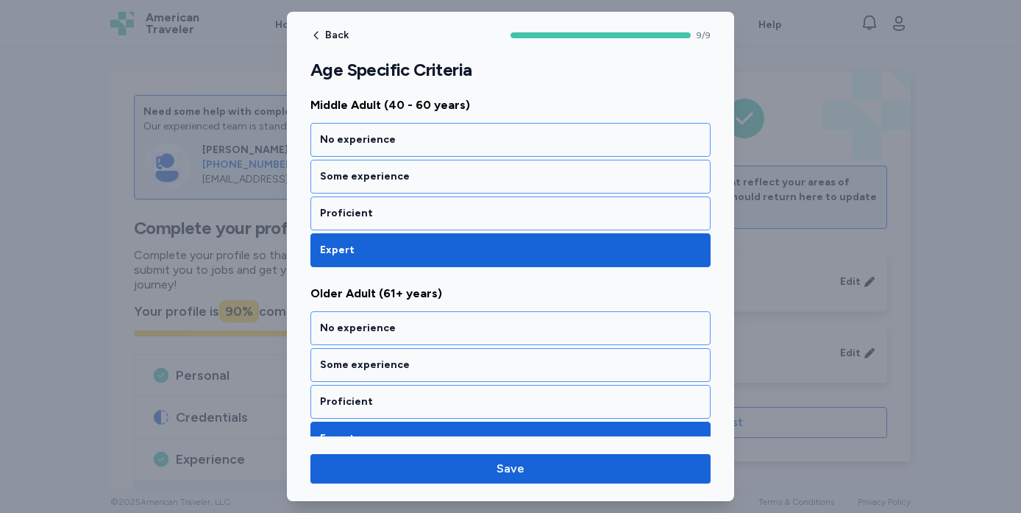
scroll to position [1550, 0]
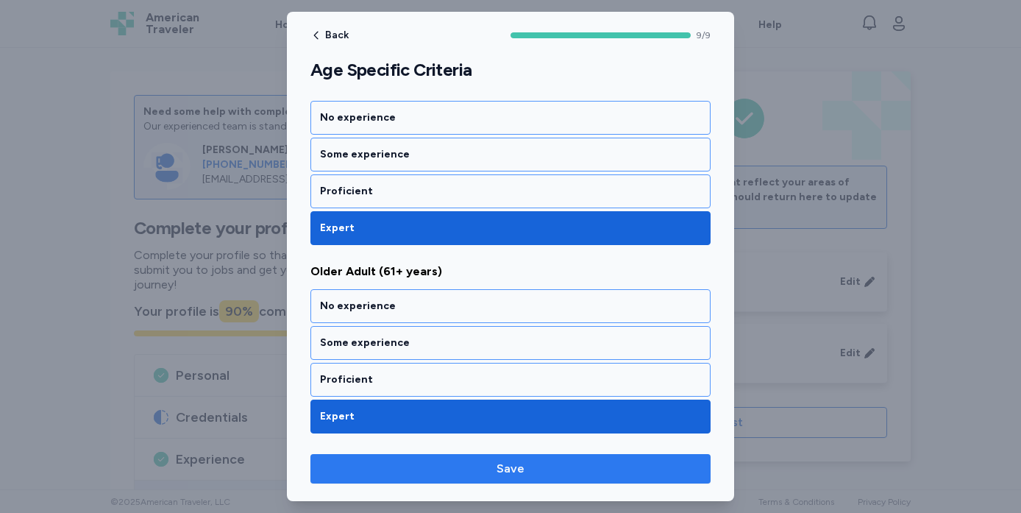
click at [453, 472] on span "Save" at bounding box center [510, 469] width 377 height 18
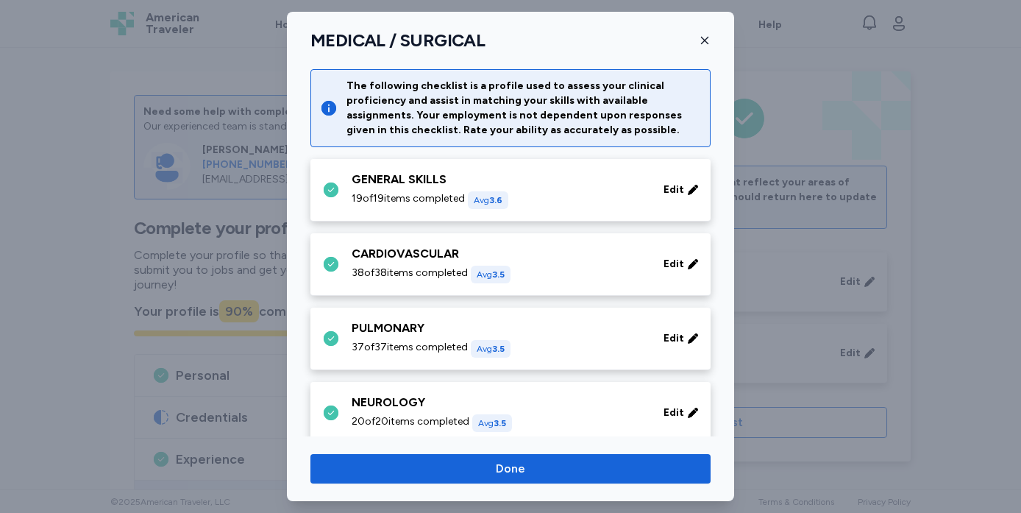
scroll to position [766, 0]
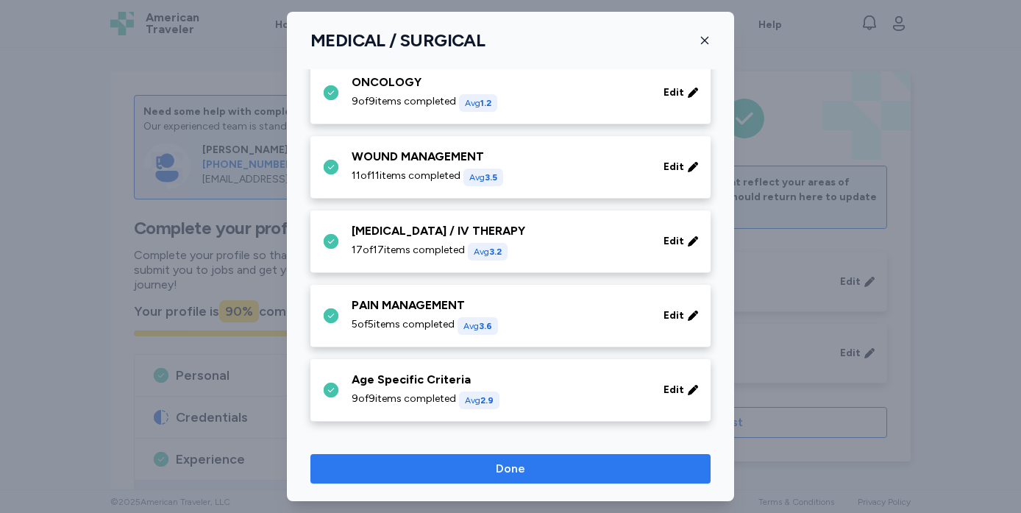
click at [463, 475] on span "Done" at bounding box center [510, 469] width 377 height 18
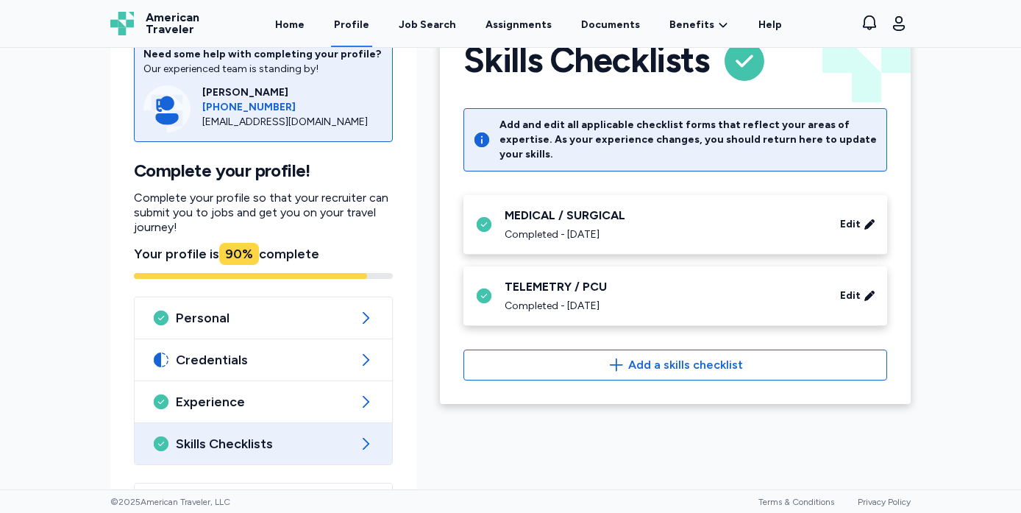
scroll to position [58, 0]
click at [853, 288] on span "Edit" at bounding box center [850, 295] width 21 height 15
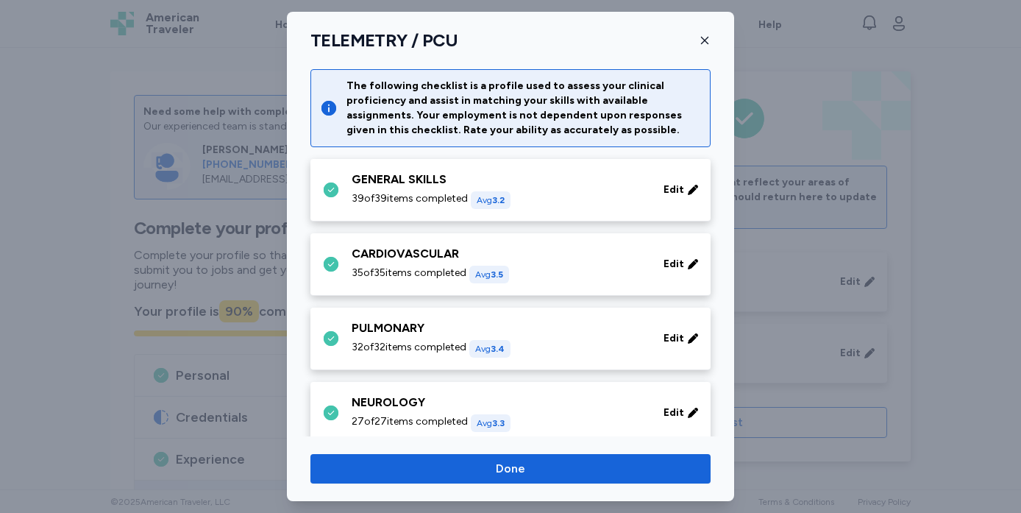
click at [430, 184] on div "GENERAL SKILLS" at bounding box center [499, 180] width 294 height 18
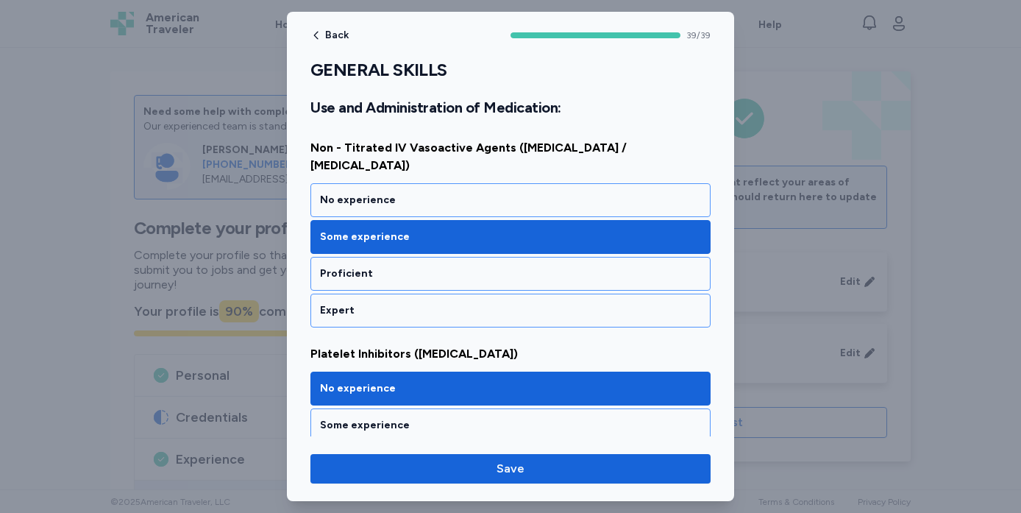
scroll to position [7309, 0]
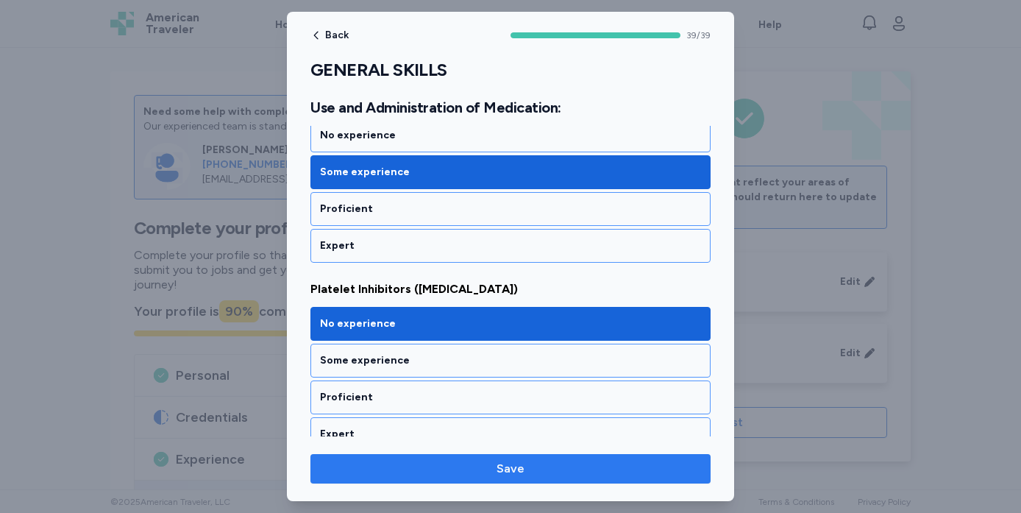
click at [449, 477] on span "Save" at bounding box center [510, 469] width 377 height 18
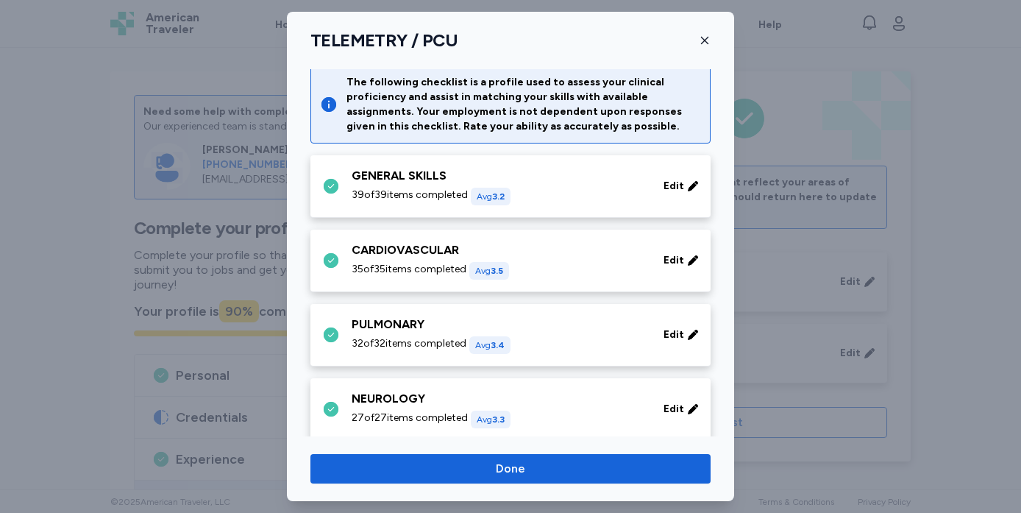
scroll to position [0, 0]
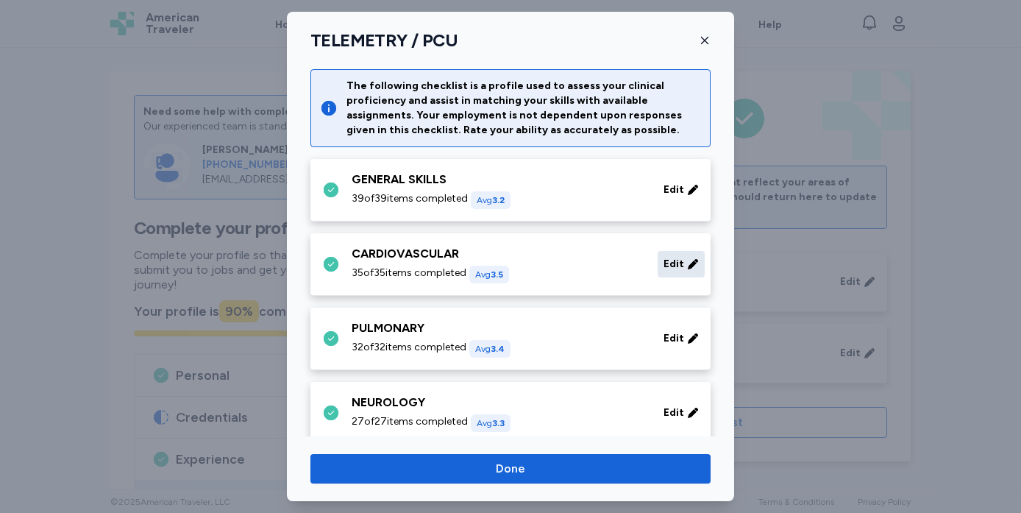
click at [675, 271] on span "Edit" at bounding box center [674, 264] width 21 height 15
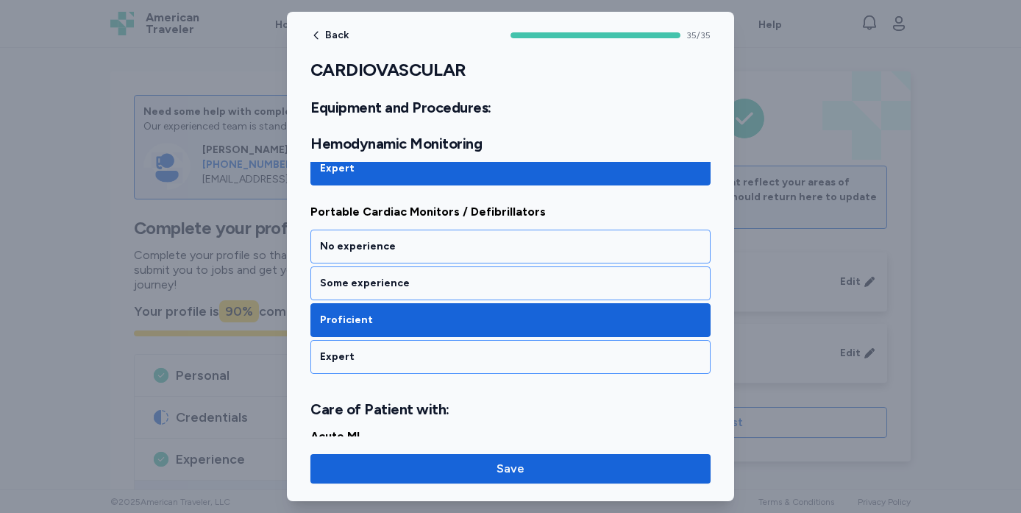
scroll to position [2849, 0]
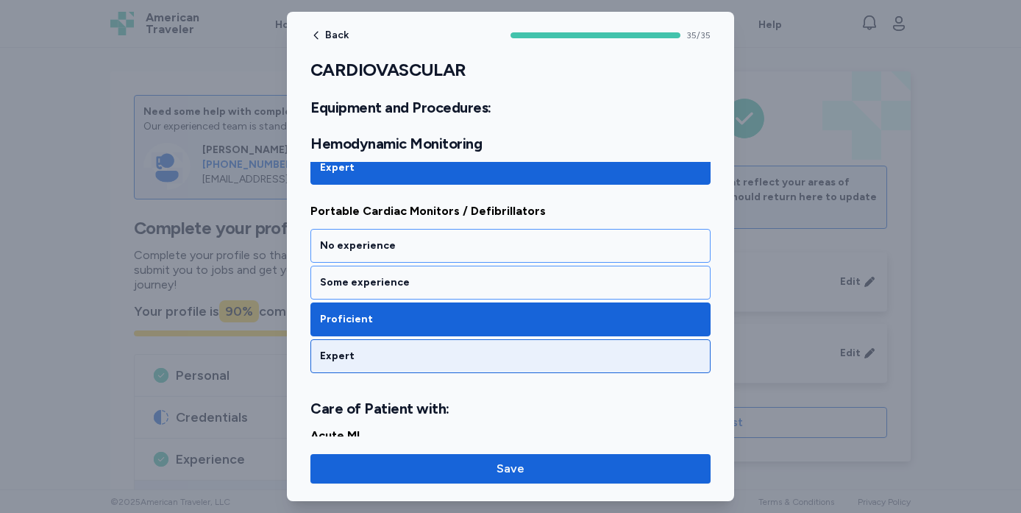
click at [461, 355] on div "Expert" at bounding box center [510, 356] width 381 height 15
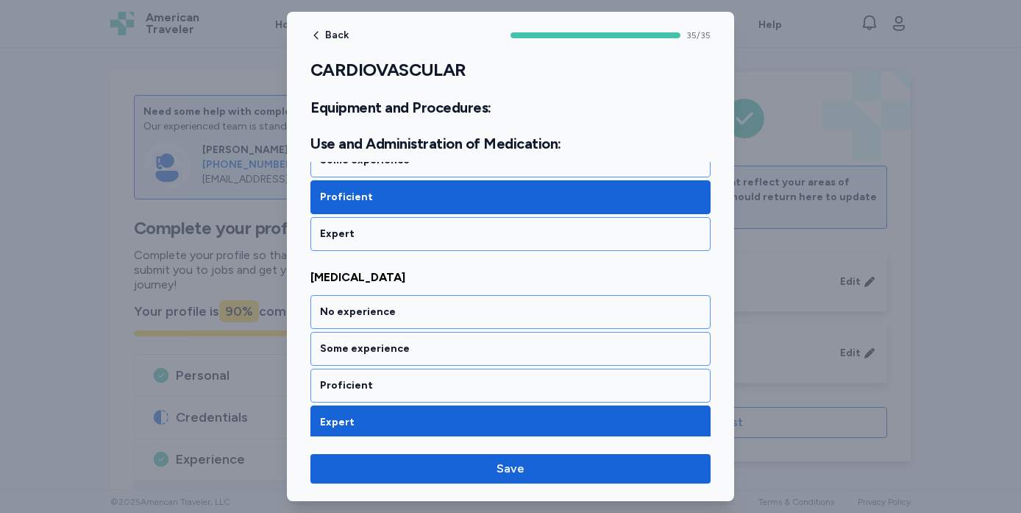
scroll to position [6645, 0]
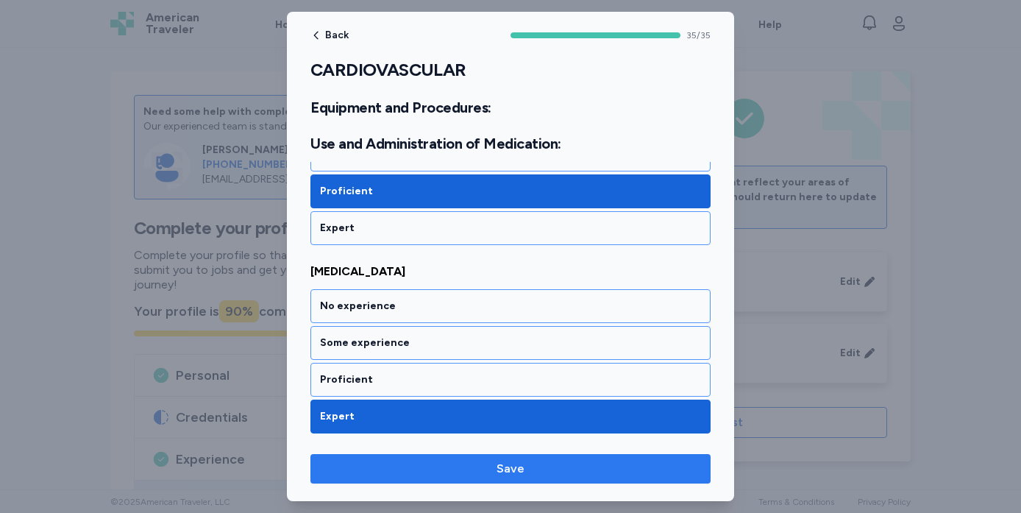
click at [491, 473] on span "Save" at bounding box center [510, 469] width 377 height 18
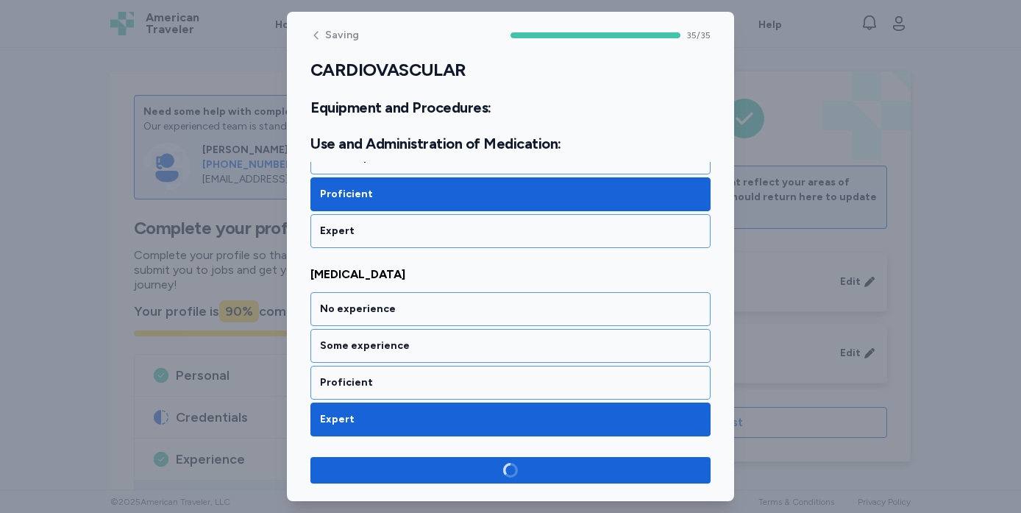
scroll to position [6642, 0]
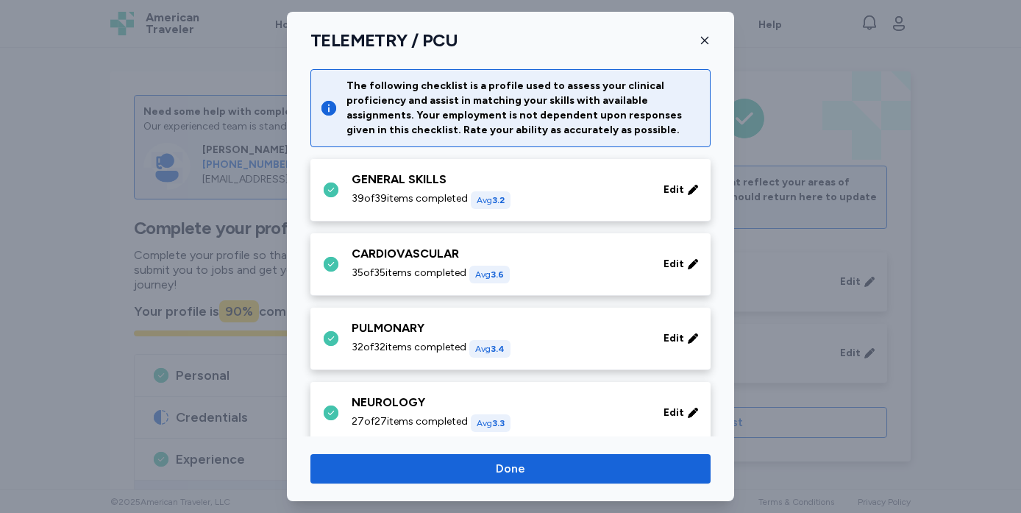
click at [413, 328] on div "PULMONARY" at bounding box center [499, 328] width 294 height 18
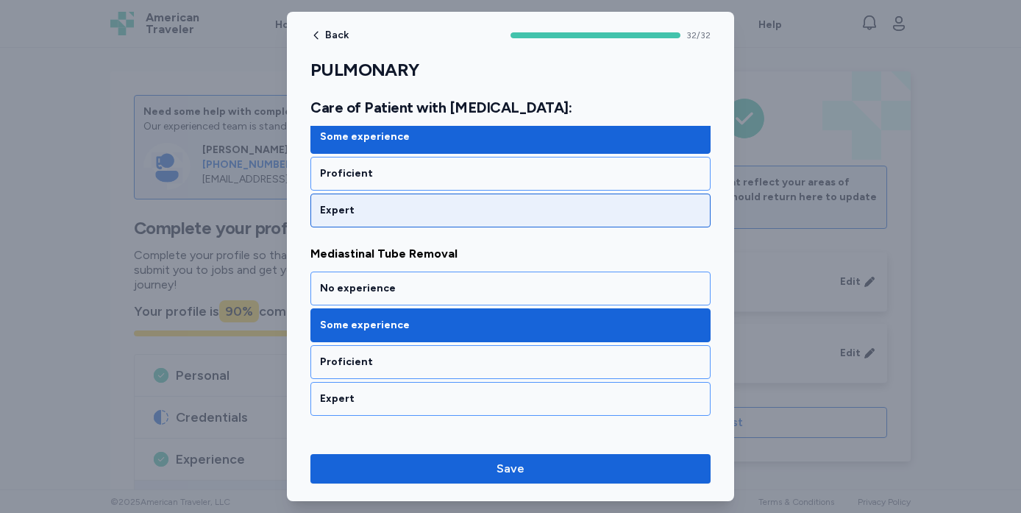
scroll to position [1026, 0]
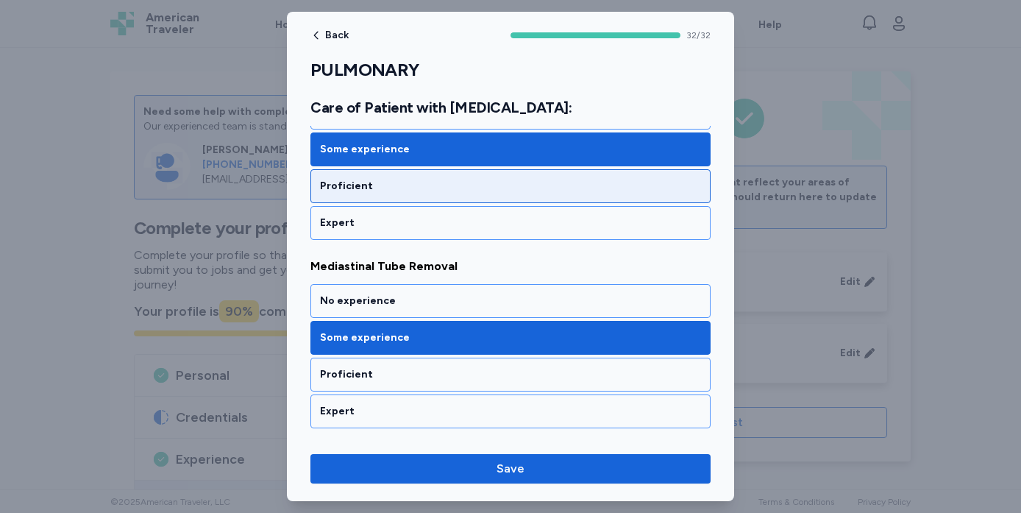
click at [434, 182] on div "Proficient" at bounding box center [510, 186] width 381 height 15
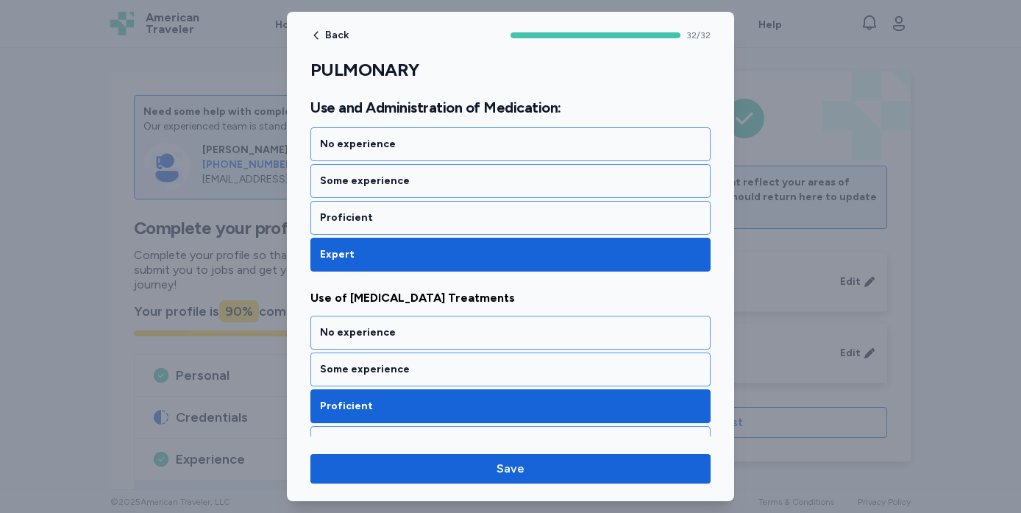
scroll to position [5990, 0]
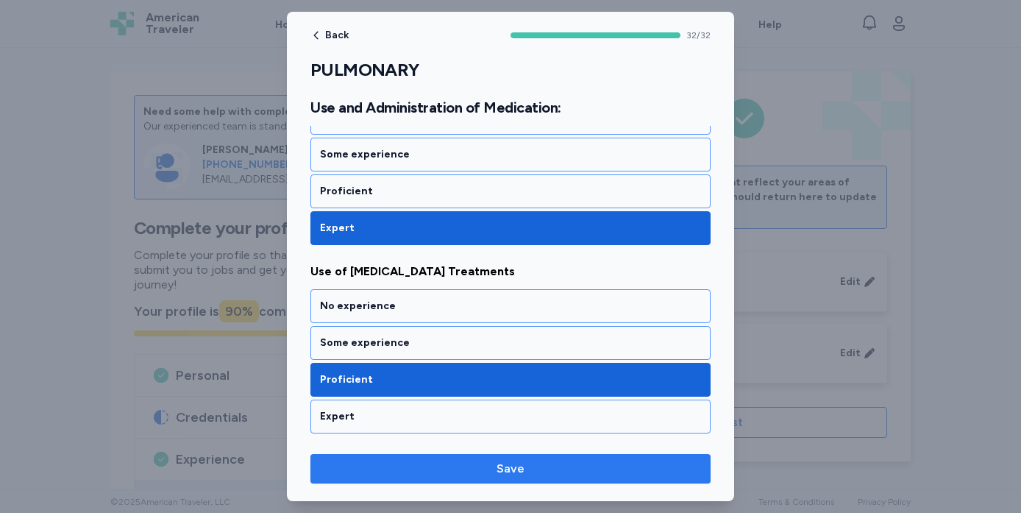
click at [460, 473] on span "Save" at bounding box center [510, 469] width 377 height 18
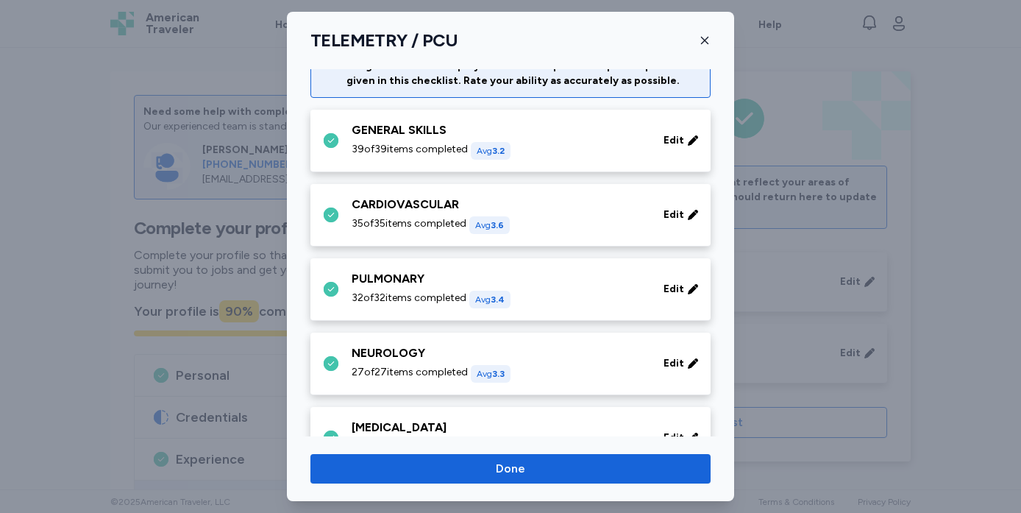
scroll to position [55, 0]
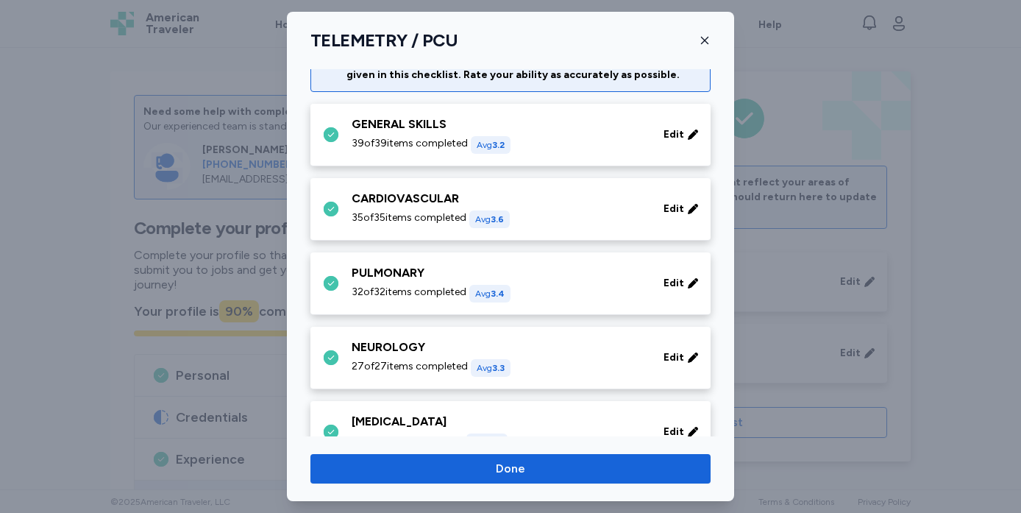
click at [419, 274] on div "PULMONARY" at bounding box center [499, 273] width 294 height 18
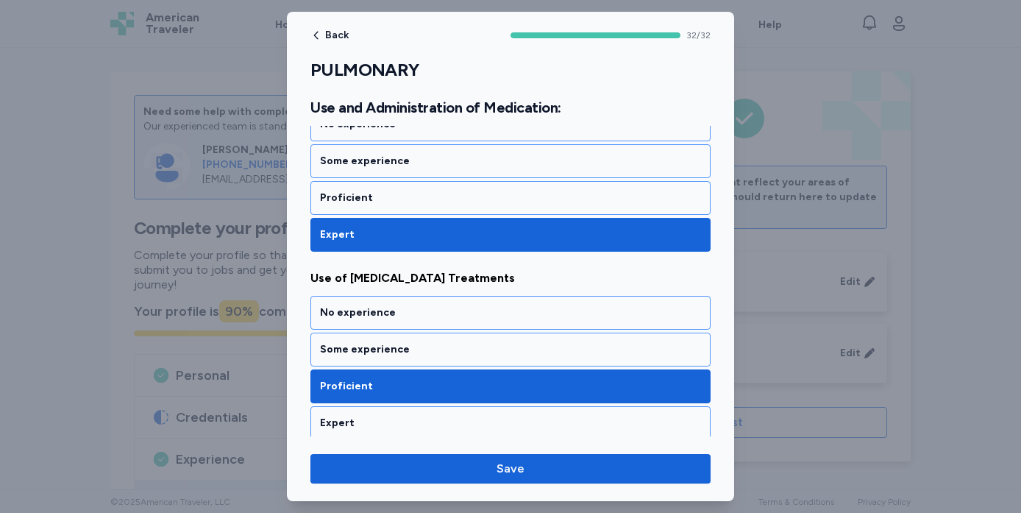
scroll to position [5990, 0]
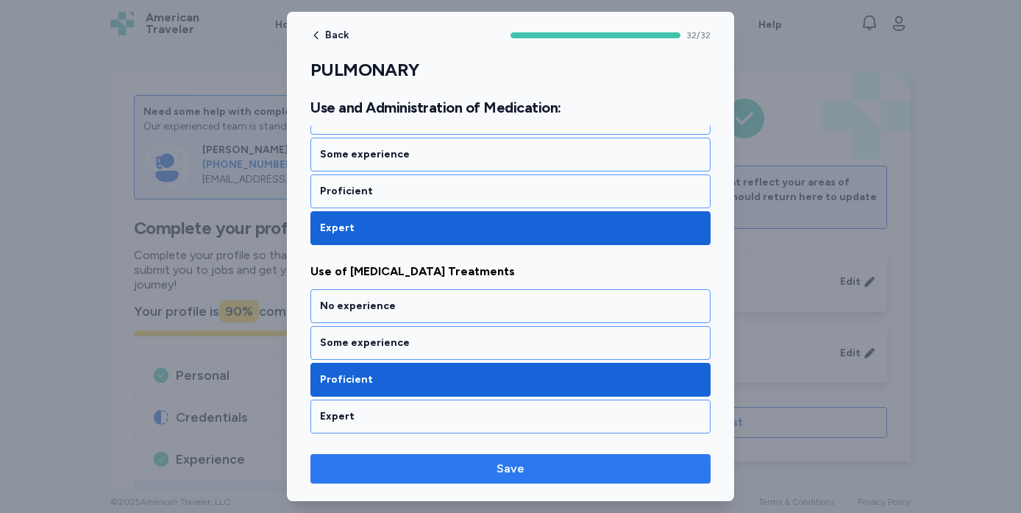
click at [454, 465] on span "Save" at bounding box center [510, 469] width 377 height 18
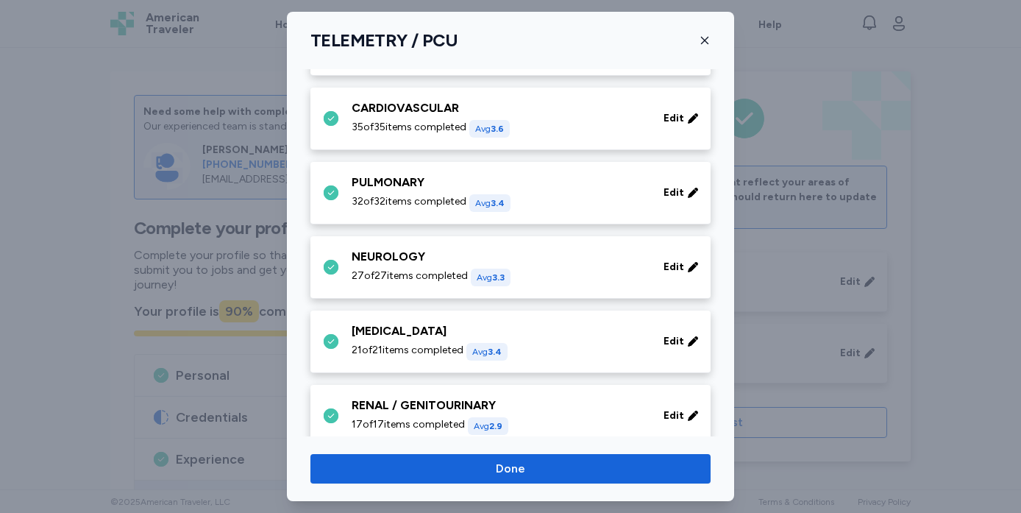
scroll to position [163, 0]
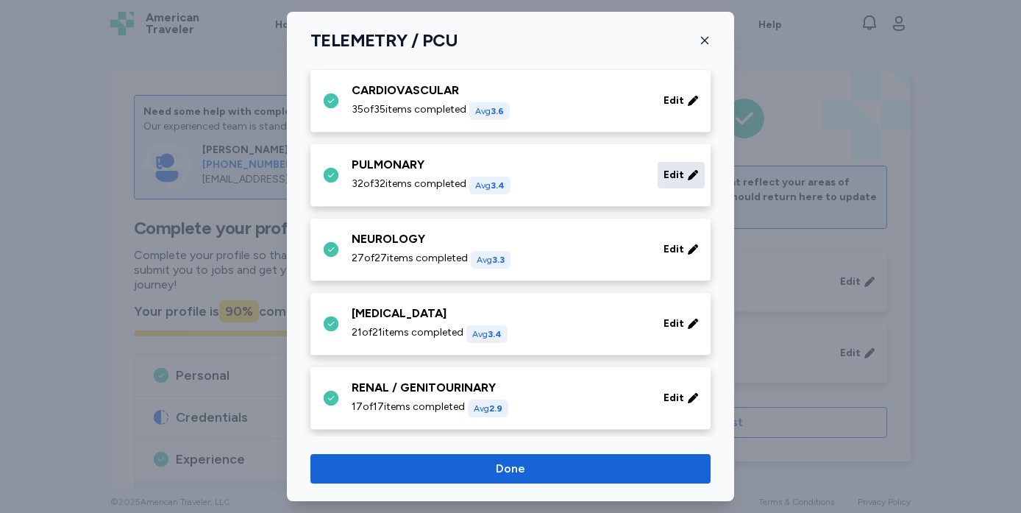
click at [676, 174] on span "Edit" at bounding box center [674, 175] width 21 height 15
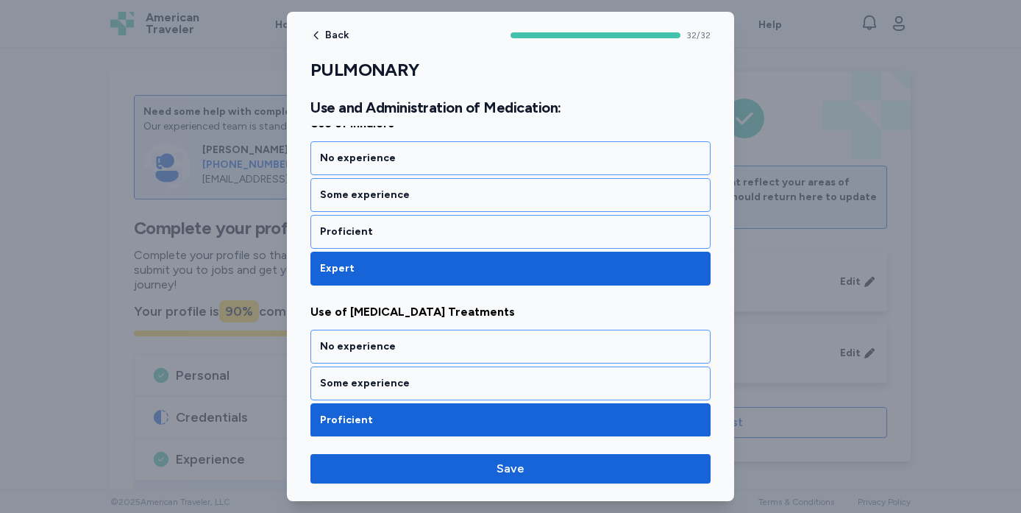
scroll to position [5990, 0]
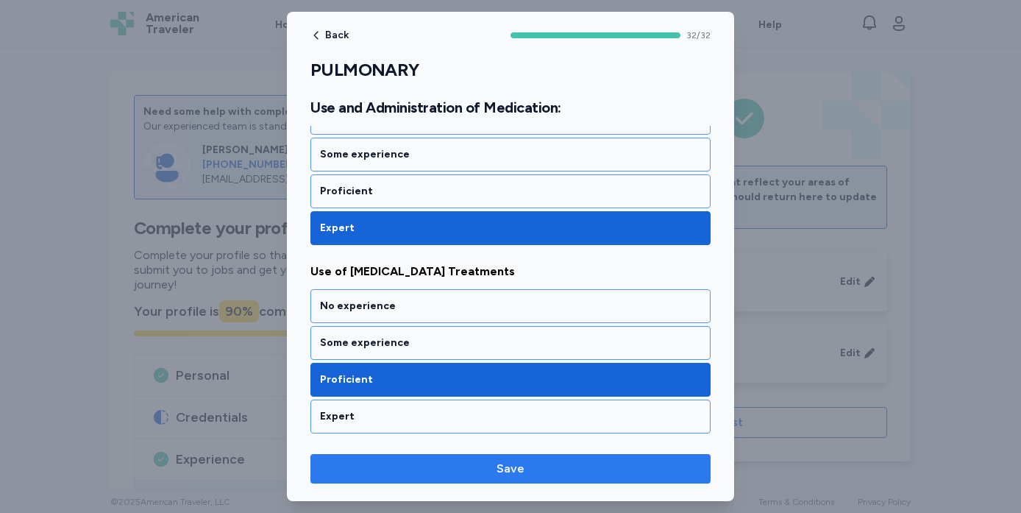
click at [542, 472] on span "Save" at bounding box center [510, 469] width 377 height 18
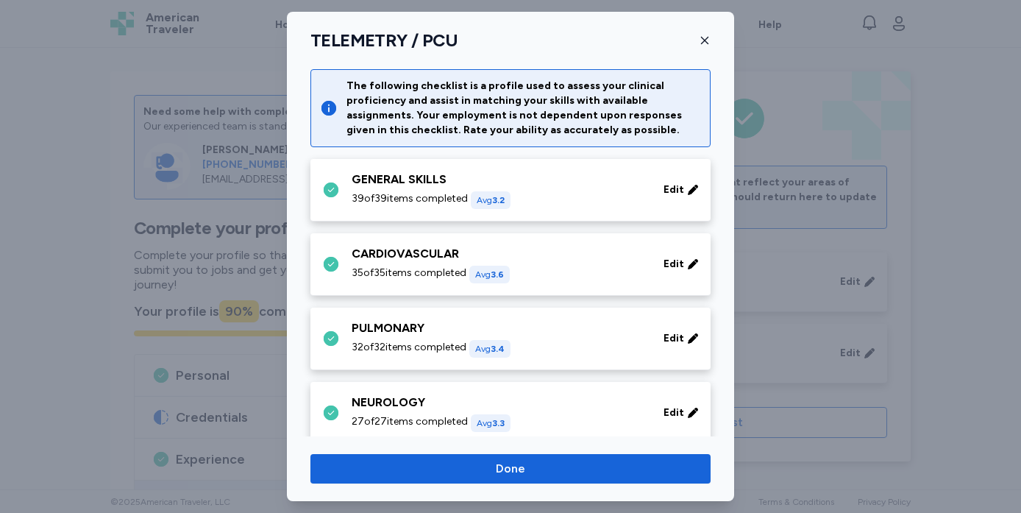
scroll to position [163, 0]
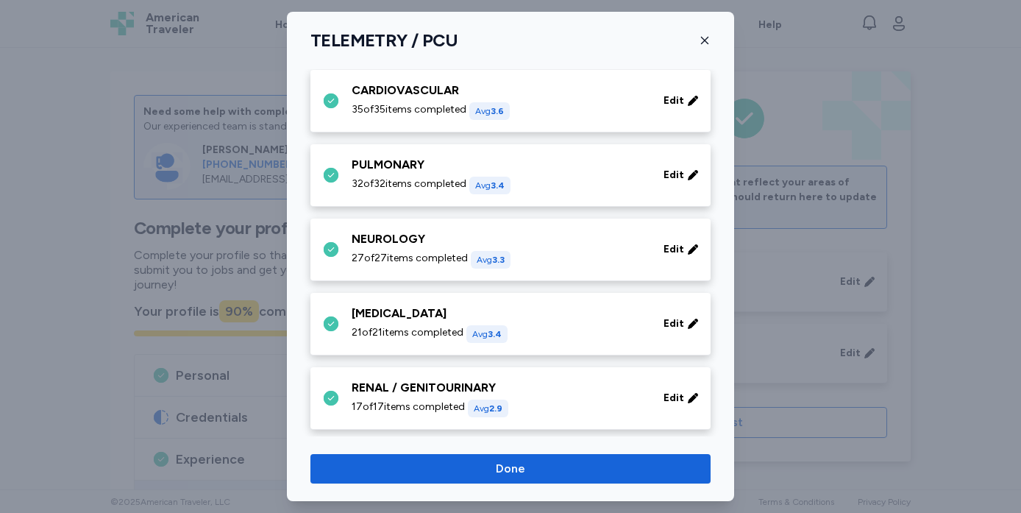
click at [423, 245] on div "NEUROLOGY" at bounding box center [499, 239] width 294 height 18
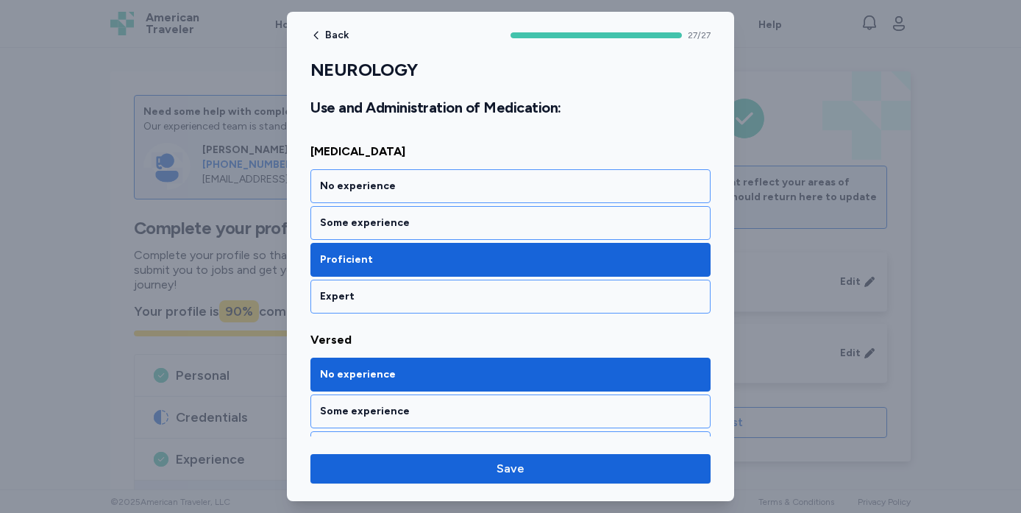
scroll to position [5012, 0]
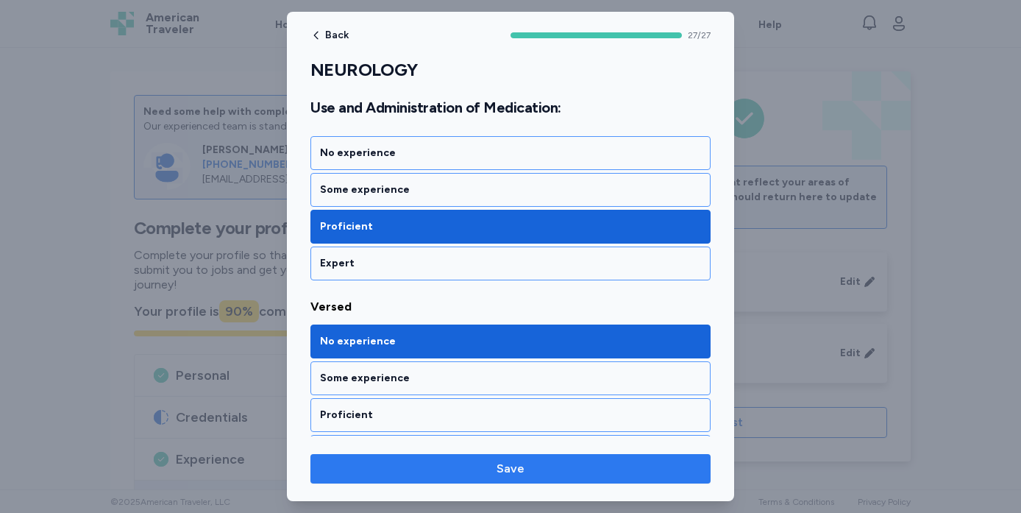
click at [425, 473] on span "Save" at bounding box center [510, 469] width 377 height 18
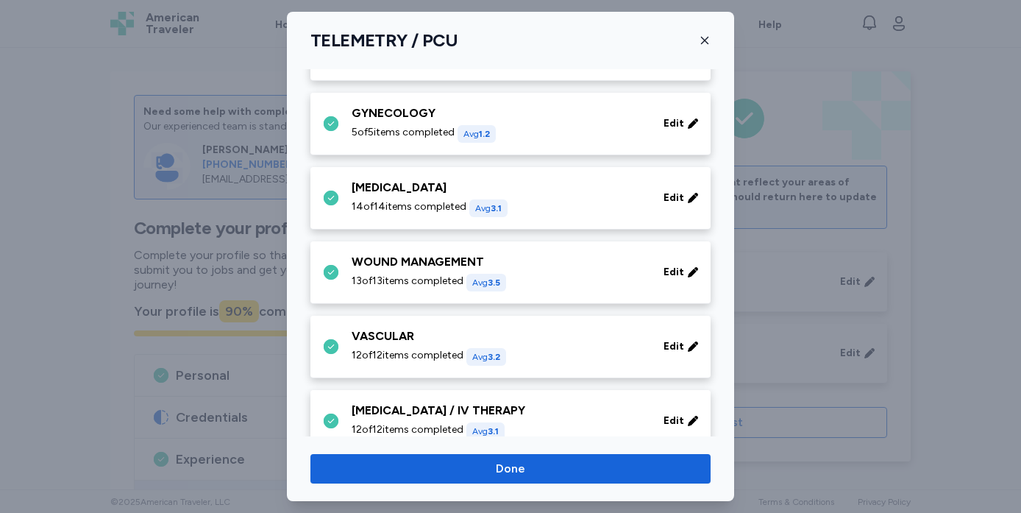
scroll to position [515, 0]
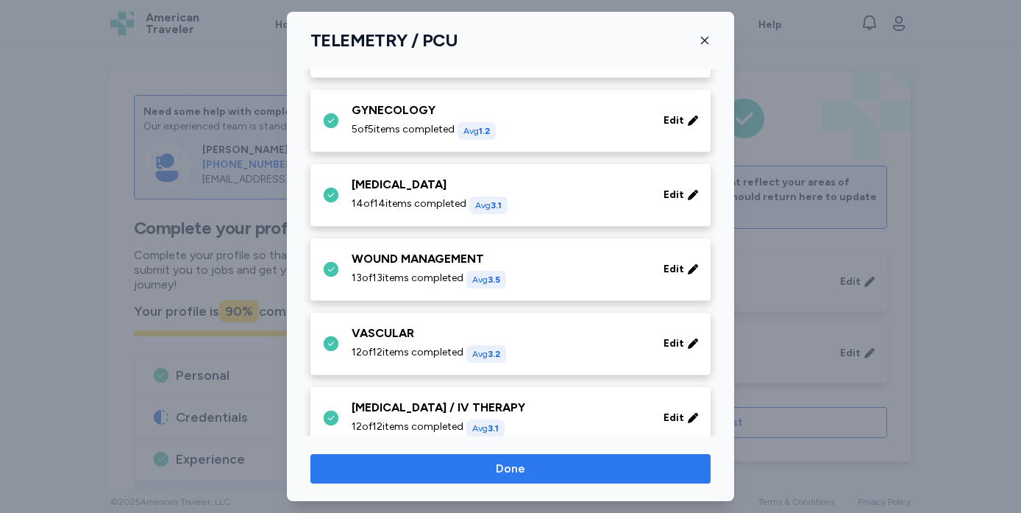
click at [457, 466] on span "Done" at bounding box center [510, 469] width 377 height 18
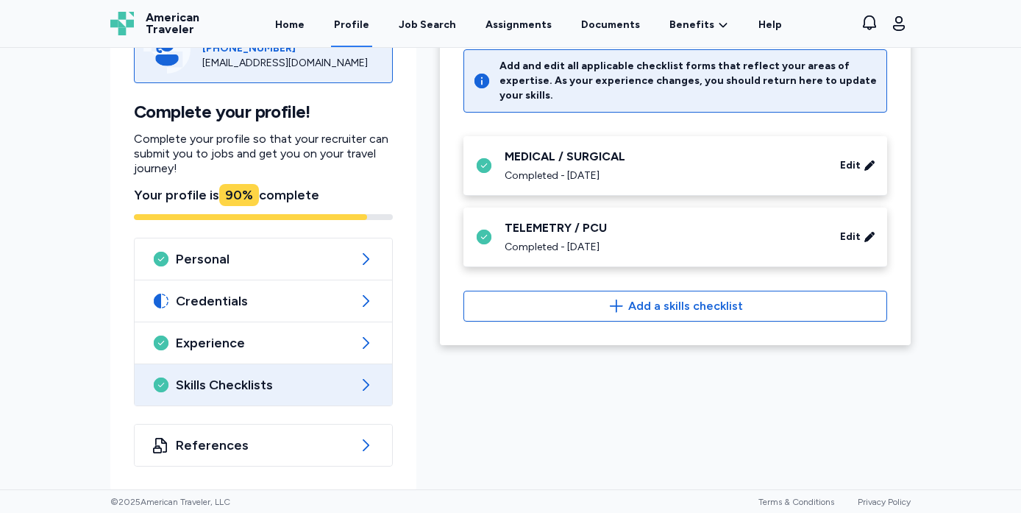
scroll to position [117, 0]
click at [340, 380] on span "Skills Checklists" at bounding box center [263, 384] width 175 height 18
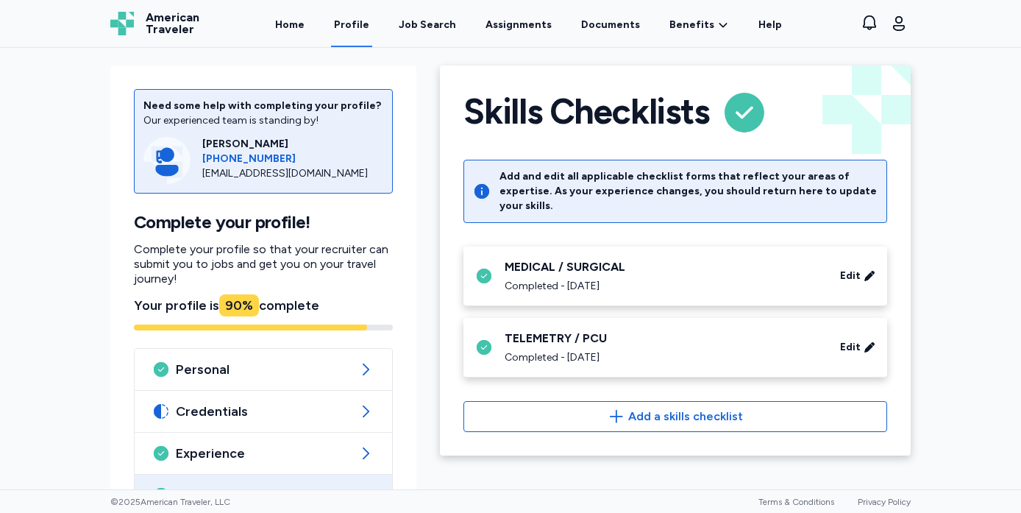
scroll to position [3, 0]
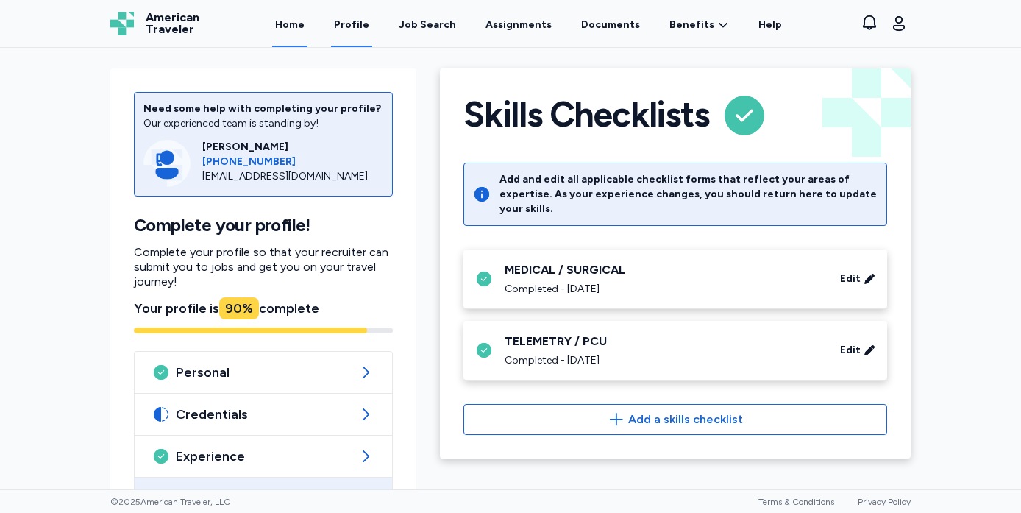
click at [302, 24] on link "Home" at bounding box center [289, 24] width 35 height 46
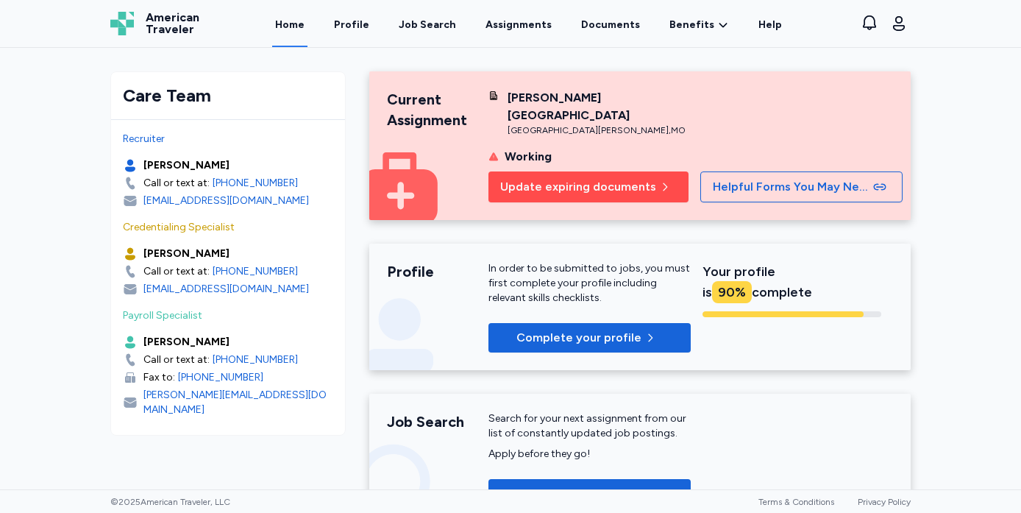
click at [617, 178] on span "Update expiring documents" at bounding box center [578, 187] width 156 height 18
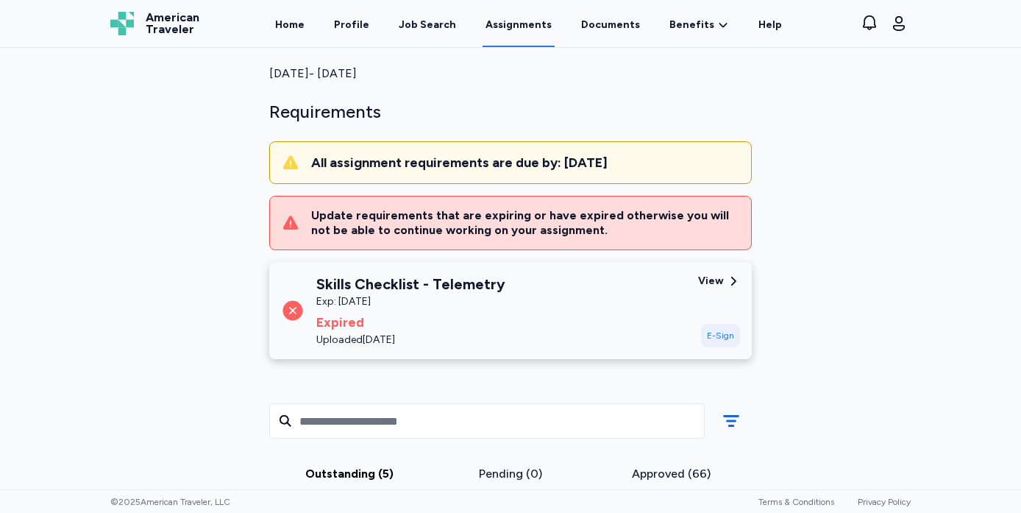
scroll to position [62, 0]
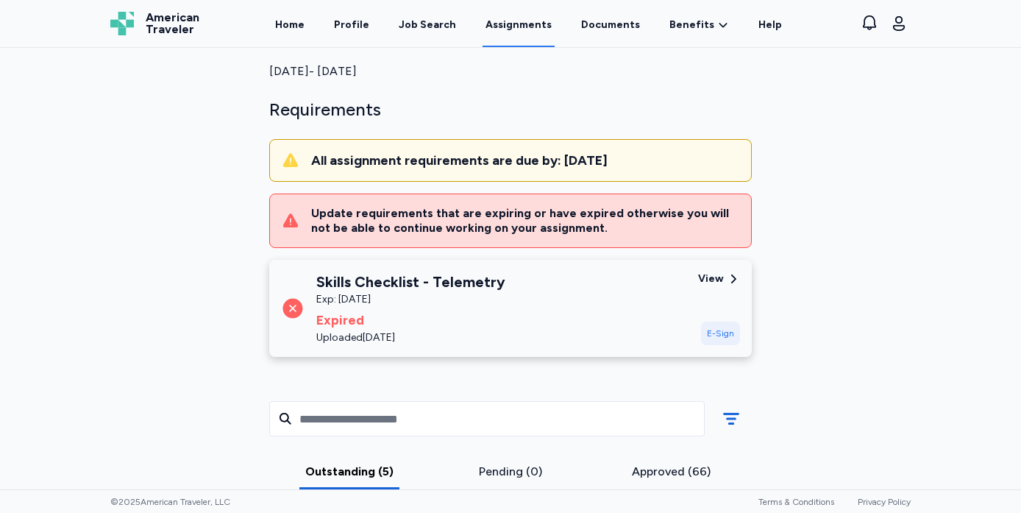
click at [713, 333] on div "E-Sign" at bounding box center [720, 334] width 39 height 24
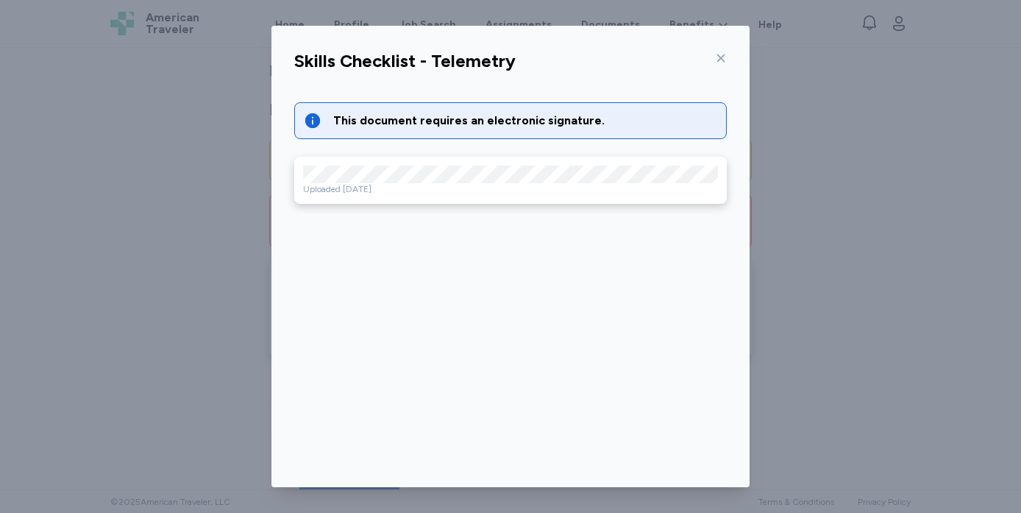
click at [481, 98] on div "This document requires an electronic signature. Uploaded [DATE] Go to document …" at bounding box center [511, 275] width 456 height 380
click at [481, 113] on div "This document requires an electronic signature." at bounding box center [525, 121] width 384 height 18
click at [507, 256] on div "This document requires an electronic signature. Uploaded [DATE] Go to document …" at bounding box center [511, 275] width 456 height 380
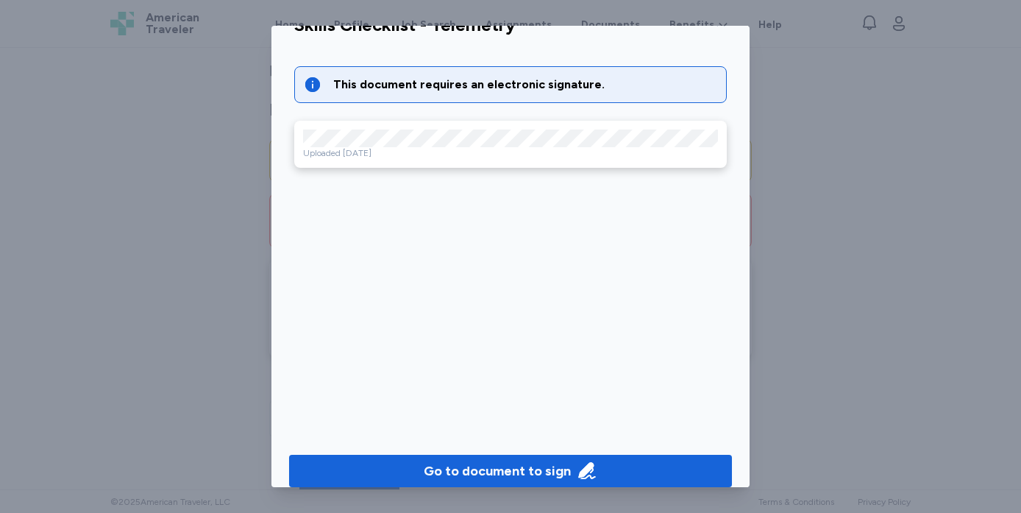
scroll to position [39, 0]
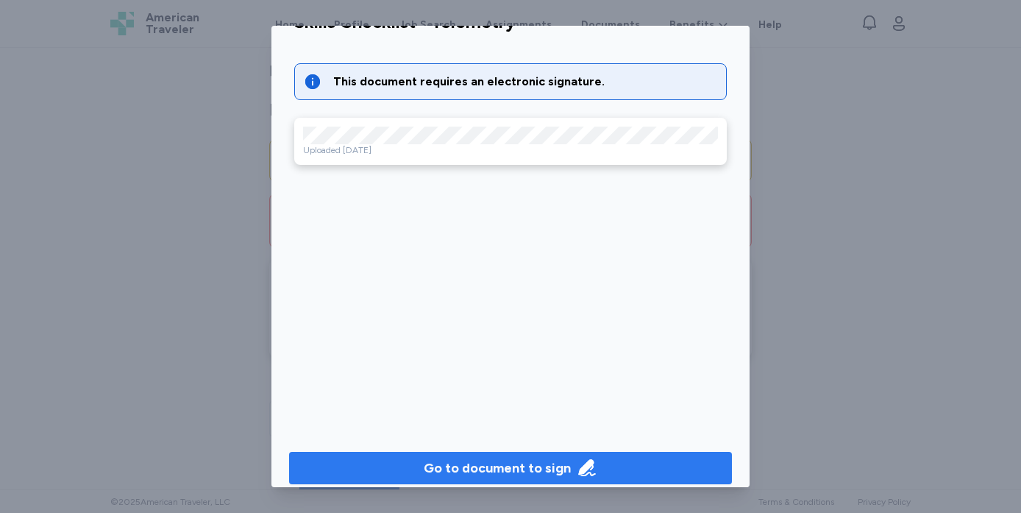
click at [491, 466] on div "Go to document to sign" at bounding box center [497, 468] width 147 height 21
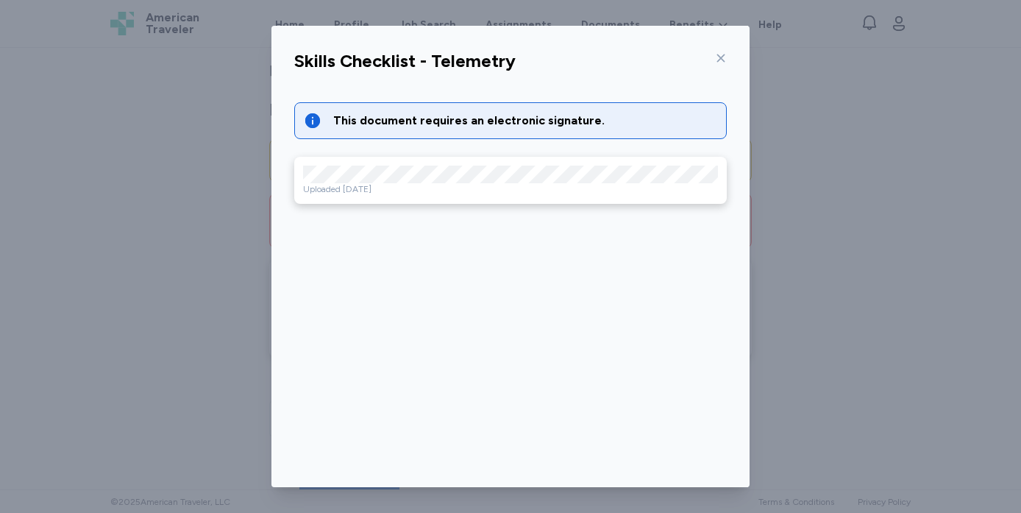
click at [721, 57] on icon at bounding box center [721, 58] width 8 height 8
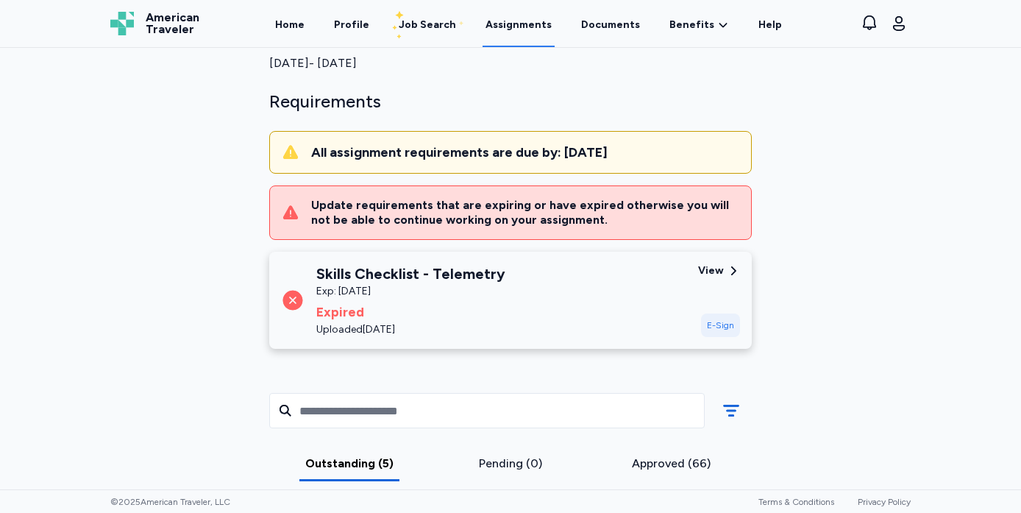
scroll to position [72, 0]
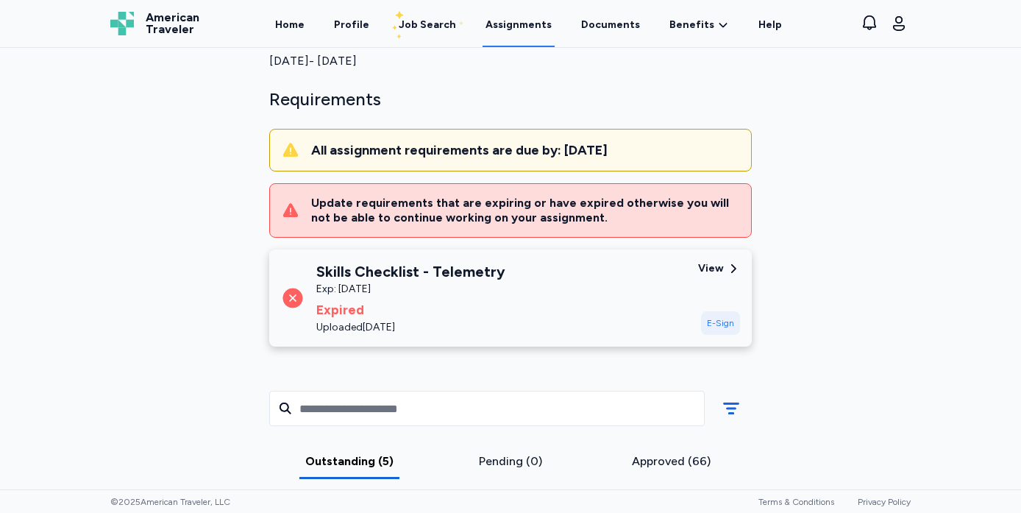
click at [720, 333] on div "E-Sign" at bounding box center [720, 323] width 39 height 24
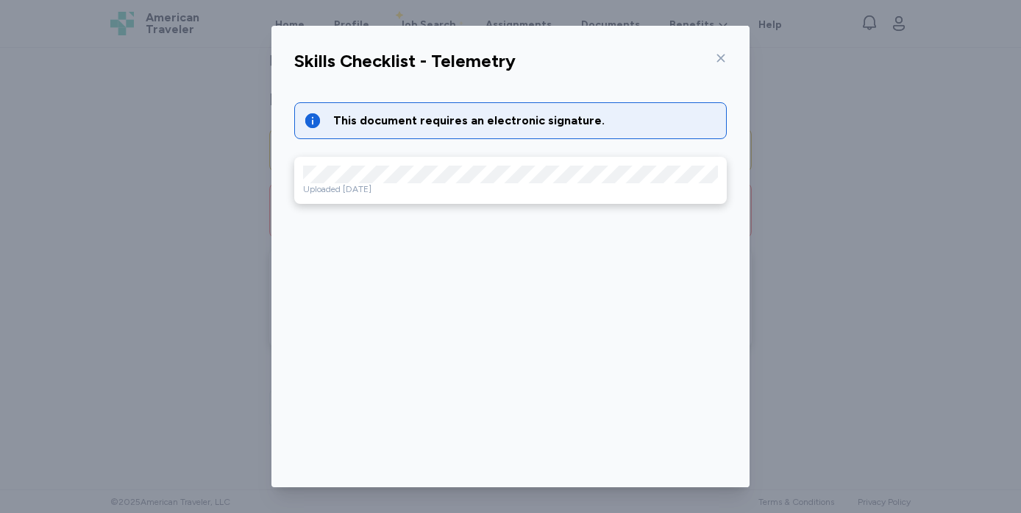
scroll to position [53, 0]
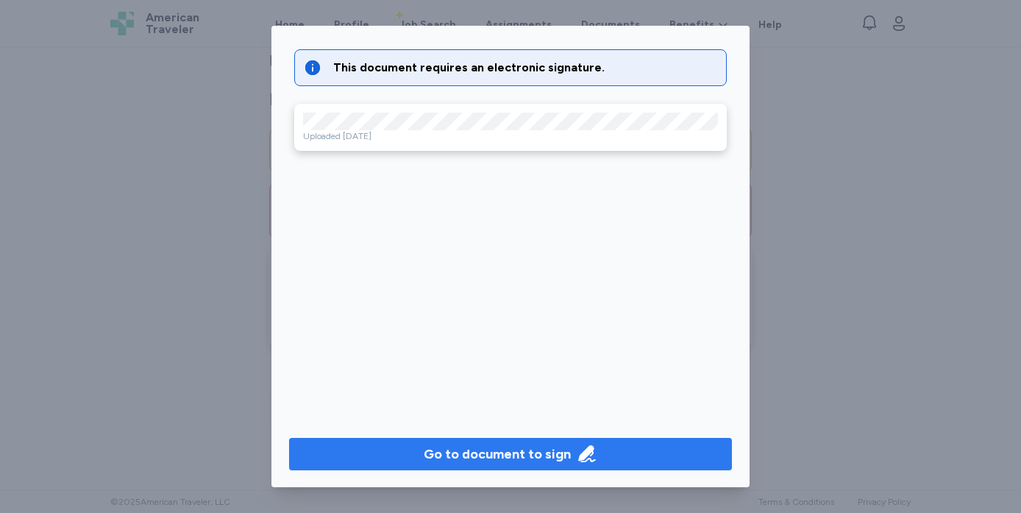
click at [575, 439] on button "Go to document to sign" at bounding box center [510, 454] width 443 height 32
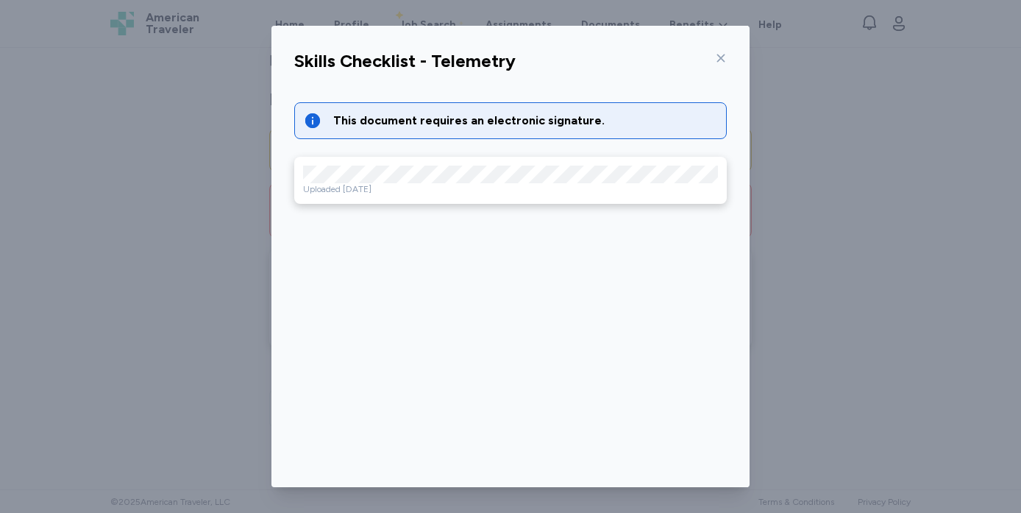
click at [723, 57] on icon at bounding box center [721, 58] width 12 height 12
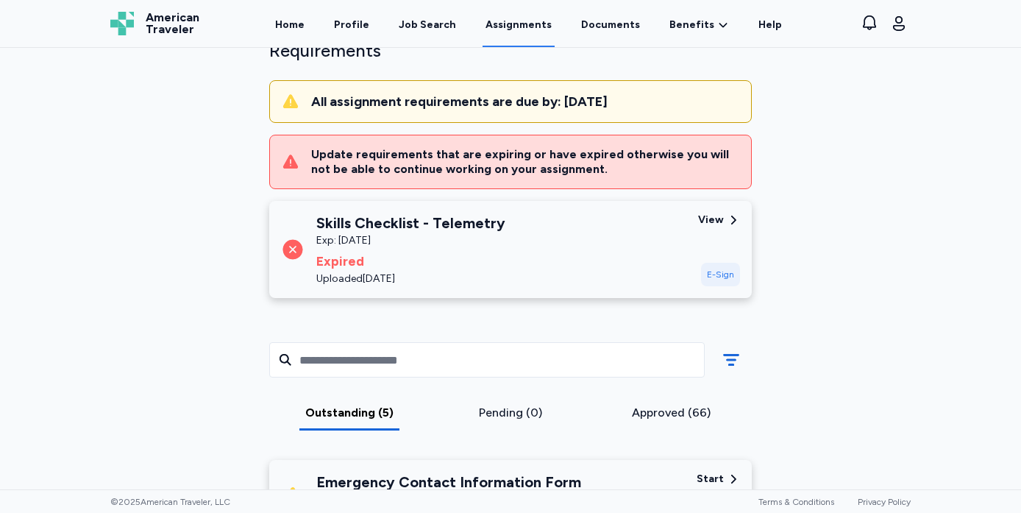
scroll to position [116, 0]
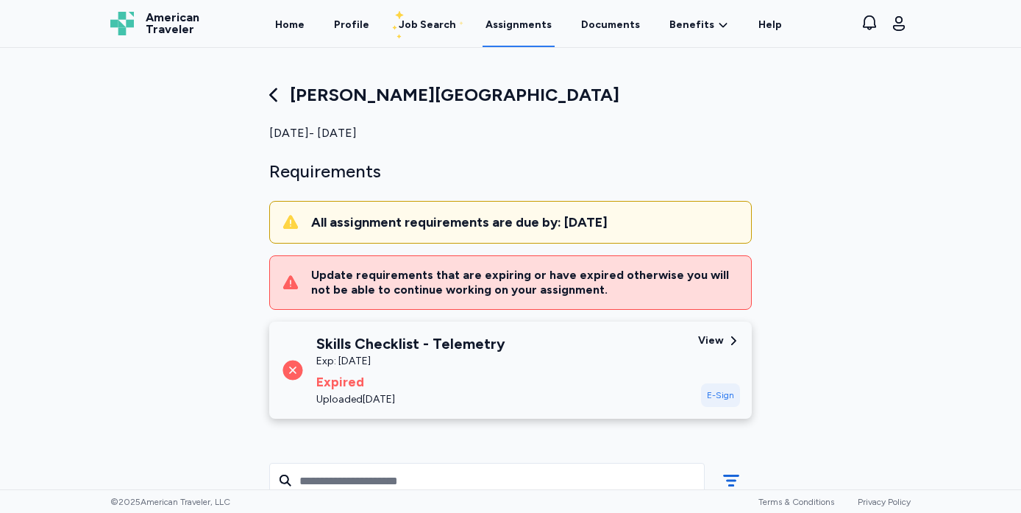
click at [718, 344] on div "View" at bounding box center [711, 340] width 26 height 15
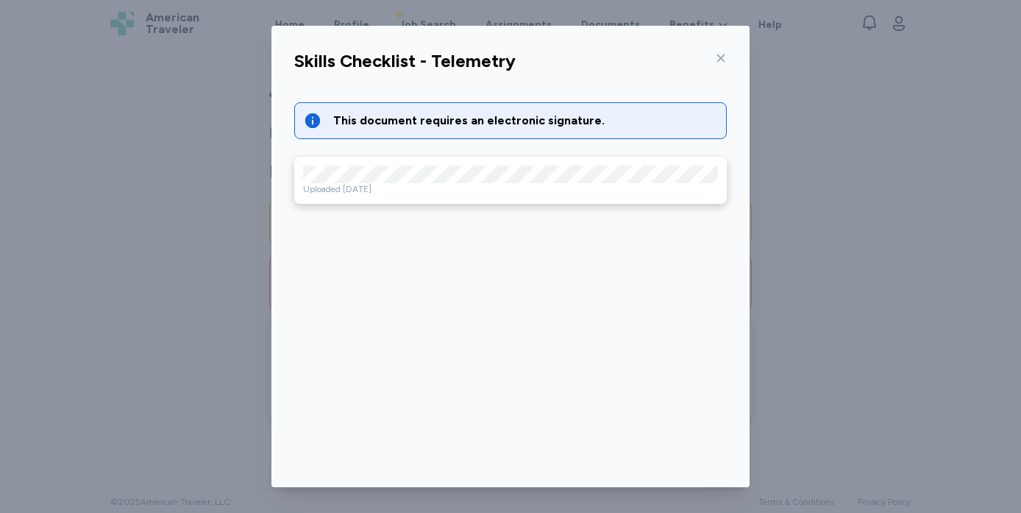
scroll to position [53, 0]
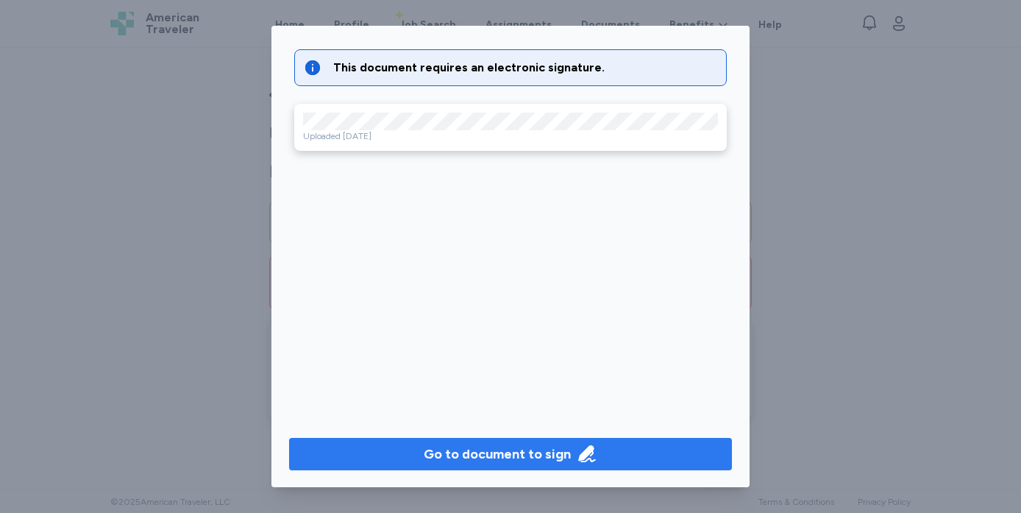
click at [572, 450] on div "Go to document to sign" at bounding box center [511, 454] width 174 height 21
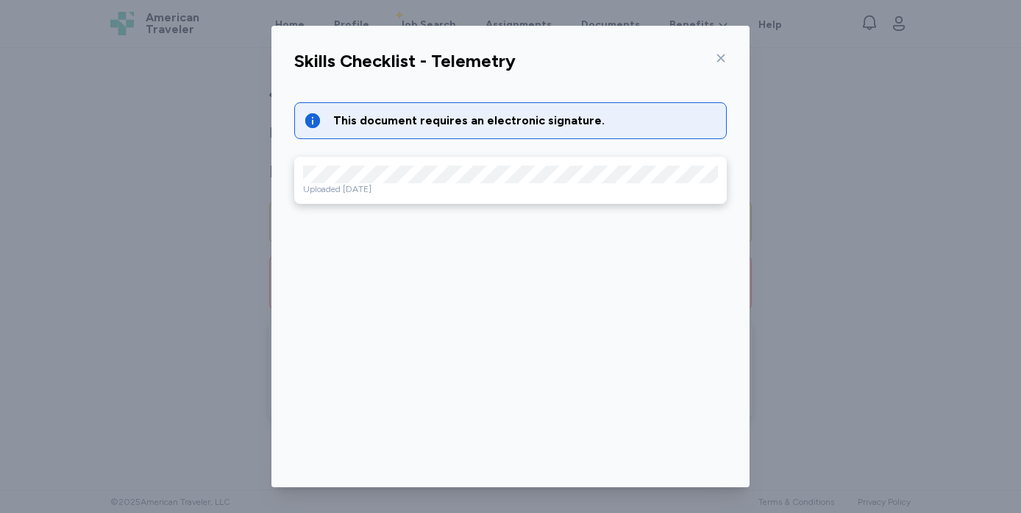
click at [728, 53] on div "Skills Checklist - Telemetry" at bounding box center [511, 65] width 456 height 38
click at [723, 57] on icon at bounding box center [721, 58] width 12 height 12
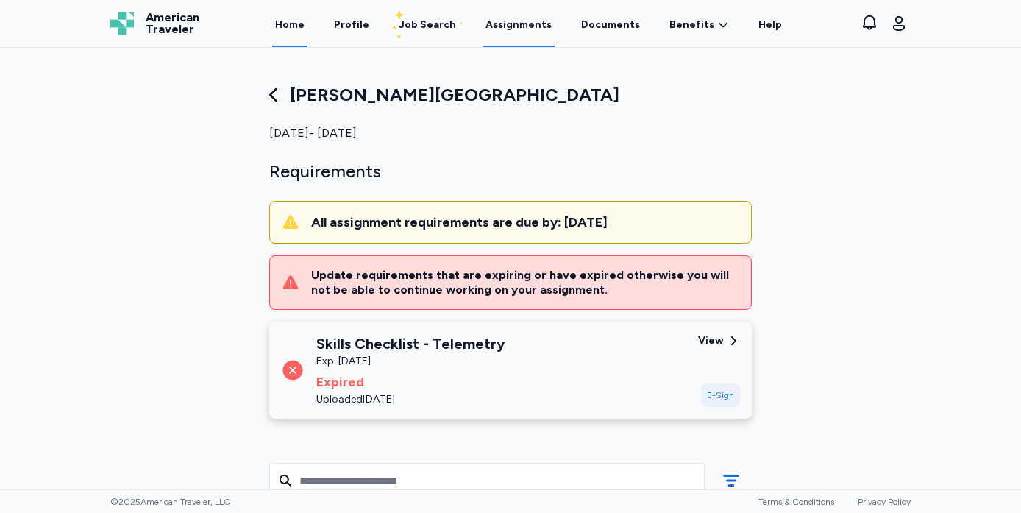
click at [299, 20] on link "Home" at bounding box center [289, 24] width 35 height 46
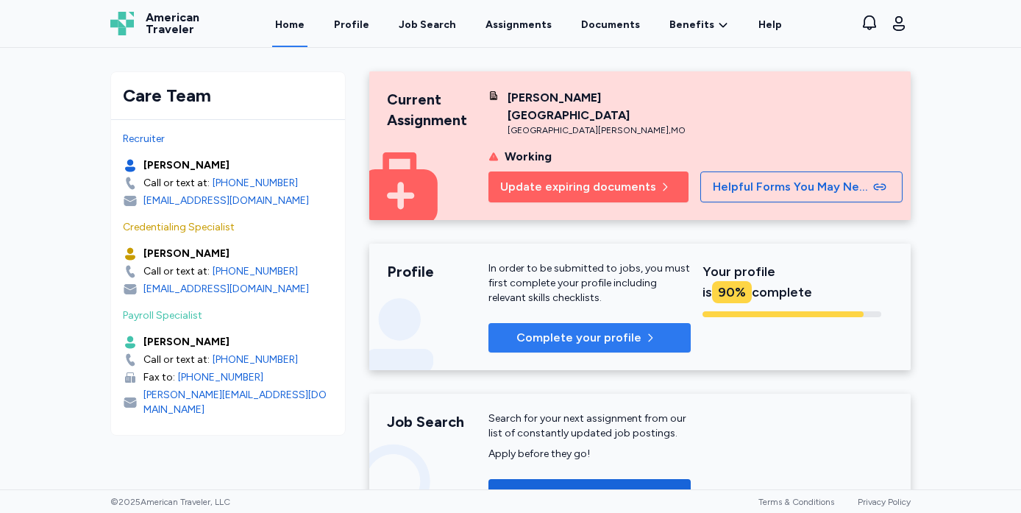
click at [555, 331] on button "Complete your profile" at bounding box center [590, 337] width 202 height 29
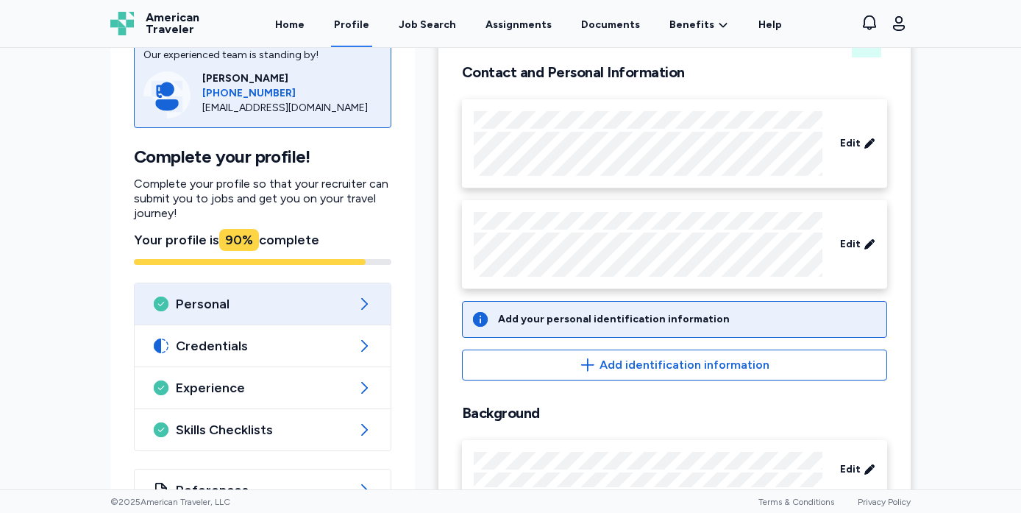
scroll to position [148, 0]
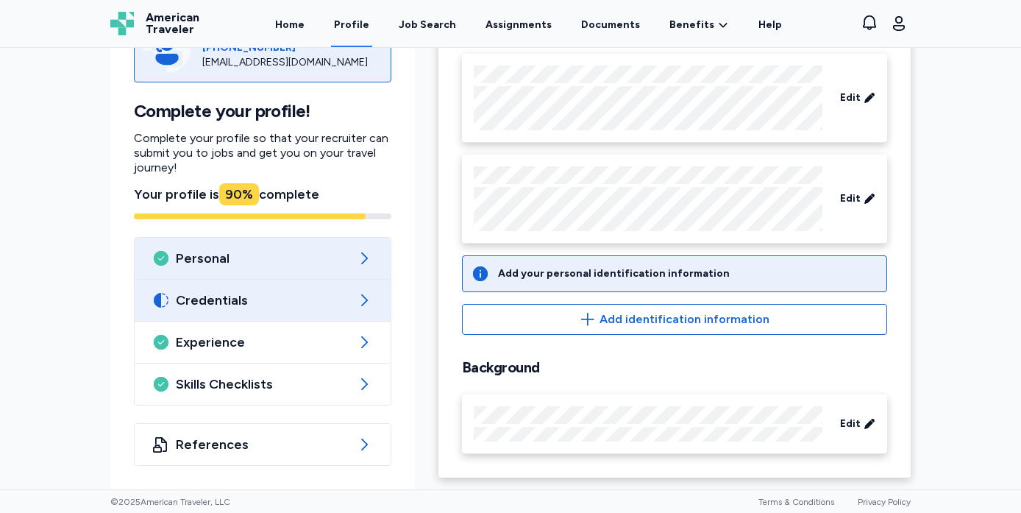
click at [327, 299] on span "Credentials" at bounding box center [263, 300] width 174 height 18
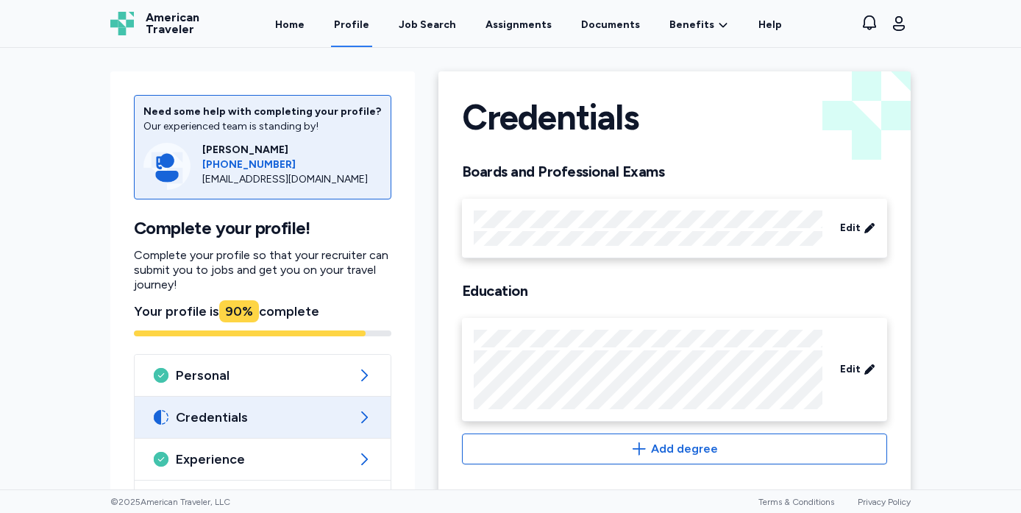
click at [342, 414] on span "Credentials" at bounding box center [263, 417] width 174 height 18
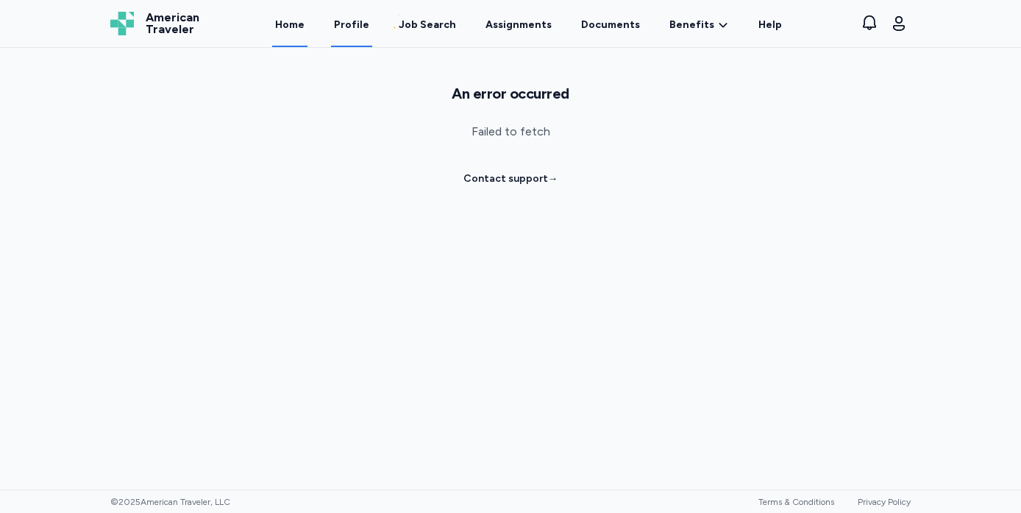
click at [289, 24] on link "Home" at bounding box center [289, 24] width 35 height 46
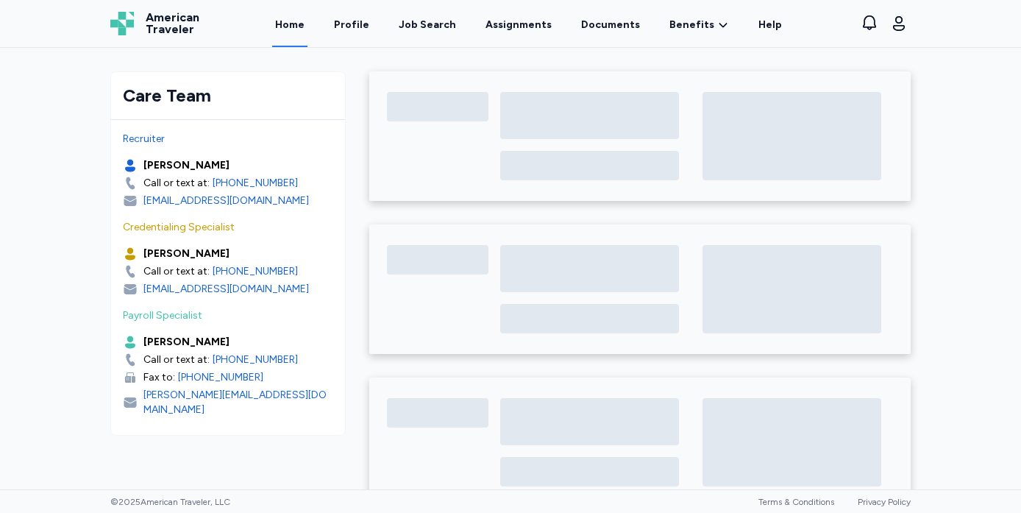
click at [304, 34] on link "Home" at bounding box center [289, 24] width 35 height 46
click at [594, 27] on link "Documents" at bounding box center [610, 24] width 65 height 46
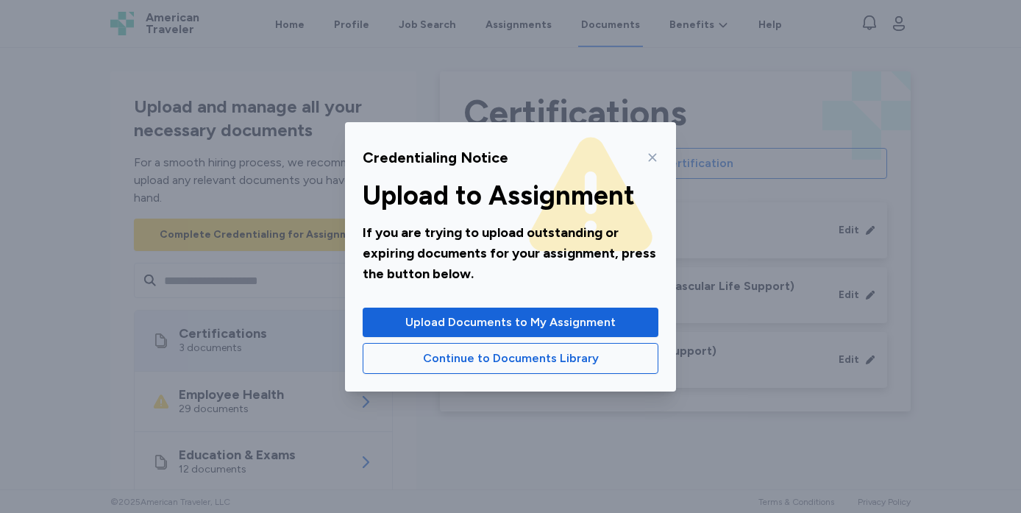
click at [643, 152] on div at bounding box center [650, 158] width 18 height 24
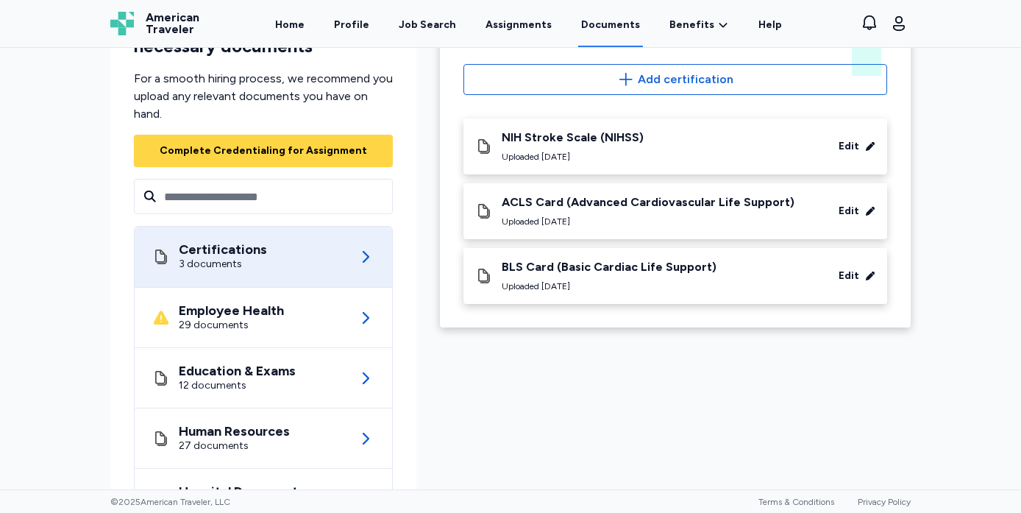
scroll to position [87, 0]
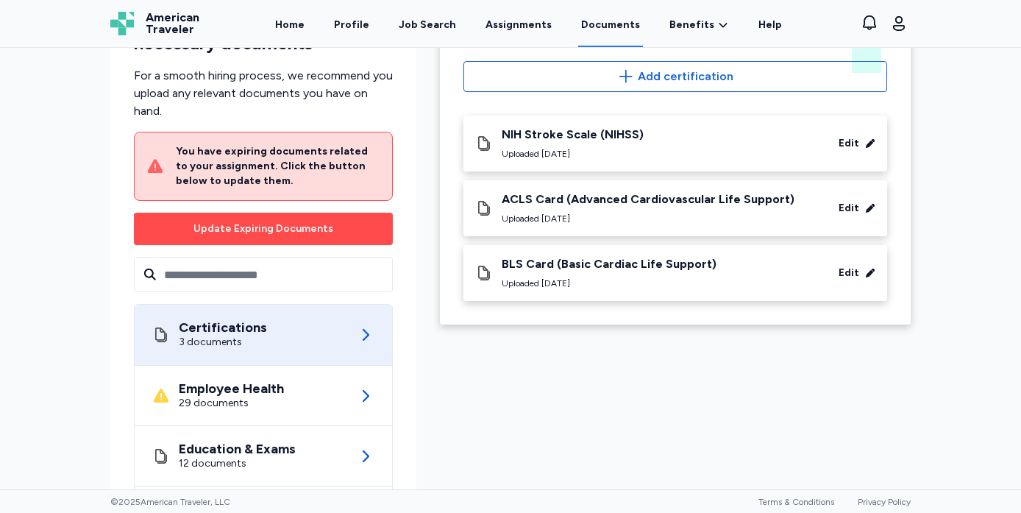
click at [285, 231] on div "Update Expiring Documents" at bounding box center [263, 228] width 140 height 15
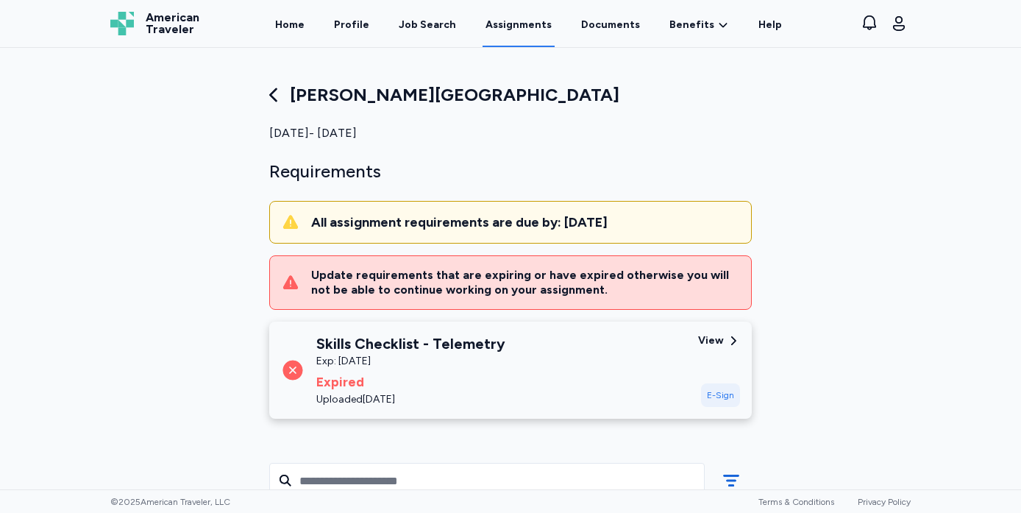
click at [461, 336] on div "Skills Checklist - Telemetry" at bounding box center [410, 343] width 189 height 21
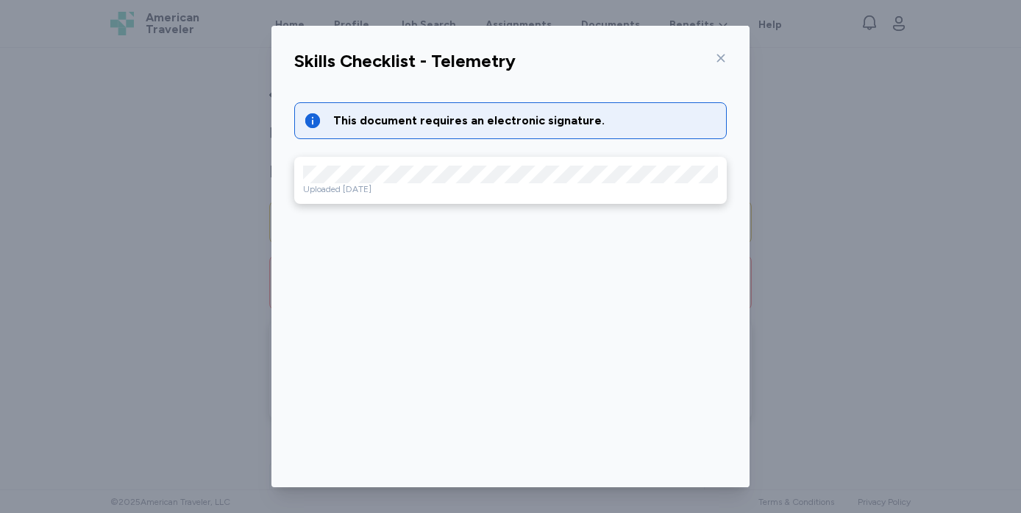
scroll to position [53, 0]
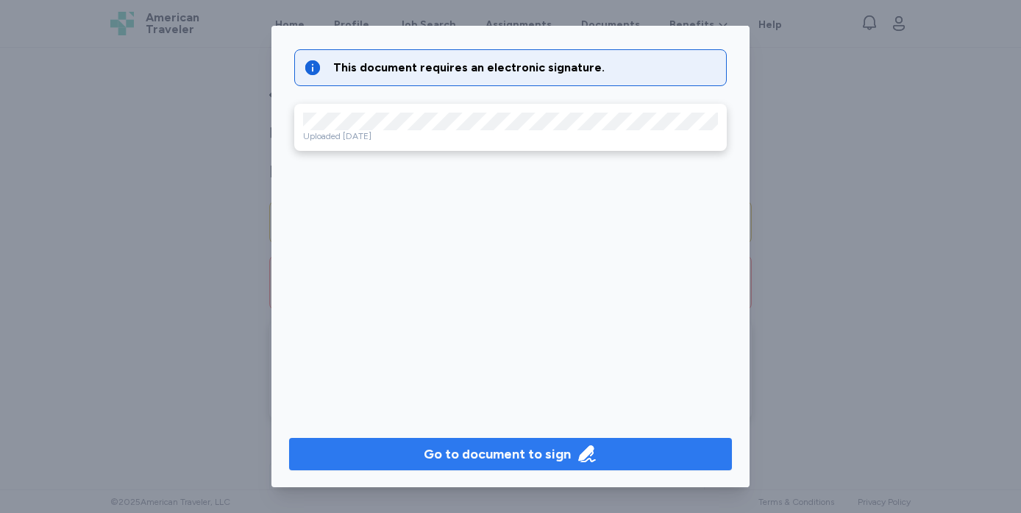
click at [530, 442] on button "Go to document to sign" at bounding box center [510, 454] width 443 height 32
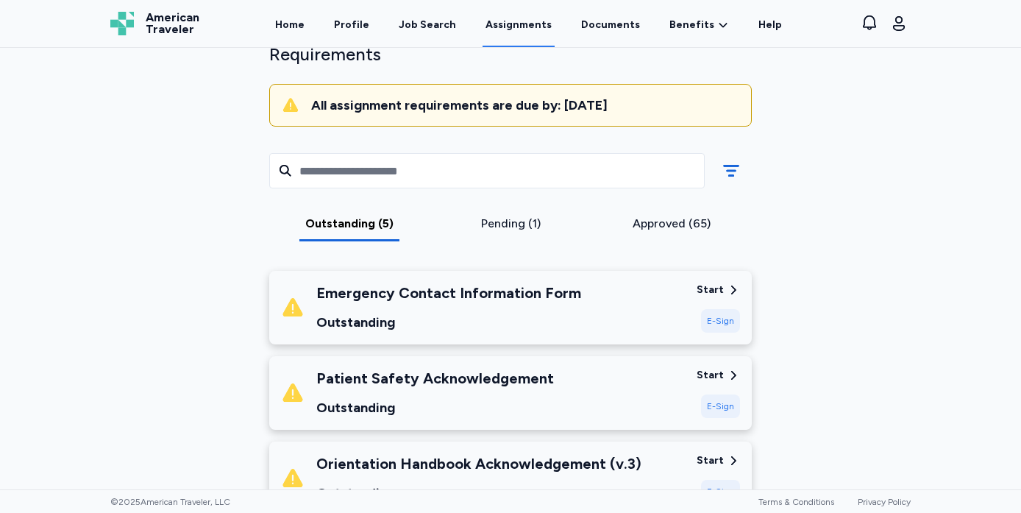
scroll to position [106, 0]
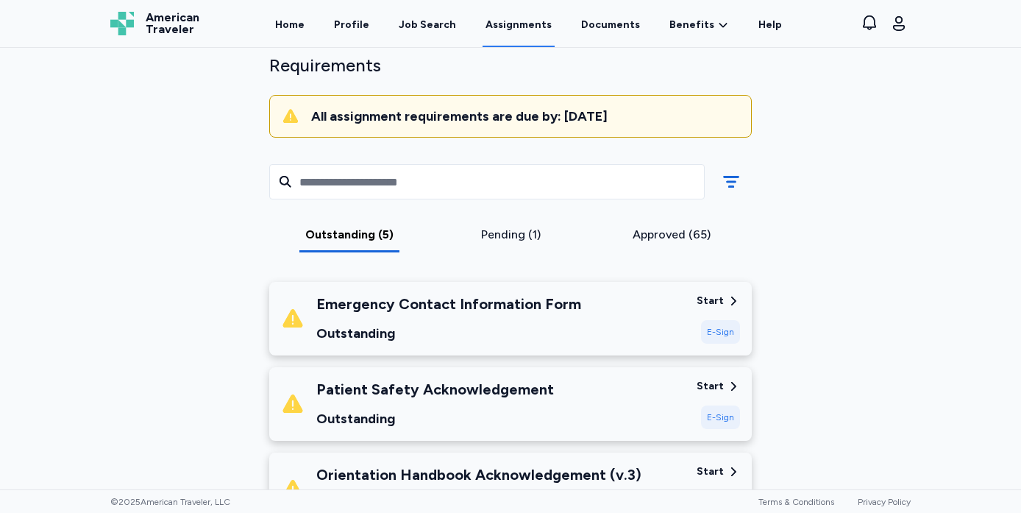
click at [511, 233] on div "Pending (1)" at bounding box center [510, 235] width 149 height 18
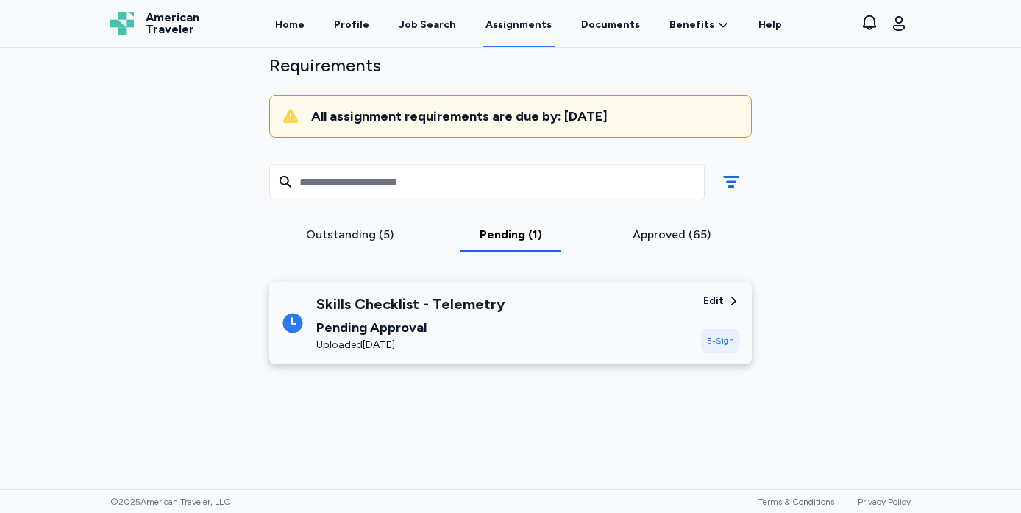
click at [364, 230] on div "Outstanding (5)" at bounding box center [349, 235] width 149 height 18
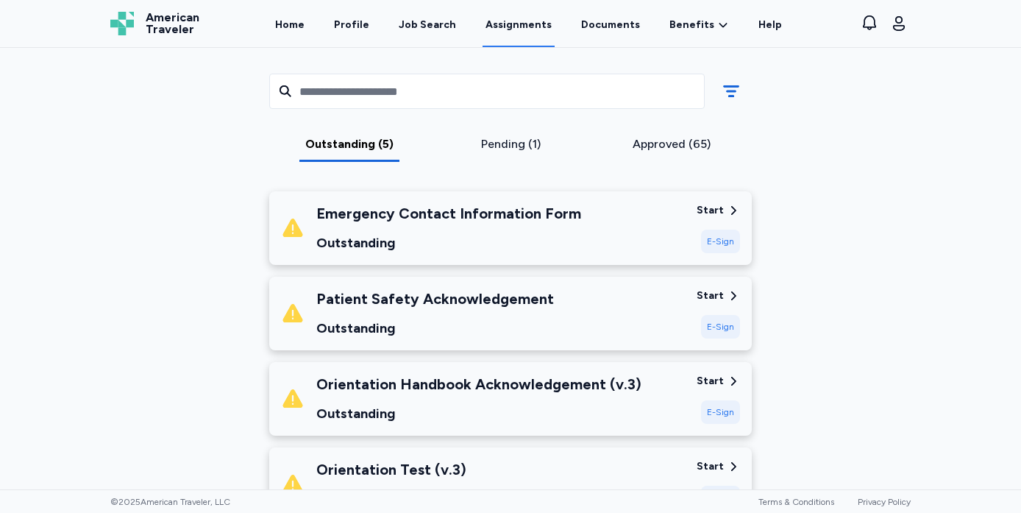
scroll to position [207, 0]
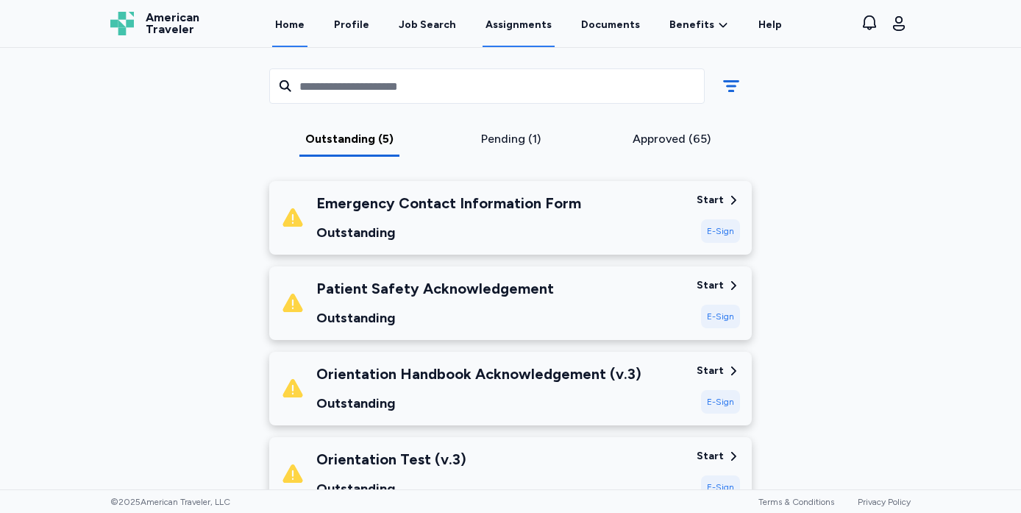
click at [308, 27] on link "Home" at bounding box center [289, 24] width 35 height 46
